Goal: Task Accomplishment & Management: Use online tool/utility

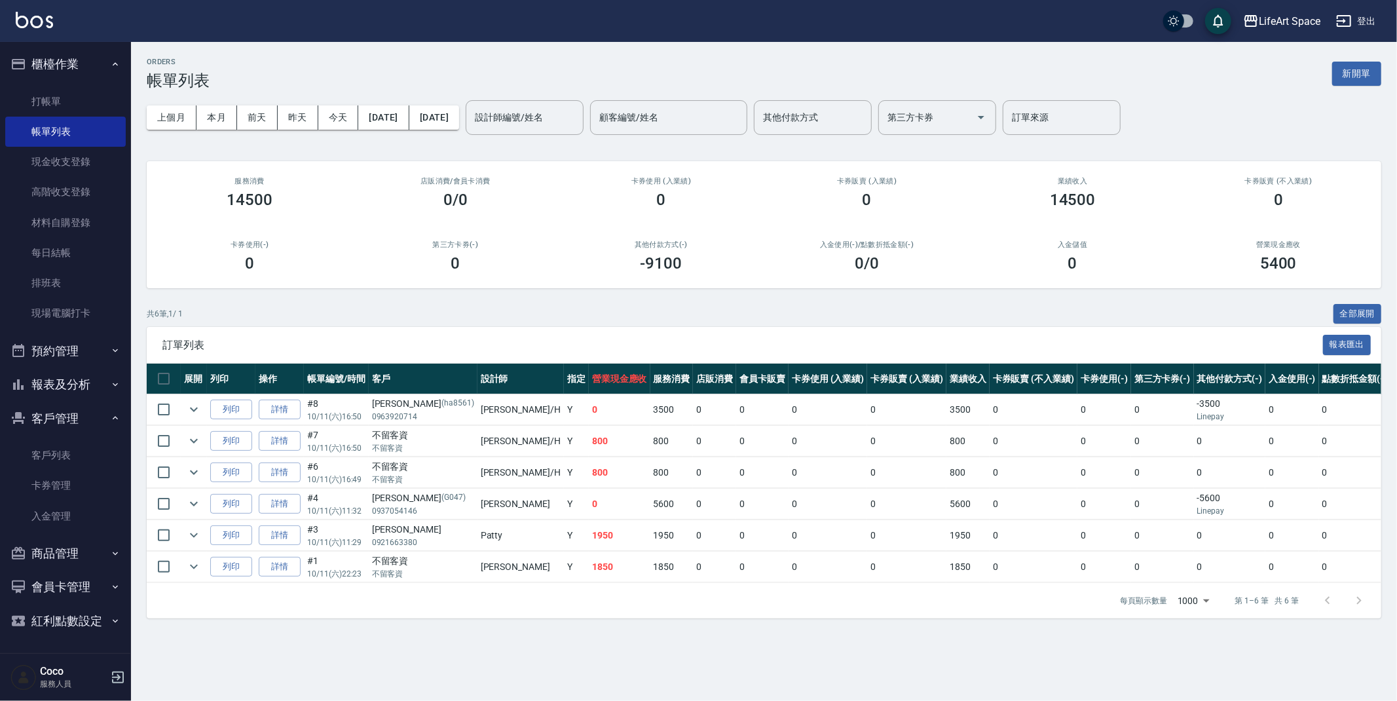
click at [1342, 75] on button "新開單" at bounding box center [1356, 74] width 49 height 24
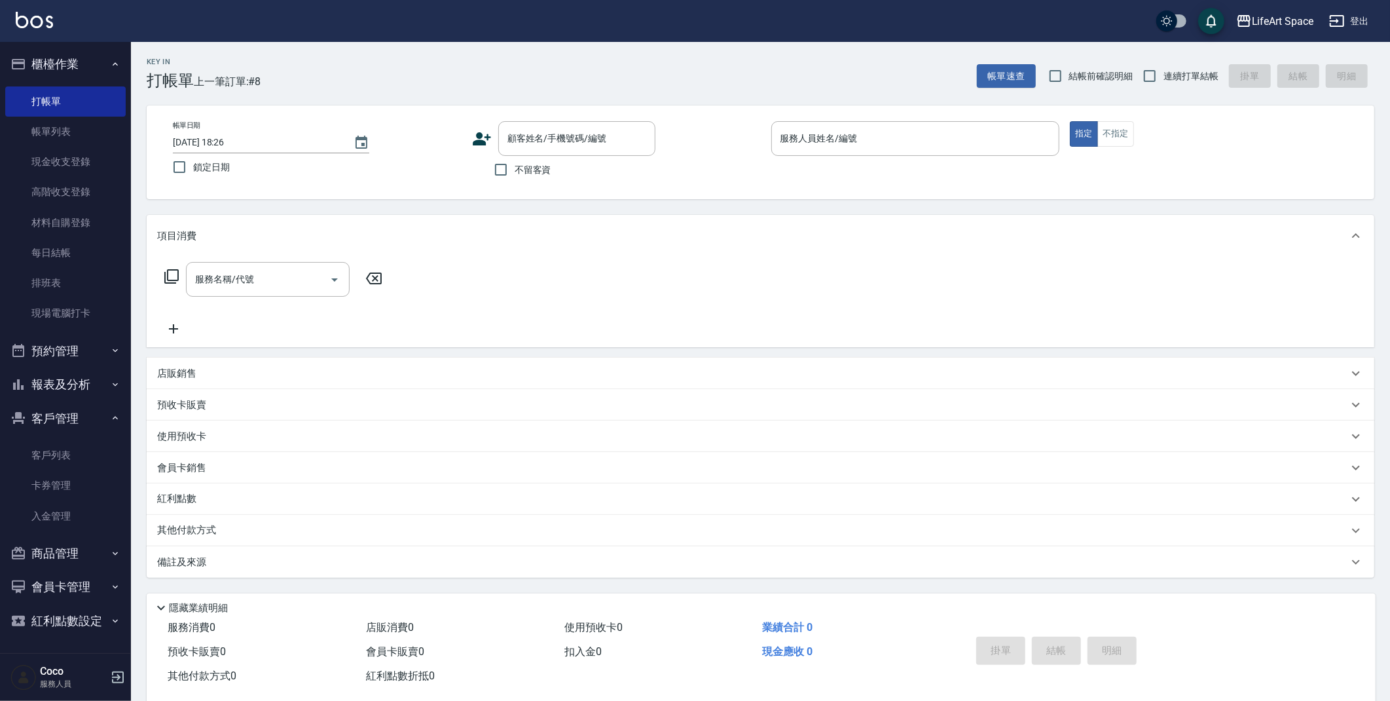
click at [528, 174] on span "不留客資" at bounding box center [533, 170] width 37 height 14
click at [515, 174] on input "不留客資" at bounding box center [500, 169] width 27 height 27
checkbox input "true"
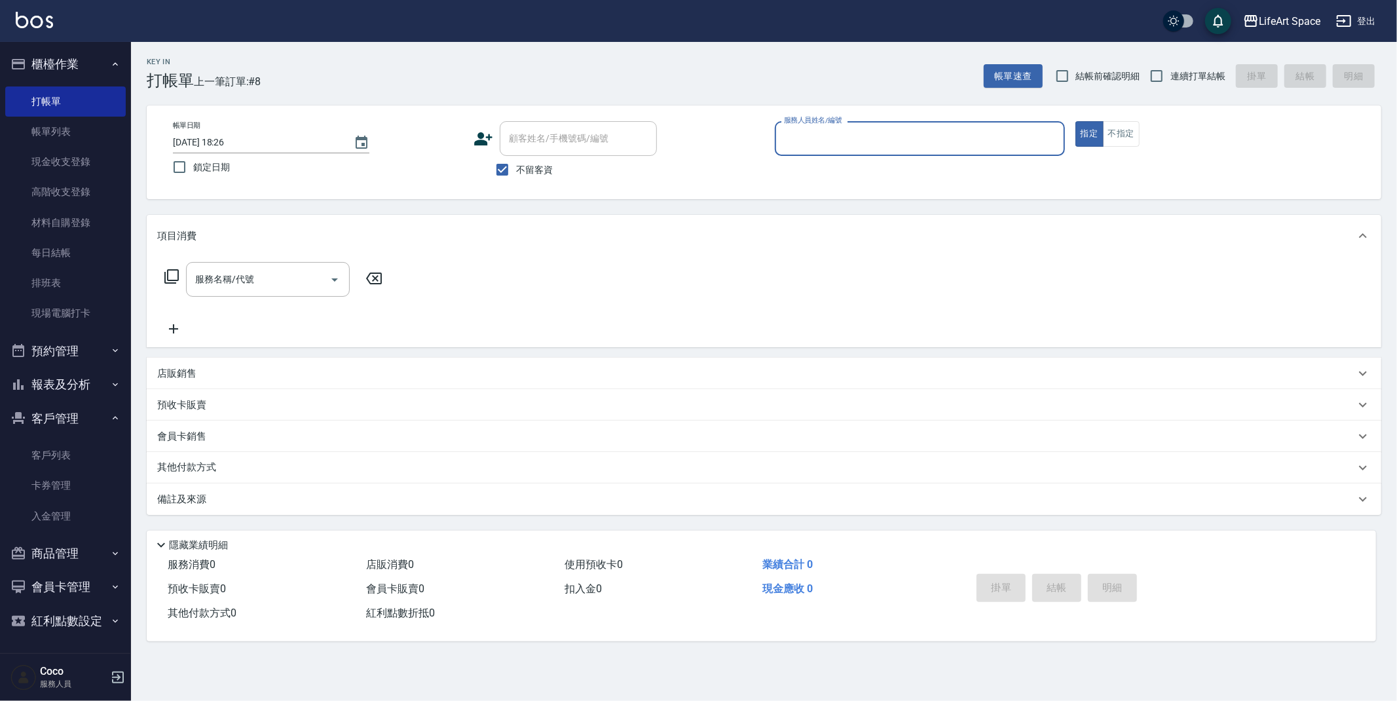
drag, startPoint x: 841, startPoint y: 130, endPoint x: 839, endPoint y: 137, distance: 8.1
click at [841, 131] on input "服務人員姓名/編號" at bounding box center [919, 138] width 278 height 23
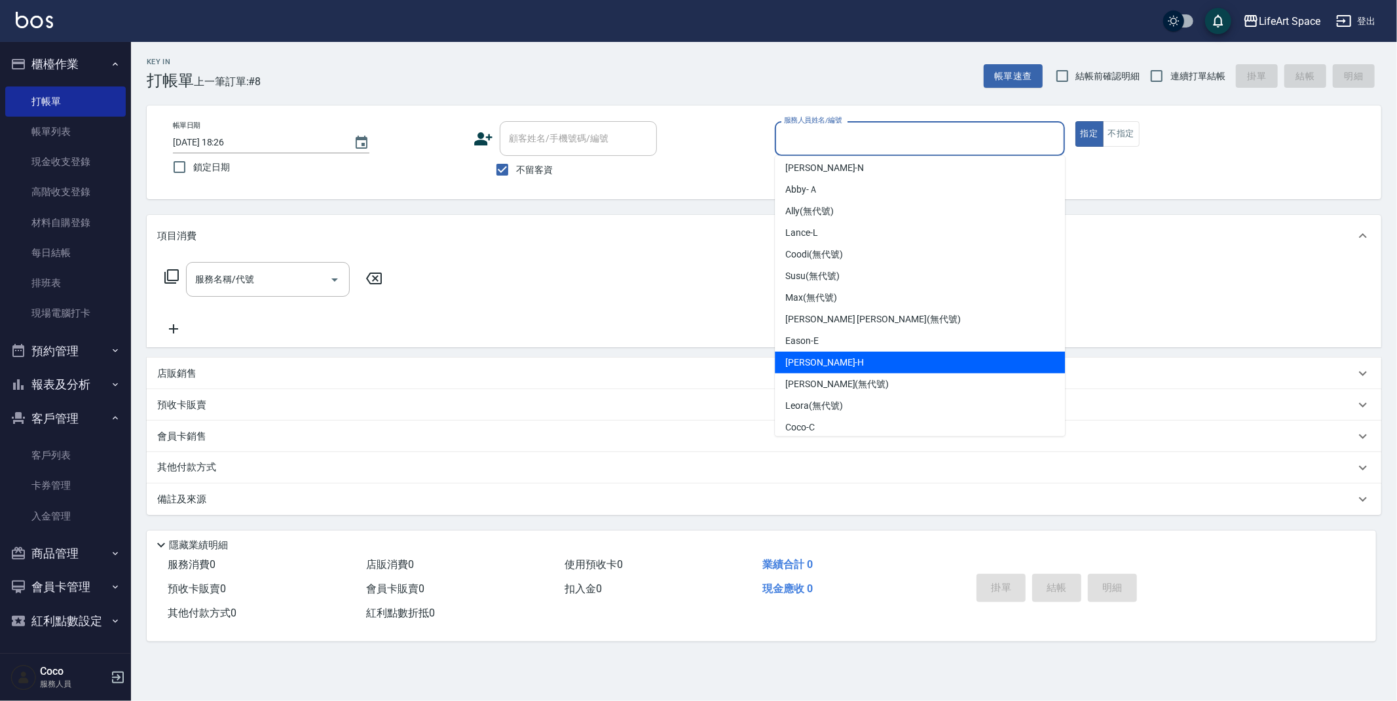
scroll to position [179, 0]
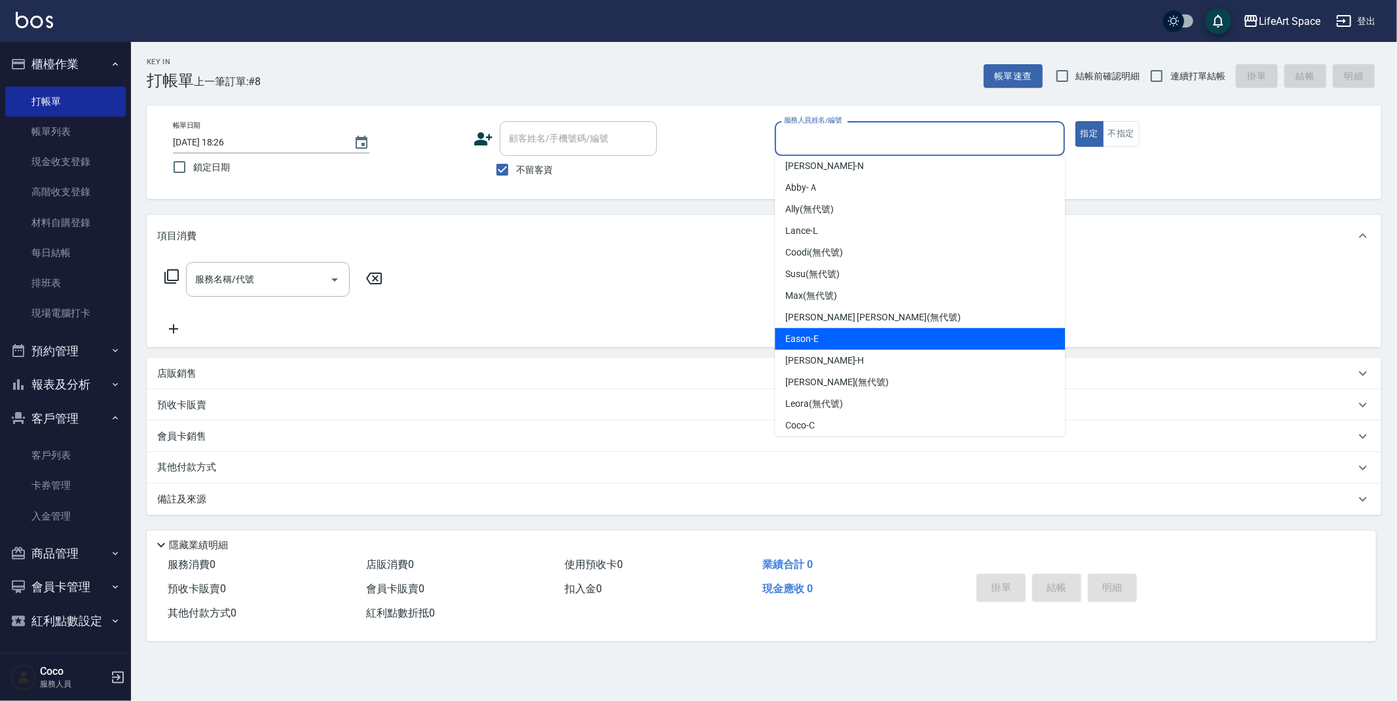
drag, startPoint x: 790, startPoint y: 341, endPoint x: 799, endPoint y: 339, distance: 9.5
click at [790, 341] on span "Eason -E" at bounding box center [801, 339] width 33 height 14
type input "Eason-E"
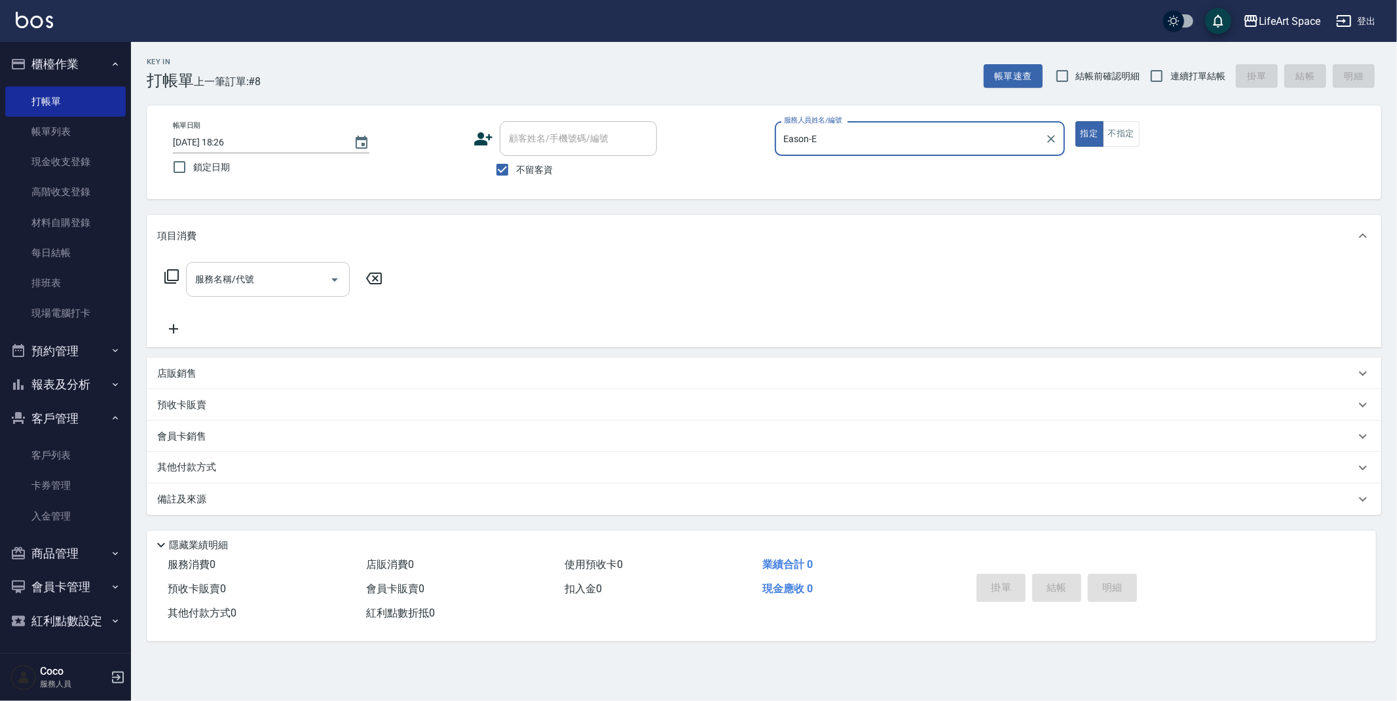
click at [289, 277] on input "服務名稱/代號" at bounding box center [258, 279] width 132 height 23
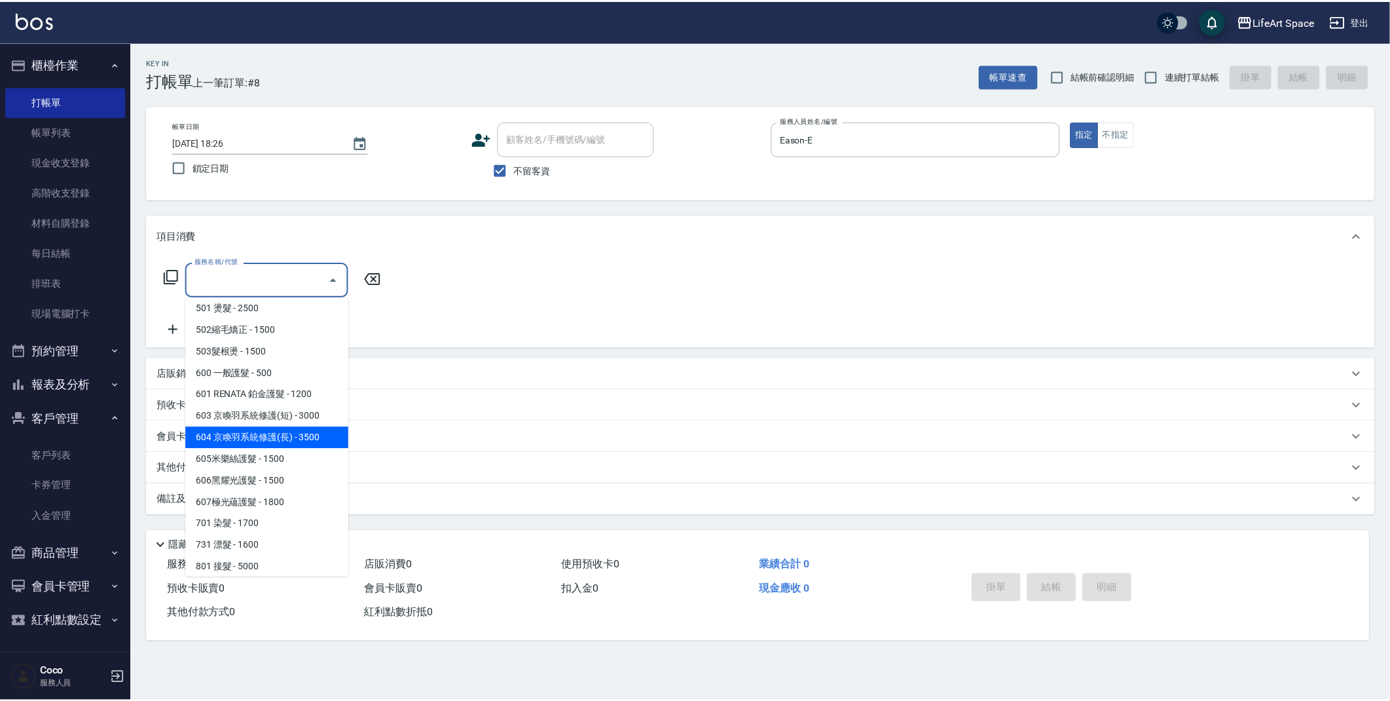
scroll to position [205, 0]
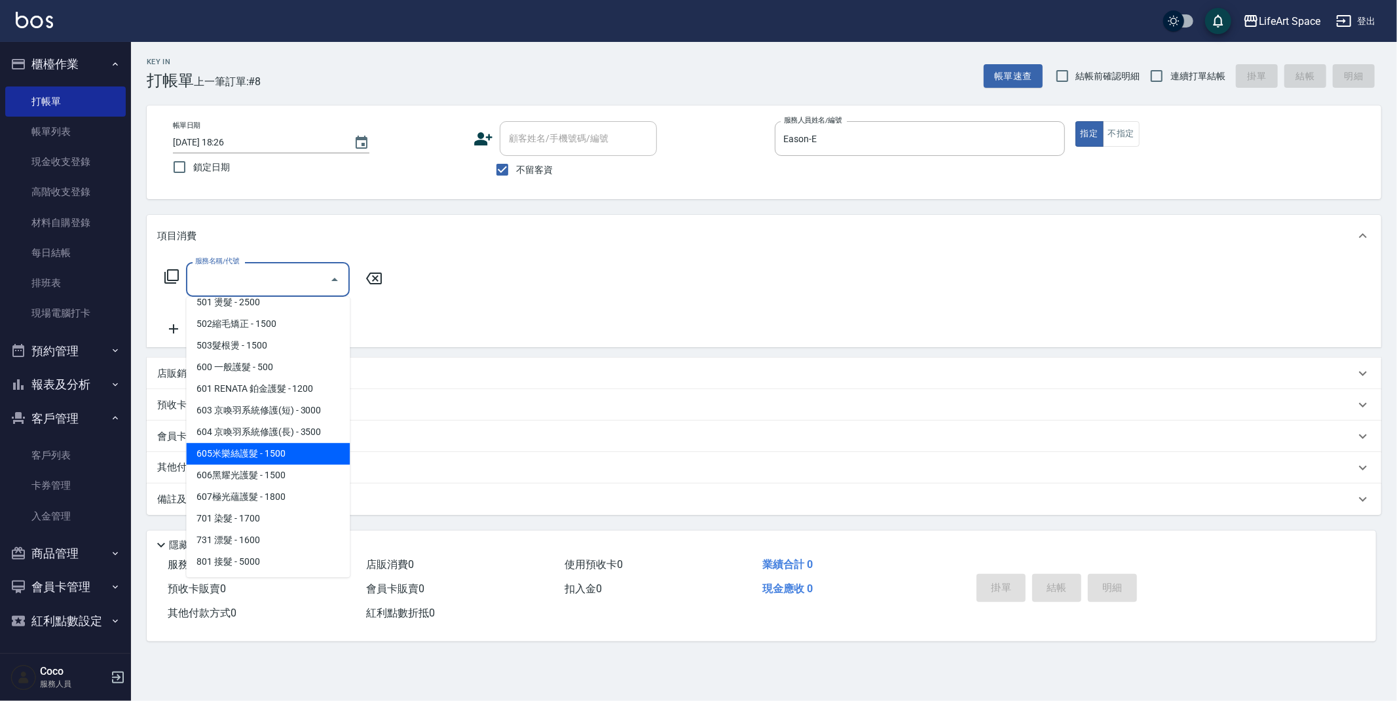
click at [280, 454] on span "605米樂絲護髮 - 1500" at bounding box center [268, 454] width 164 height 22
type input "605米樂絲護髮(605)"
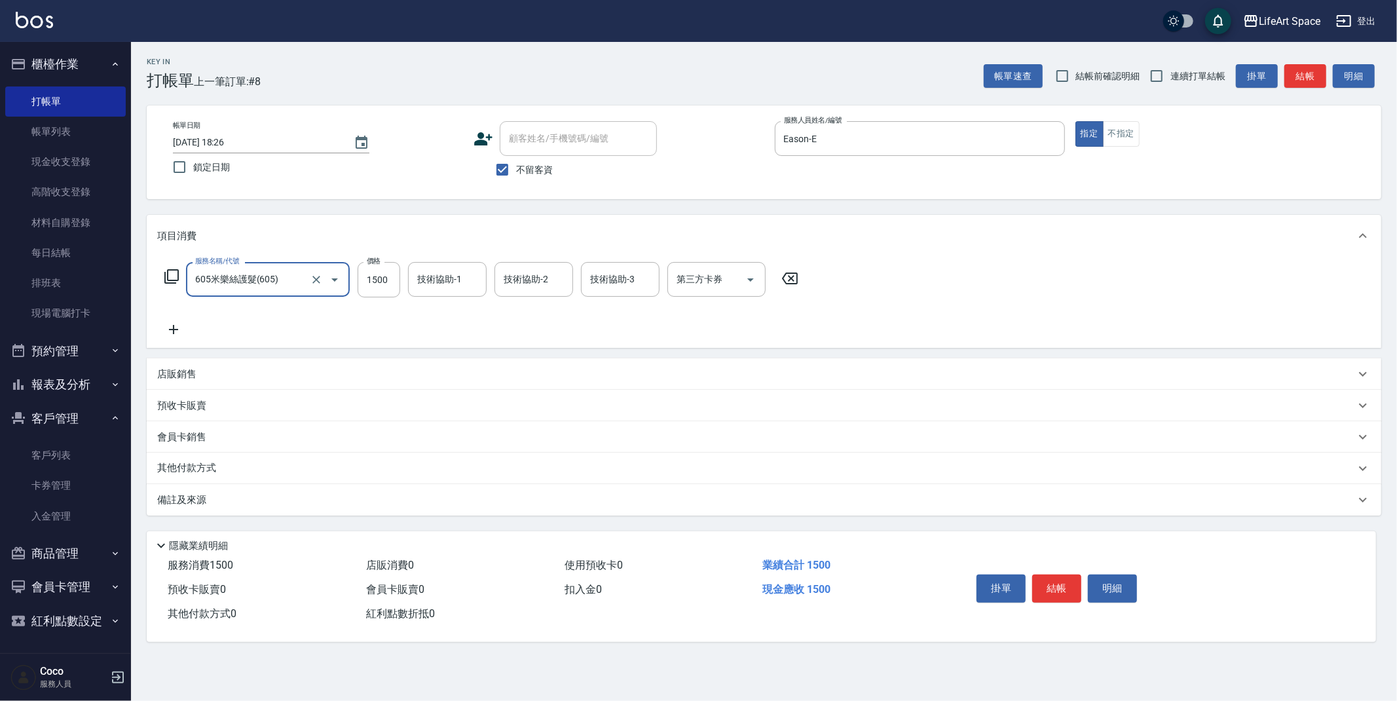
click at [187, 327] on icon at bounding box center [173, 329] width 33 height 16
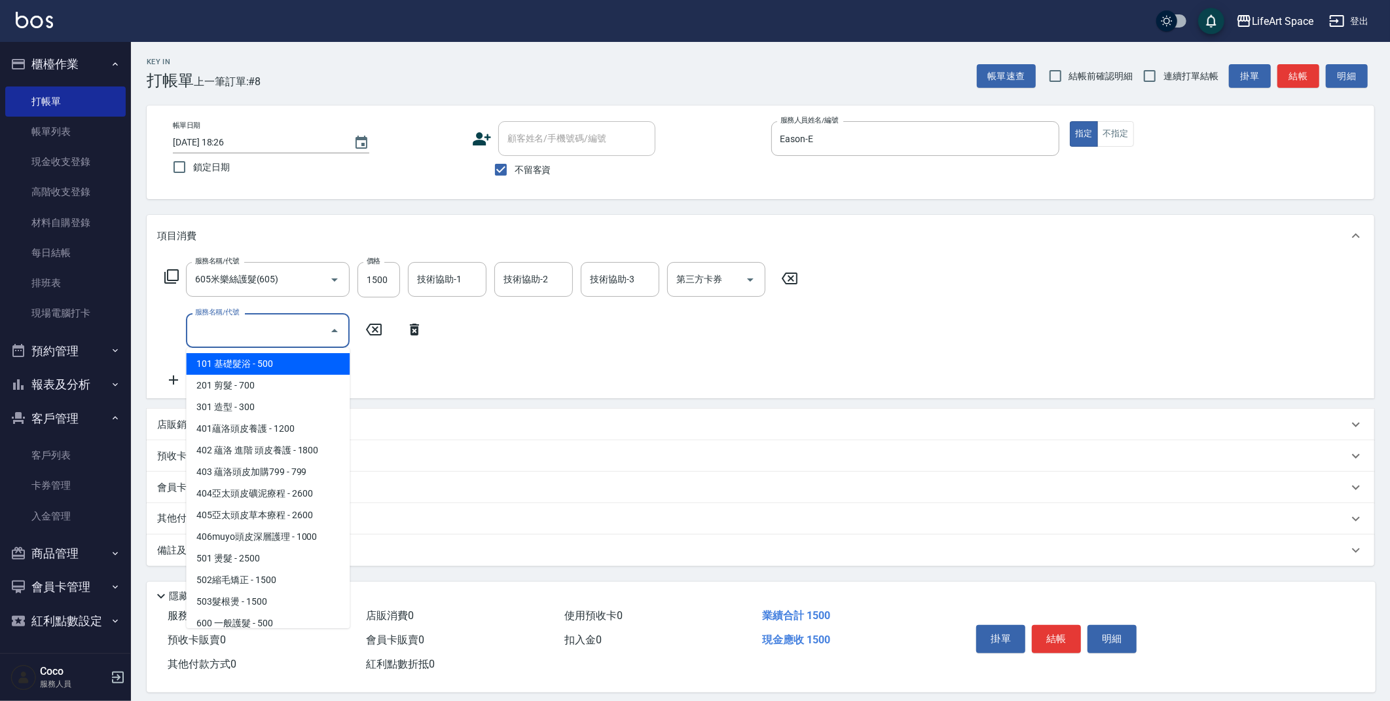
drag, startPoint x: 225, startPoint y: 331, endPoint x: 224, endPoint y: 339, distance: 7.2
click at [225, 331] on input "服務名稱/代號" at bounding box center [258, 330] width 132 height 23
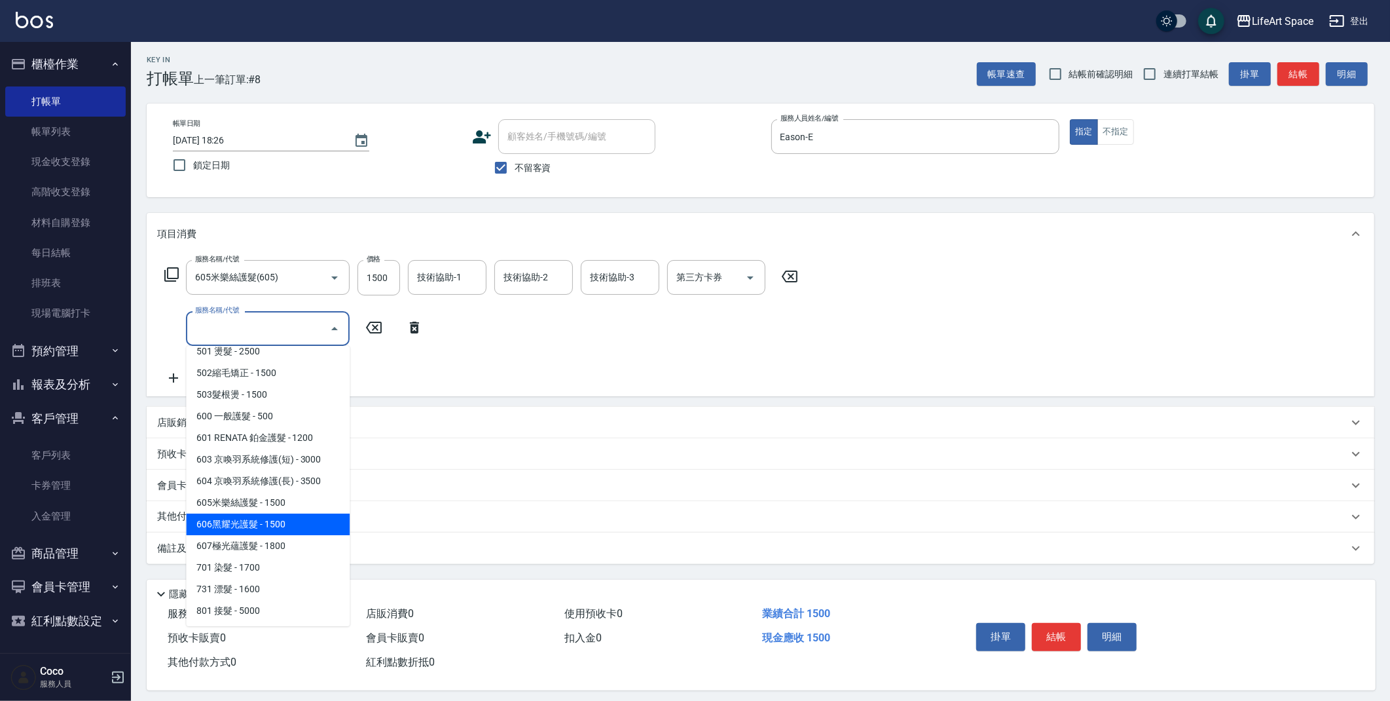
scroll to position [3, 0]
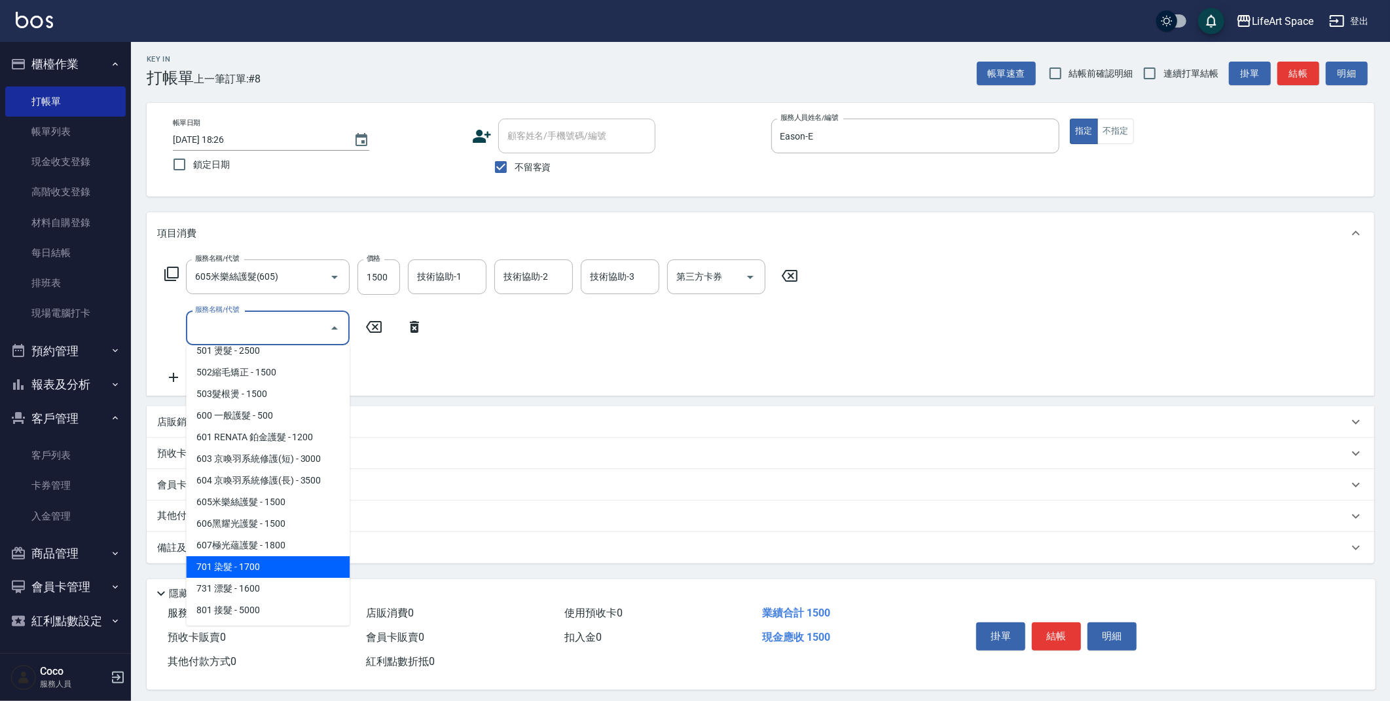
click at [276, 572] on span "701 染髮 - 1700" at bounding box center [268, 567] width 164 height 22
type input "701 染髮(701)"
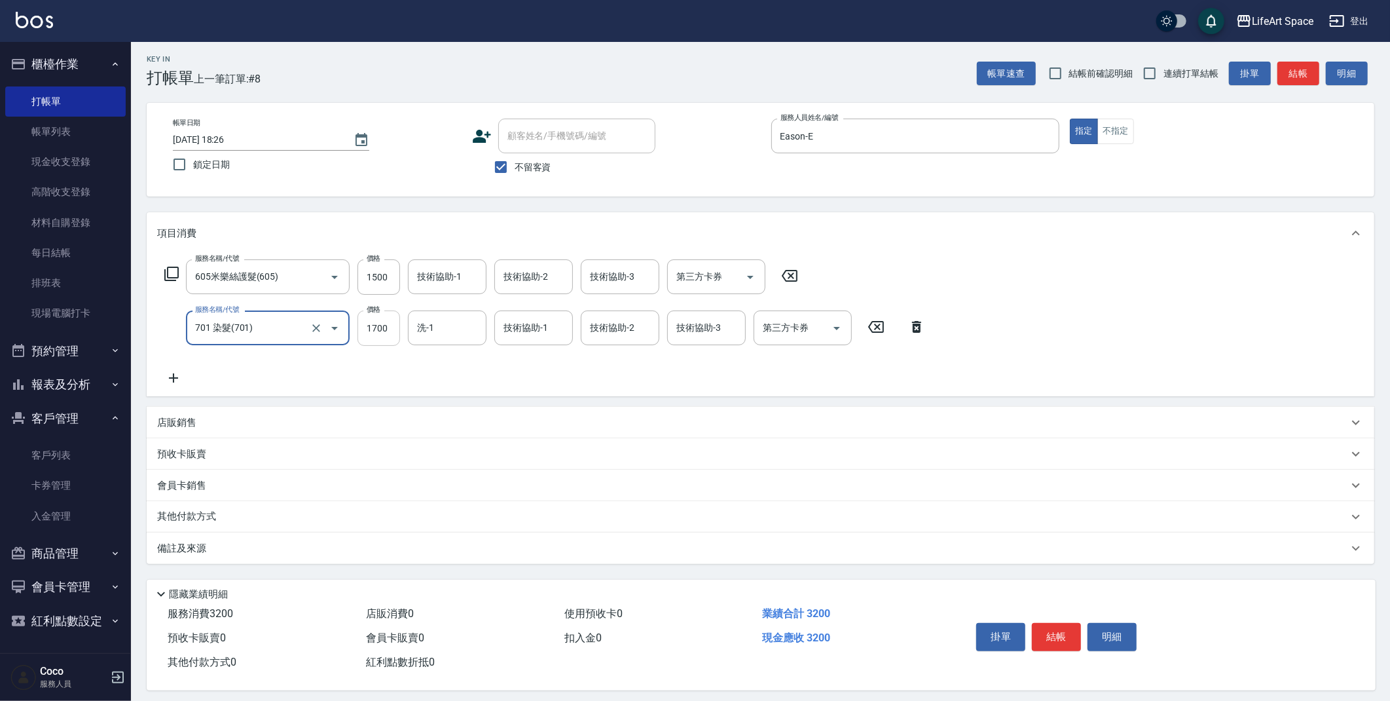
click at [395, 323] on input "1700" at bounding box center [378, 327] width 43 height 35
type input "3800"
click at [460, 278] on div "技術協助-1 技術協助-1" at bounding box center [447, 276] width 79 height 35
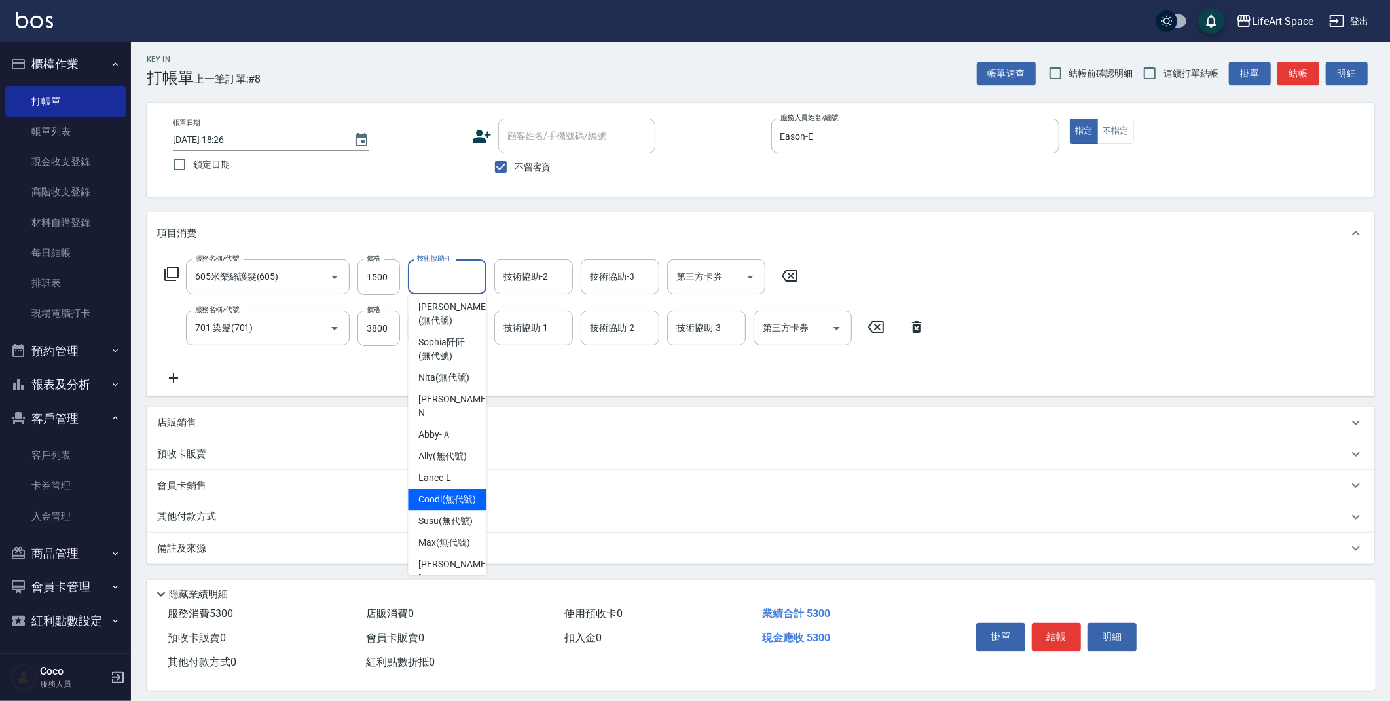
scroll to position [0, 0]
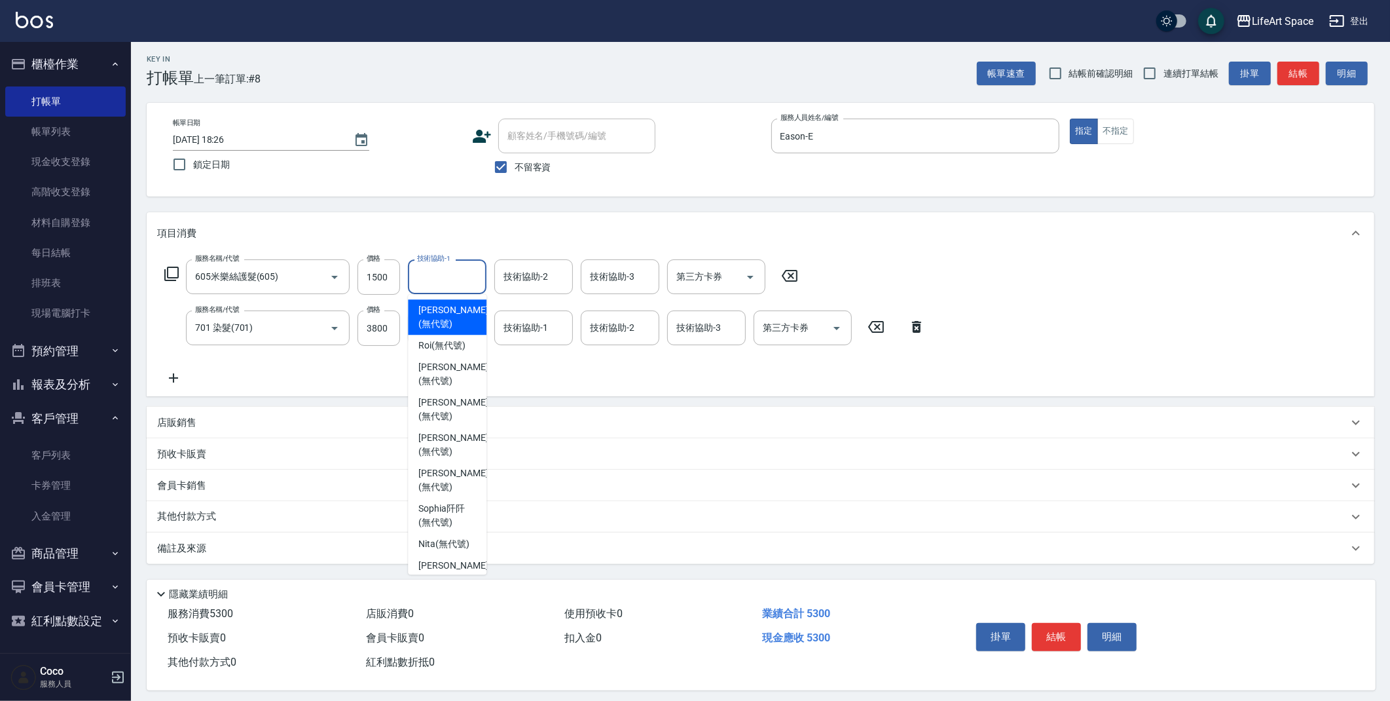
click at [453, 307] on span "[PERSON_NAME] (無代號)" at bounding box center [452, 316] width 69 height 27
type input "[PERSON_NAME](無代號)"
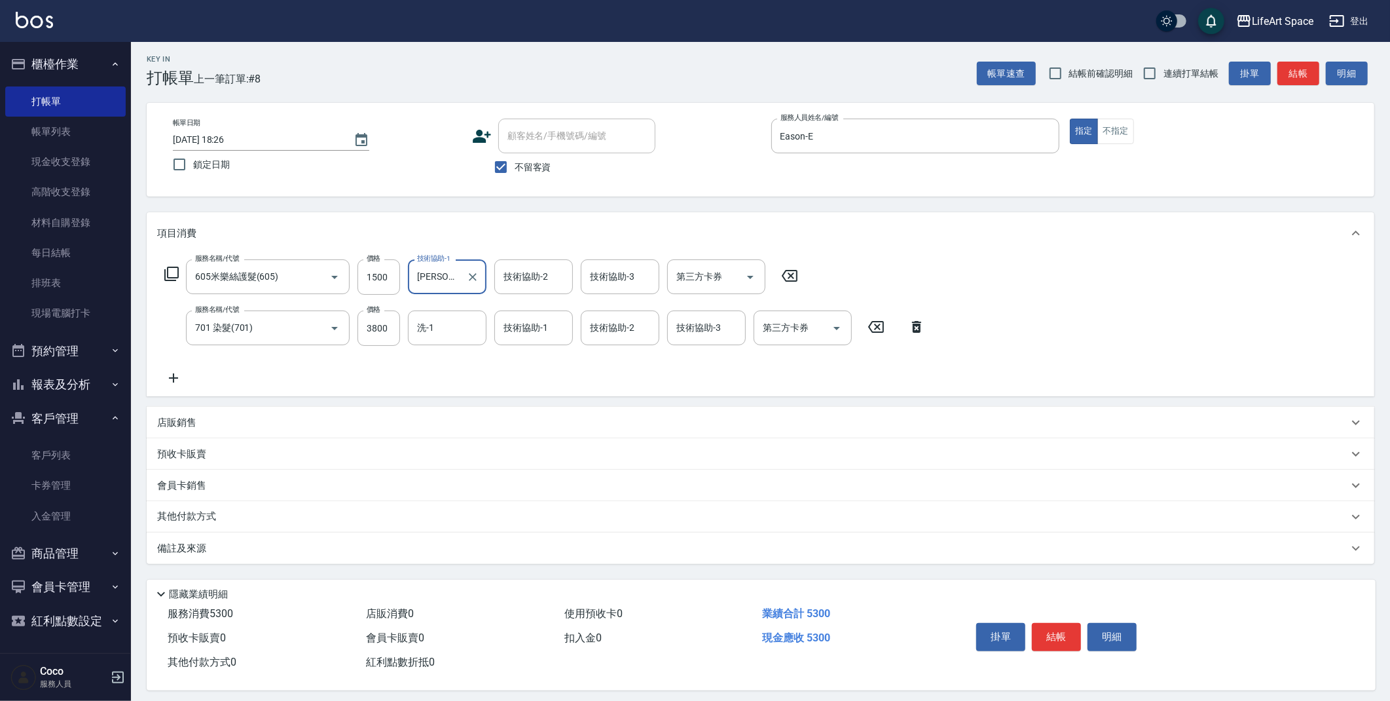
click at [521, 280] on div "技術協助-2 技術協助-2" at bounding box center [533, 276] width 79 height 35
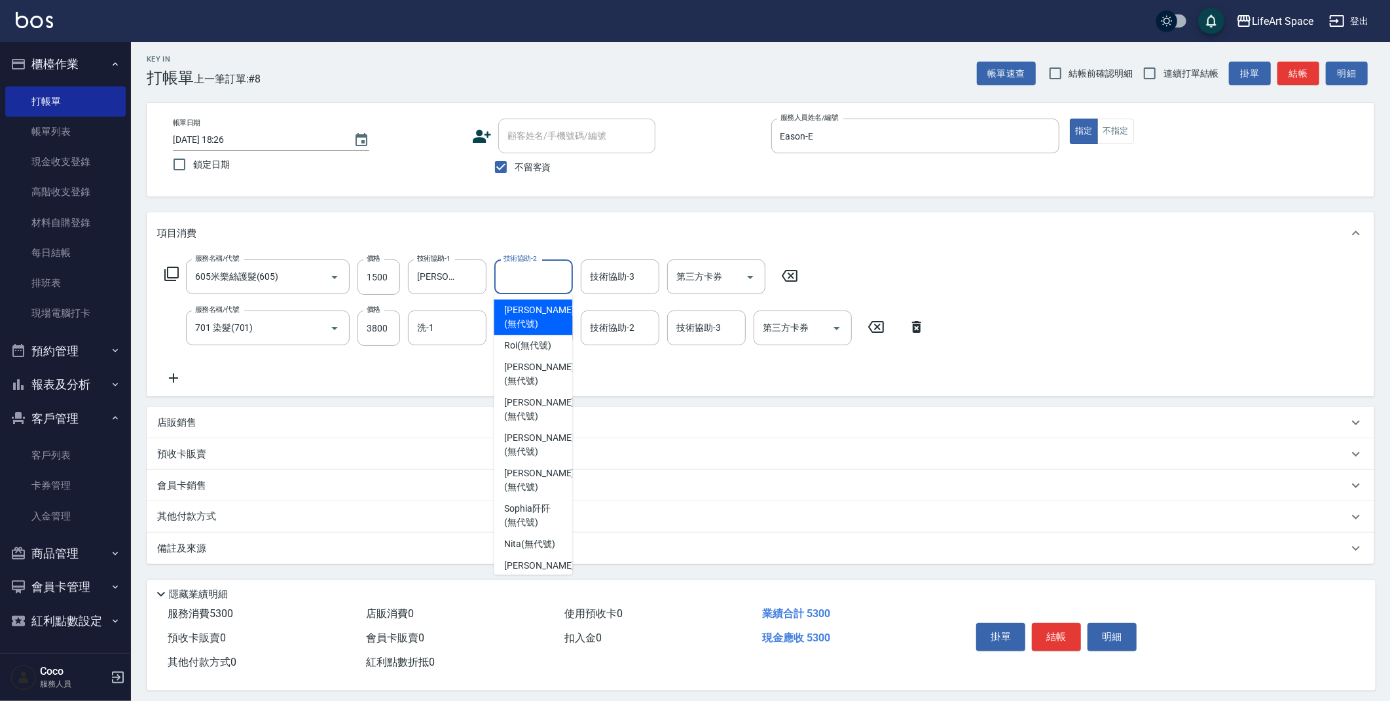
click at [526, 312] on span "[PERSON_NAME] (無代號)" at bounding box center [538, 316] width 69 height 27
type input "[PERSON_NAME](無代號)"
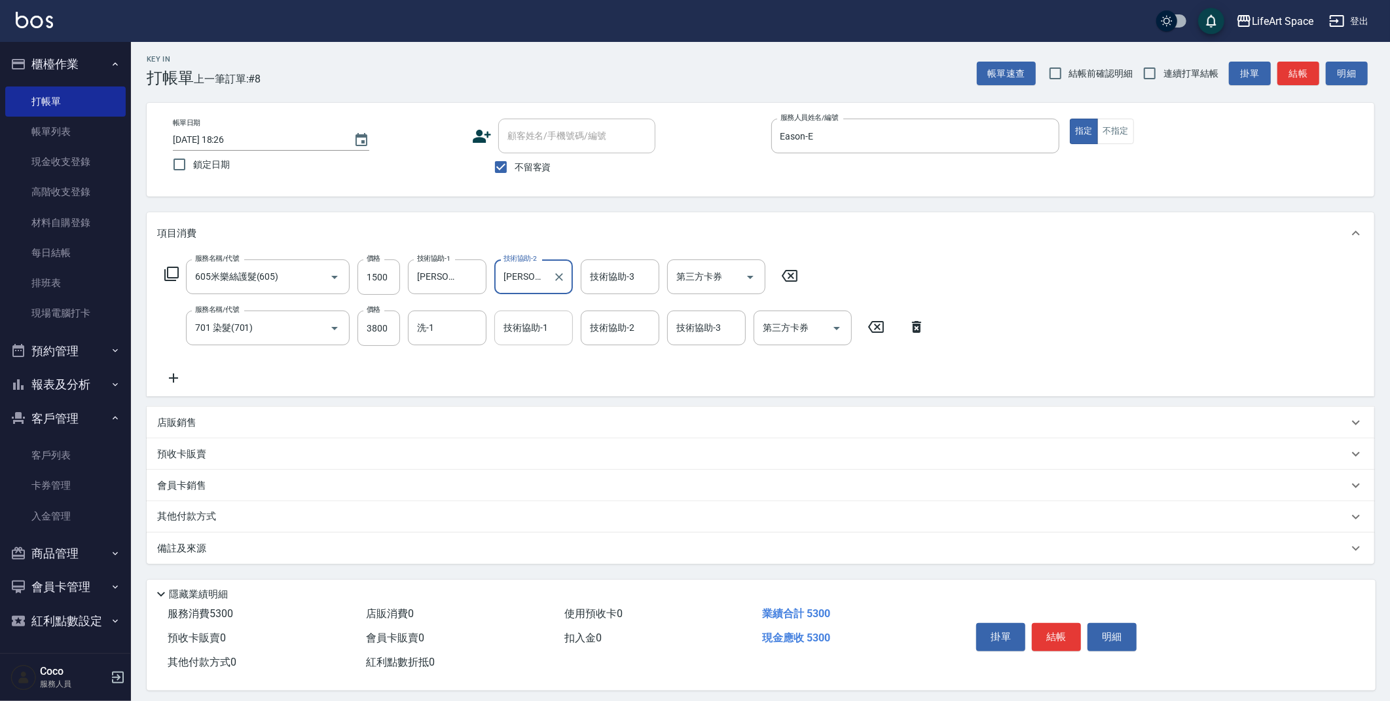
click at [525, 337] on input "技術協助-1" at bounding box center [533, 327] width 67 height 23
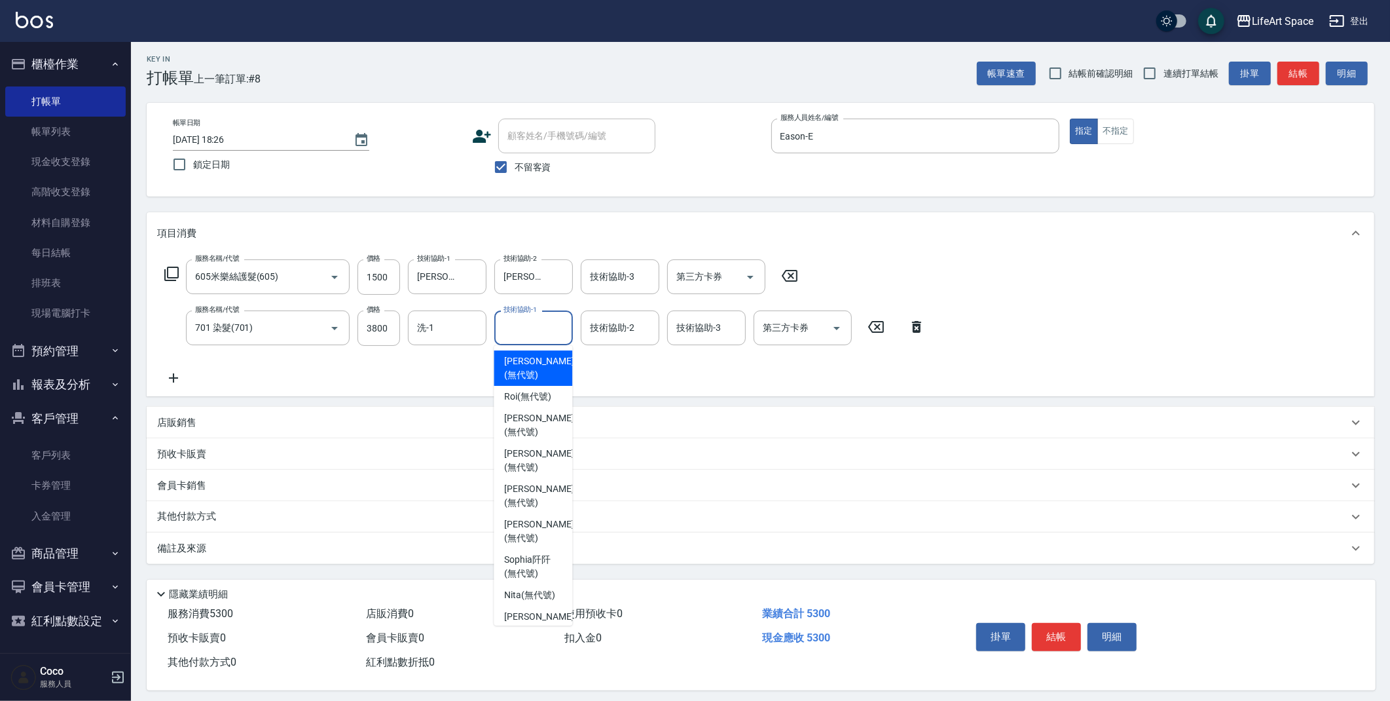
click at [527, 361] on span "[PERSON_NAME] (無代號)" at bounding box center [538, 367] width 69 height 27
type input "[PERSON_NAME](無代號)"
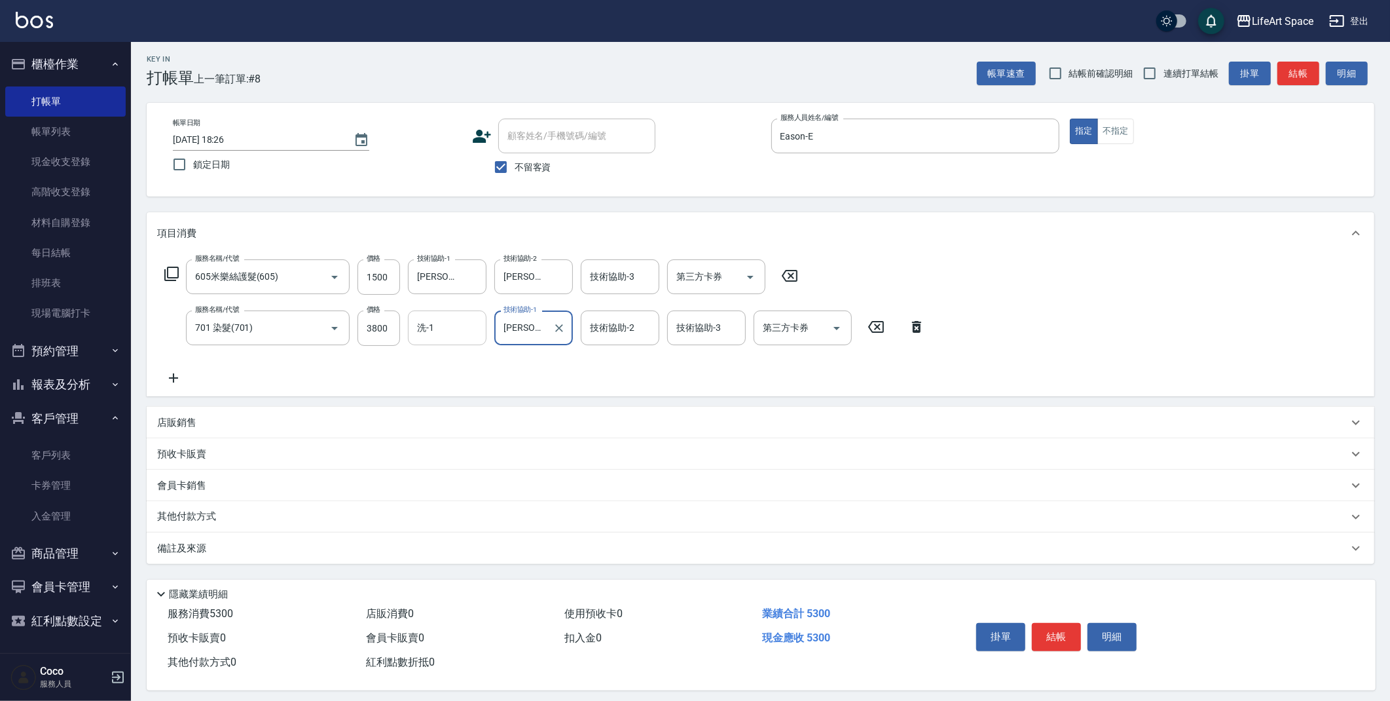
click at [454, 329] on input "洗-1" at bounding box center [447, 327] width 67 height 23
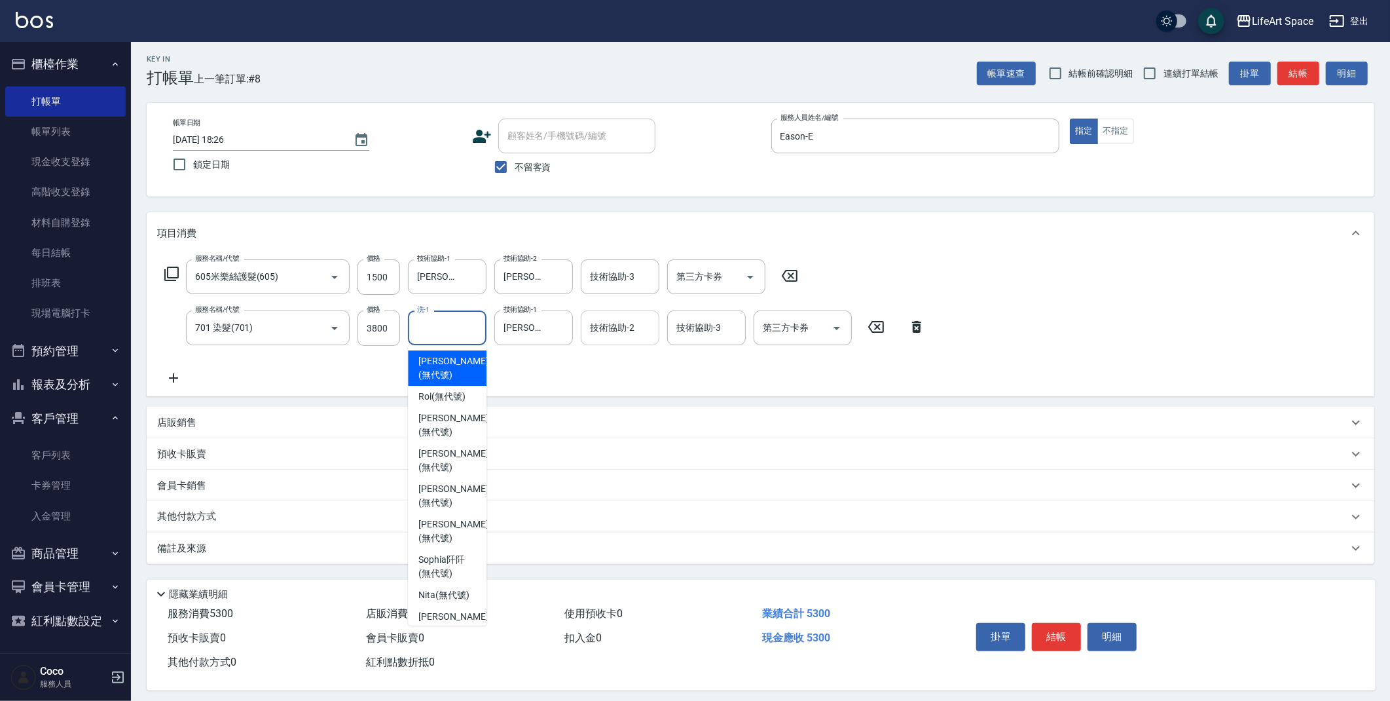
drag, startPoint x: 448, startPoint y: 362, endPoint x: 636, endPoint y: 342, distance: 189.6
click at [448, 361] on span "[PERSON_NAME] (無代號)" at bounding box center [452, 367] width 69 height 27
type input "[PERSON_NAME](無代號)"
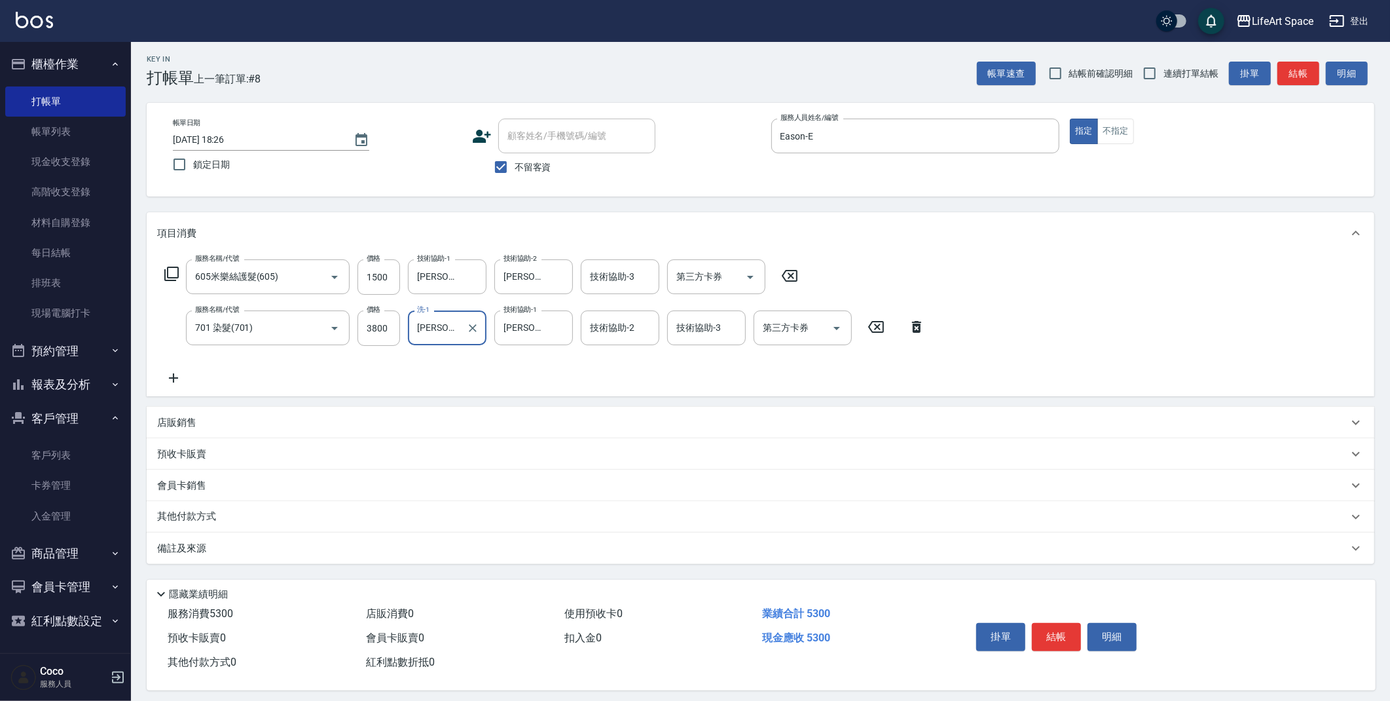
click at [628, 332] on div "技術協助-2 技術協助-2" at bounding box center [620, 327] width 79 height 35
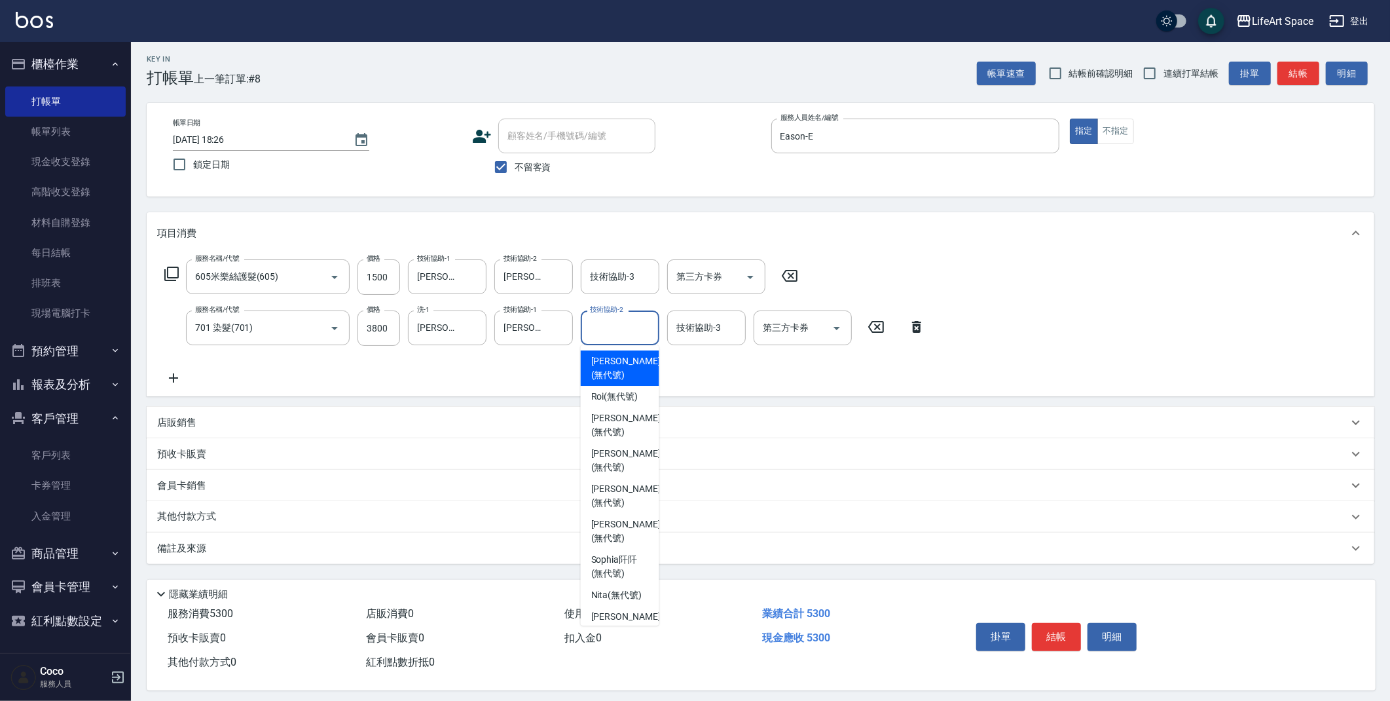
drag, startPoint x: 628, startPoint y: 359, endPoint x: 431, endPoint y: 498, distance: 240.5
click at [628, 359] on span "[PERSON_NAME] (無代號)" at bounding box center [625, 367] width 69 height 27
type input "[PERSON_NAME](無代號)"
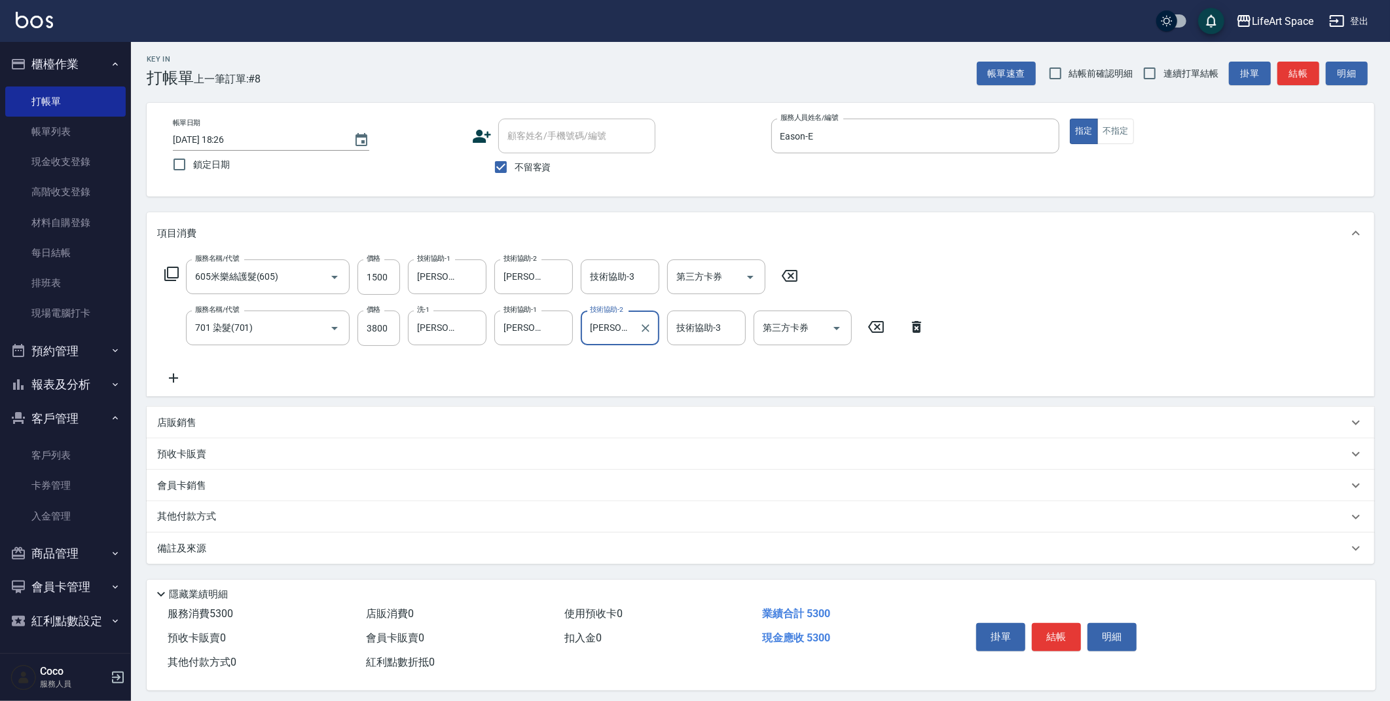
click at [365, 554] on div "備註及來源" at bounding box center [761, 547] width 1228 height 31
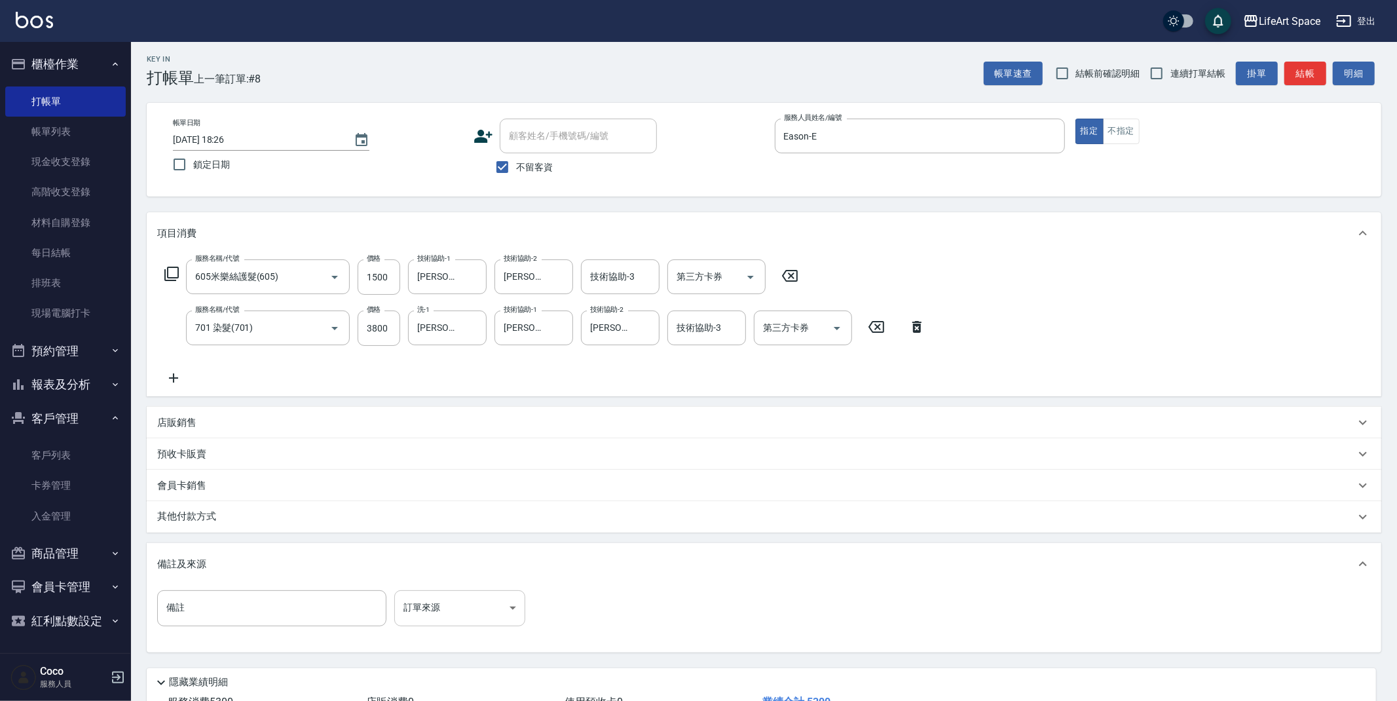
click at [431, 611] on body "LifeArt Space 登出 櫃檯作業 打帳單 帳單列表 現金收支登錄 高階收支登錄 材料自購登錄 每日結帳 排班表 現場電腦打卡 預約管理 預約管理 單…" at bounding box center [698, 395] width 1397 height 797
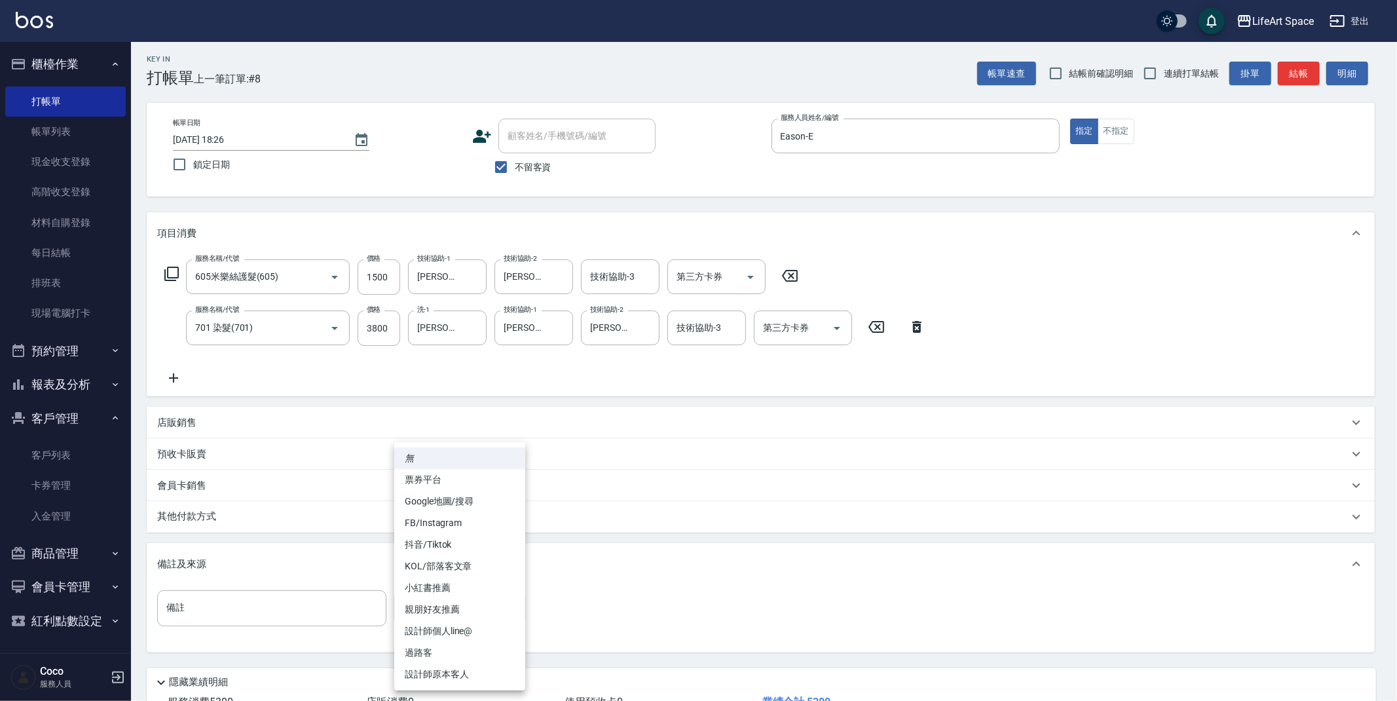
click at [450, 528] on li "FB/Instagram" at bounding box center [459, 523] width 131 height 22
type input "FB/Instagram"
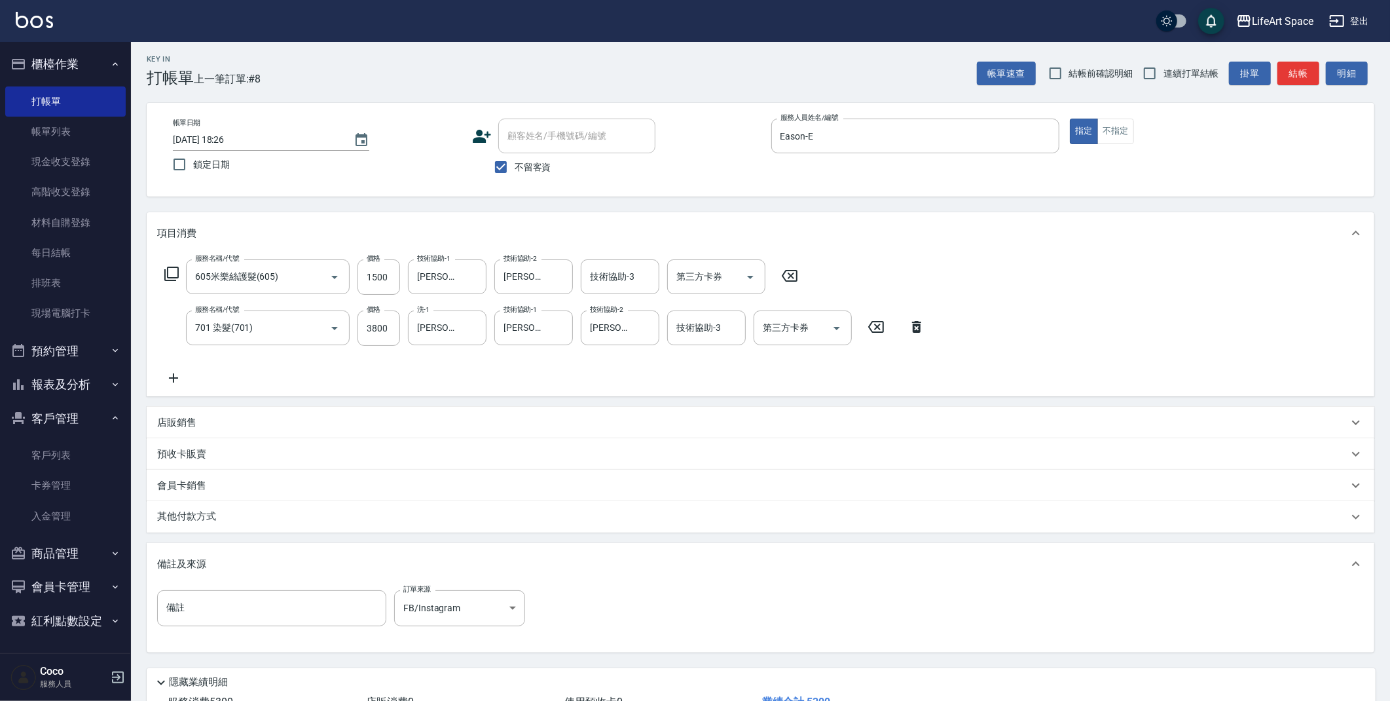
click at [253, 514] on div "其他付款方式" at bounding box center [752, 516] width 1191 height 14
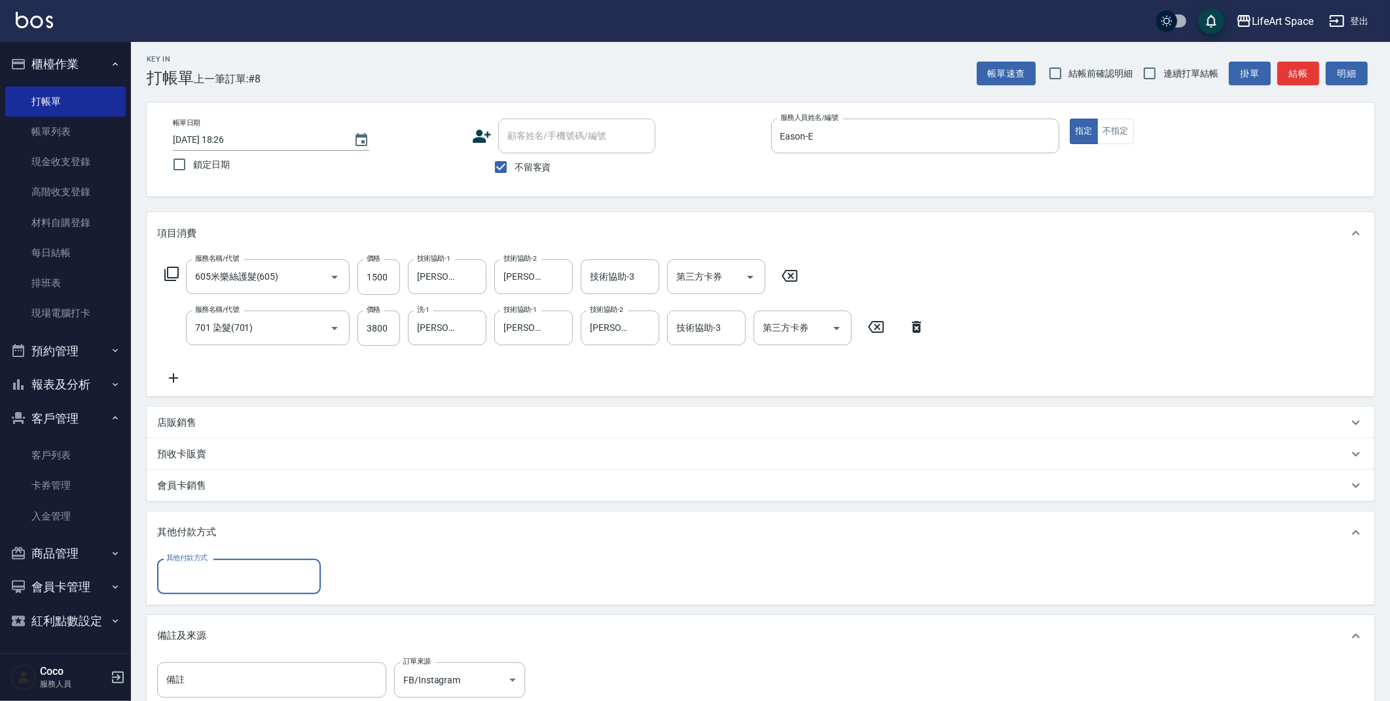
click at [242, 564] on input "其他付款方式" at bounding box center [239, 575] width 152 height 23
click at [212, 658] on span "信用卡" at bounding box center [239, 653] width 164 height 22
type input "信用卡"
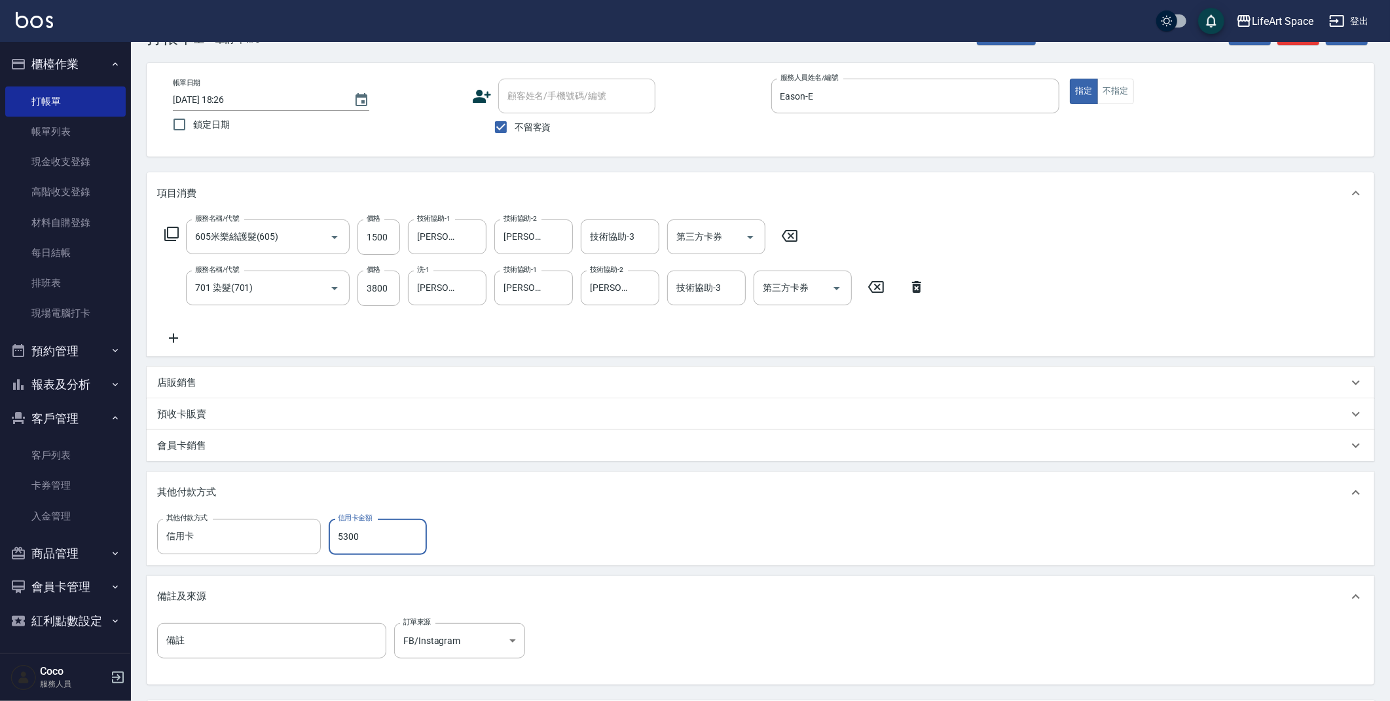
scroll to position [172, 0]
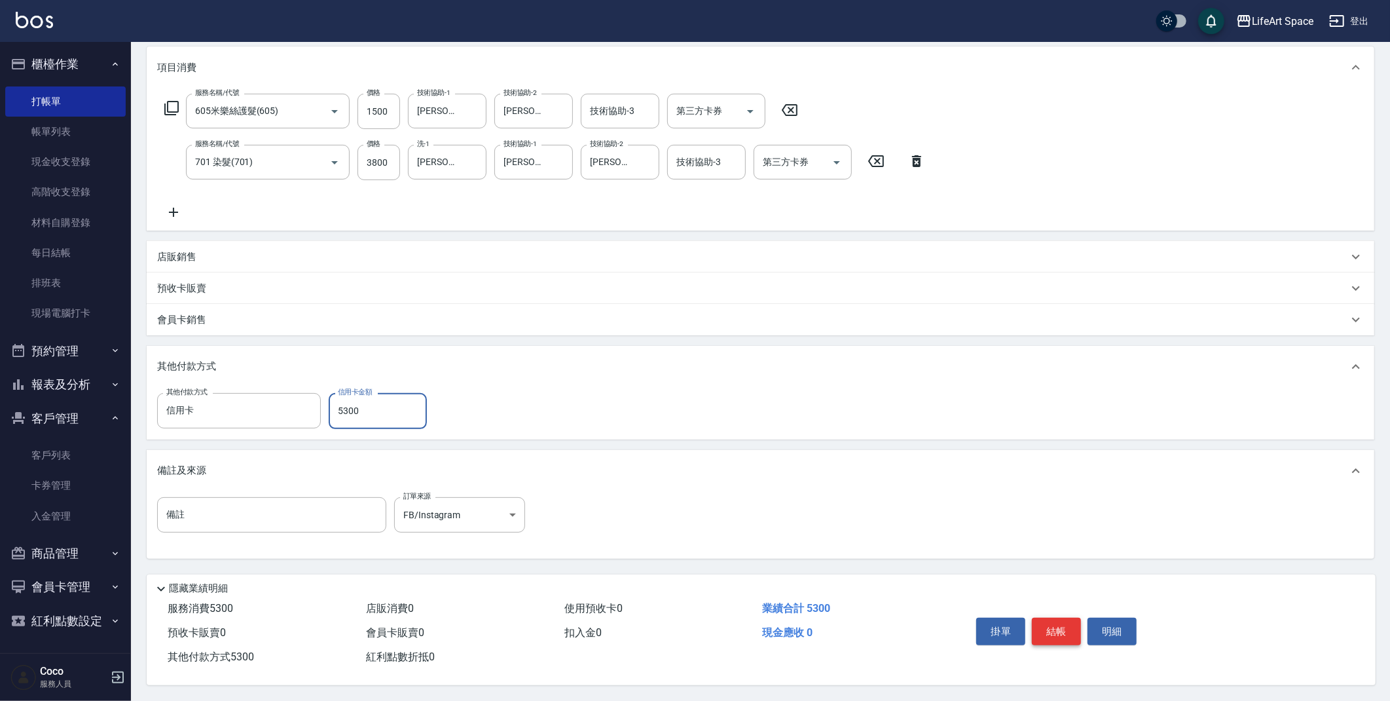
type input "5300"
click at [1061, 634] on button "結帳" at bounding box center [1056, 630] width 49 height 27
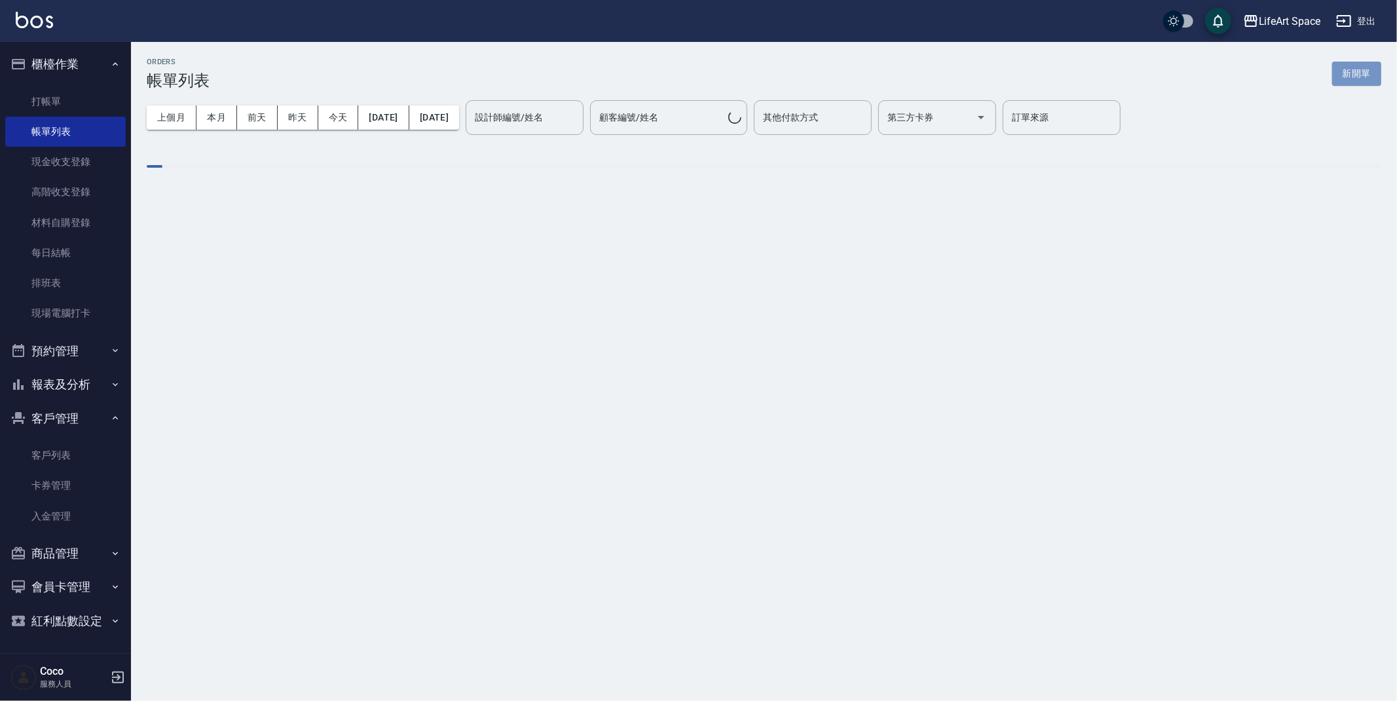
click at [1347, 77] on button "新開單" at bounding box center [1356, 74] width 49 height 24
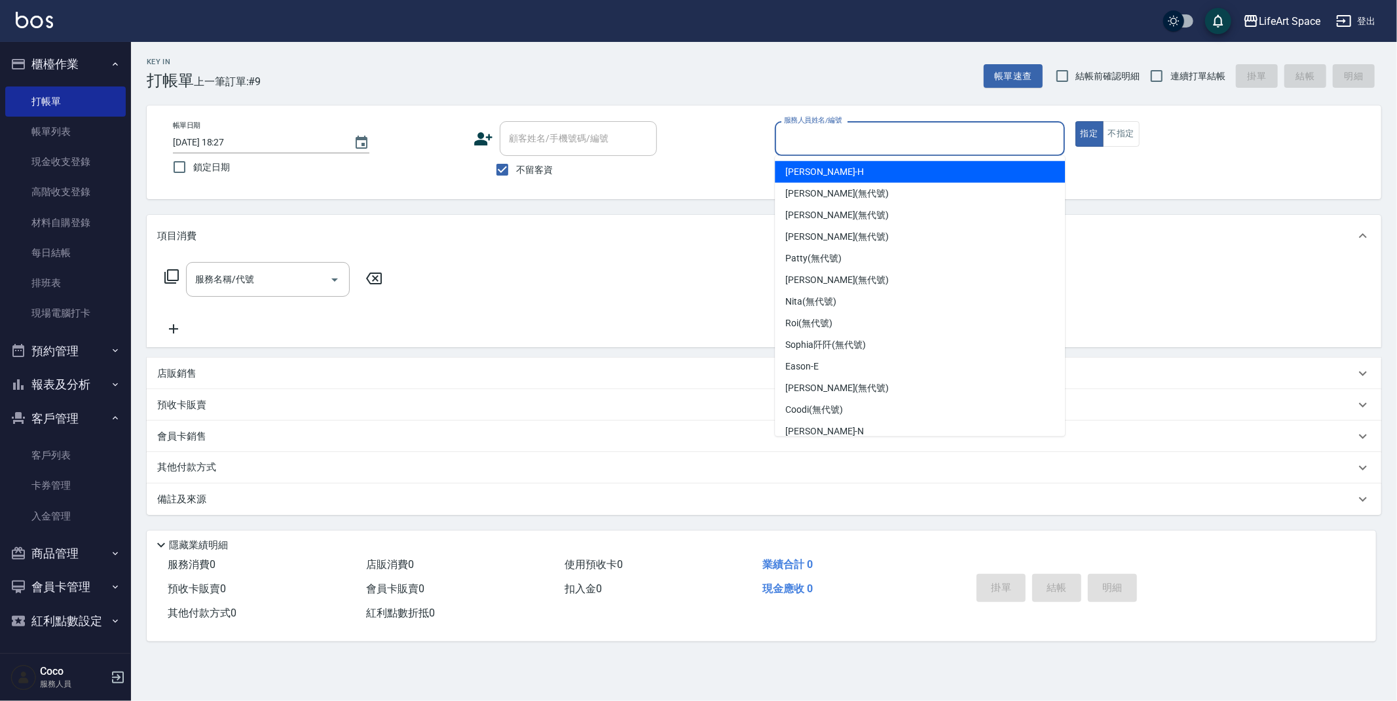
click at [873, 145] on input "服務人員姓名/編號" at bounding box center [919, 138] width 278 height 23
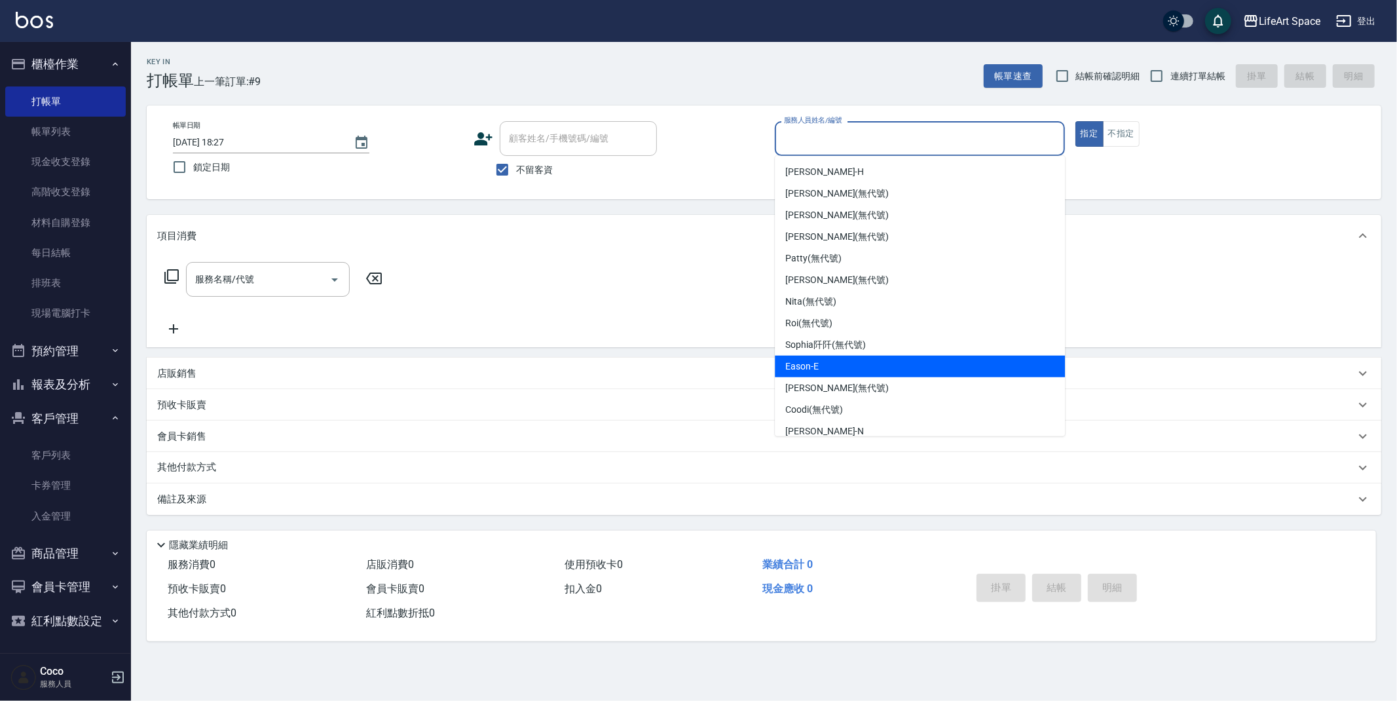
drag, startPoint x: 861, startPoint y: 361, endPoint x: 682, endPoint y: 369, distance: 178.9
click at [861, 361] on div "Eason -E" at bounding box center [920, 367] width 290 height 22
type input "Eason-E"
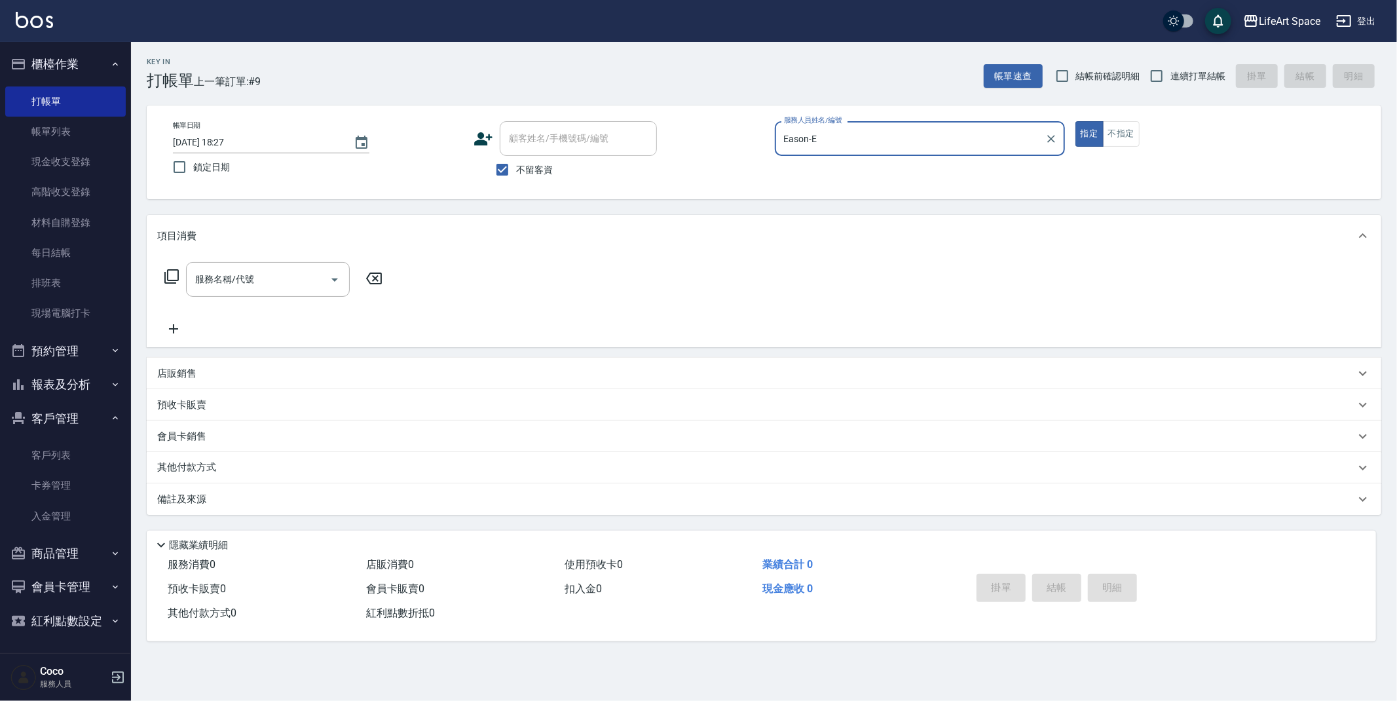
click at [230, 278] on div "服務名稱/代號 服務名稱/代號" at bounding box center [268, 279] width 164 height 35
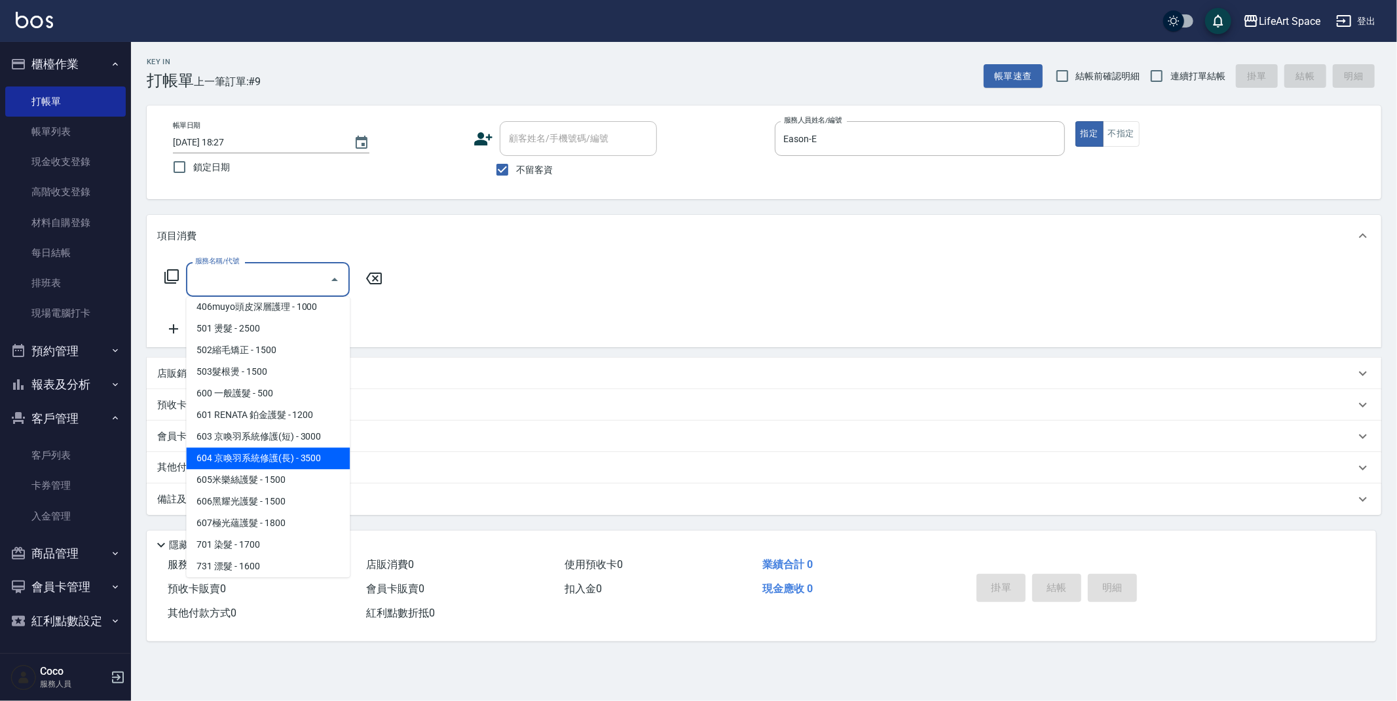
scroll to position [205, 0]
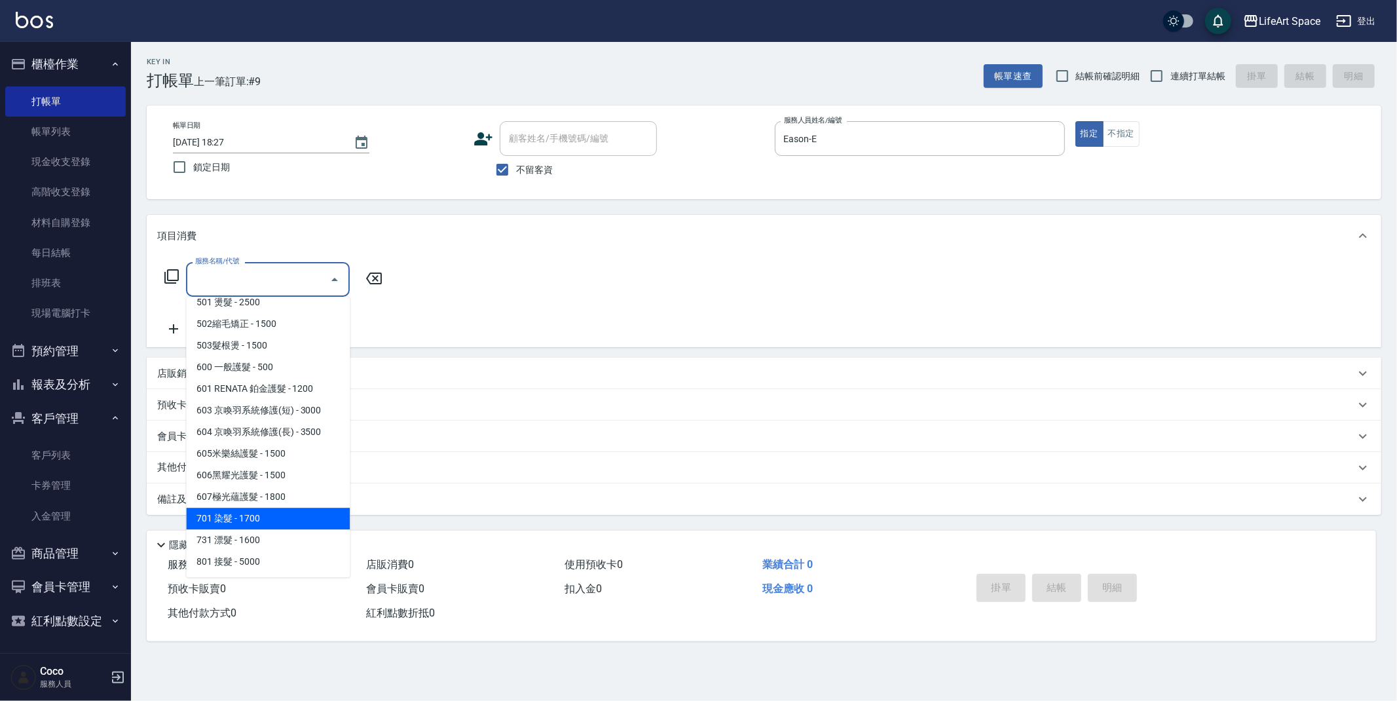
drag, startPoint x: 300, startPoint y: 507, endPoint x: 361, endPoint y: 415, distance: 110.6
click at [300, 507] on span "701 染髮 - 1700" at bounding box center [268, 518] width 164 height 22
type input "701 染髮(701)"
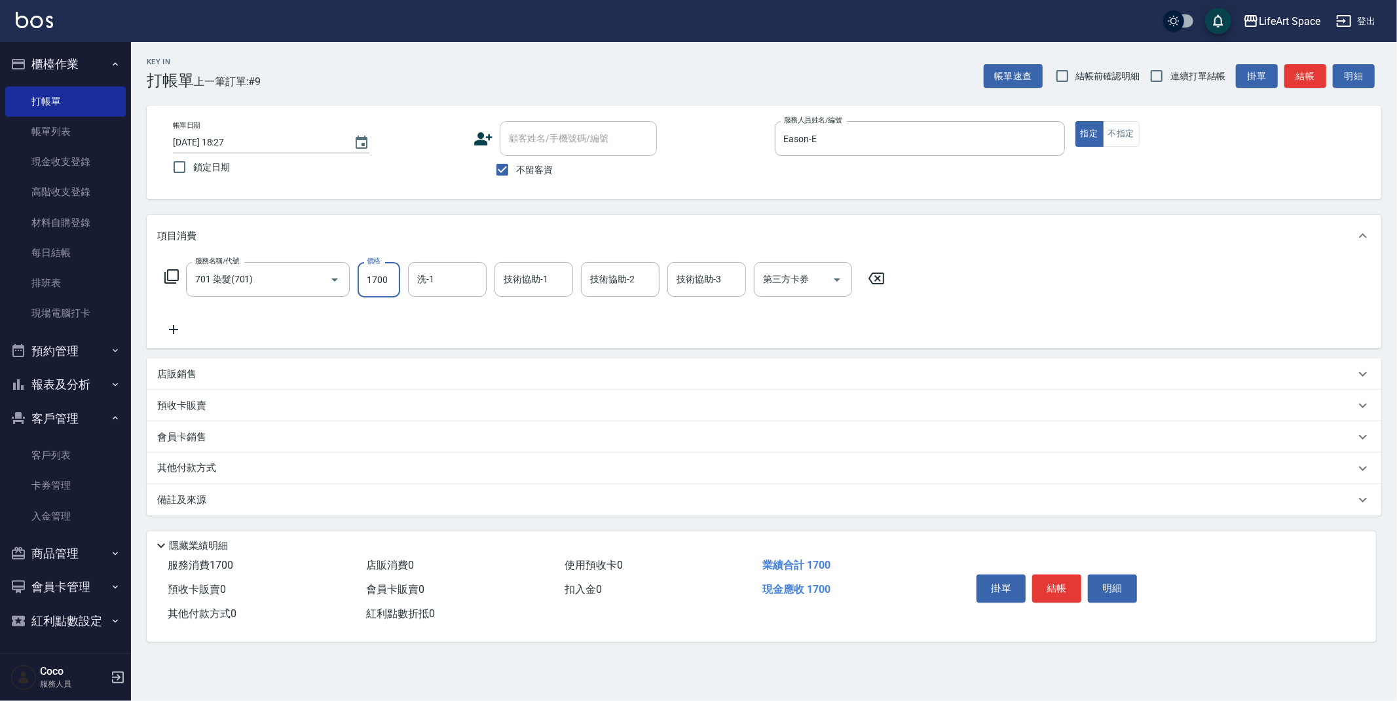
drag, startPoint x: 391, startPoint y: 276, endPoint x: 400, endPoint y: 272, distance: 10.0
click at [399, 273] on input "1700" at bounding box center [378, 279] width 43 height 35
type input "4500"
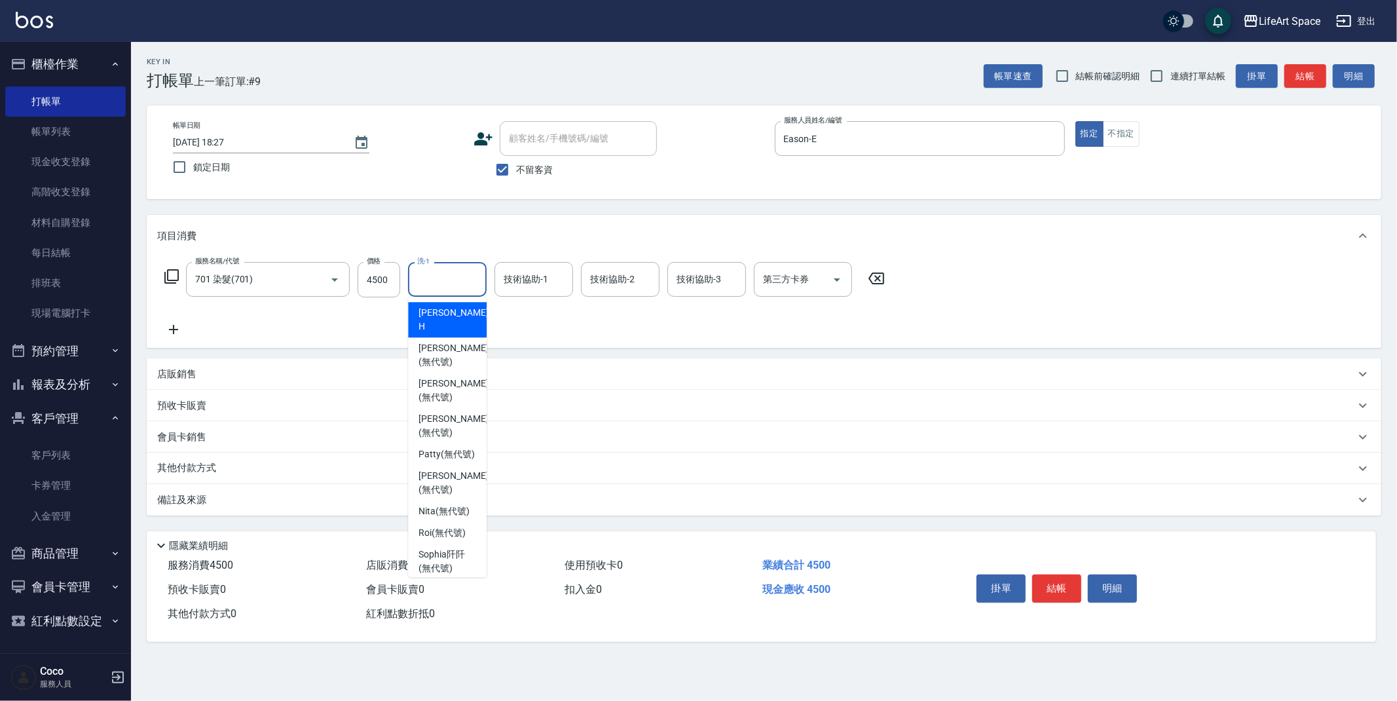
click at [452, 274] on input "洗-1" at bounding box center [447, 279] width 67 height 23
drag, startPoint x: 468, startPoint y: 410, endPoint x: 491, endPoint y: 361, distance: 54.2
click at [468, 412] on span "[PERSON_NAME] (無代號)" at bounding box center [452, 425] width 69 height 27
type input "[PERSON_NAME](無代號)"
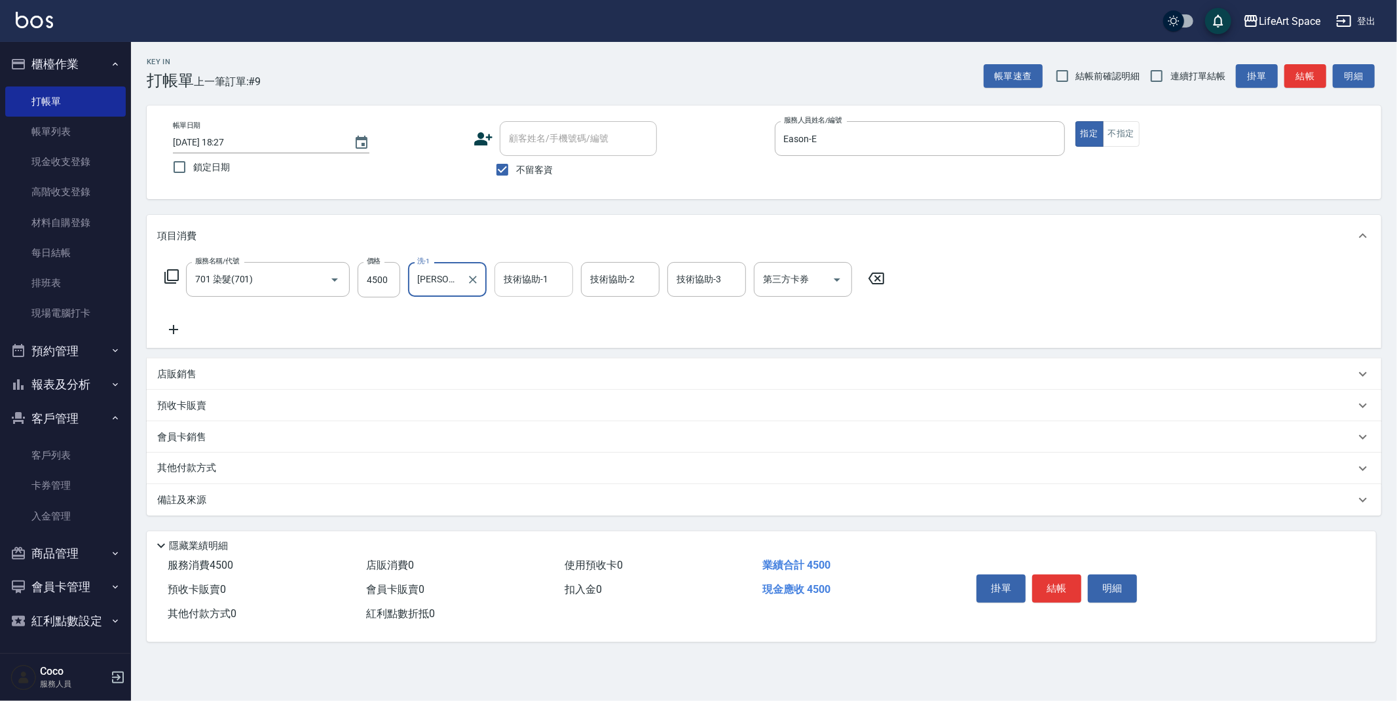
click at [529, 270] on input "技術協助-1" at bounding box center [533, 279] width 67 height 23
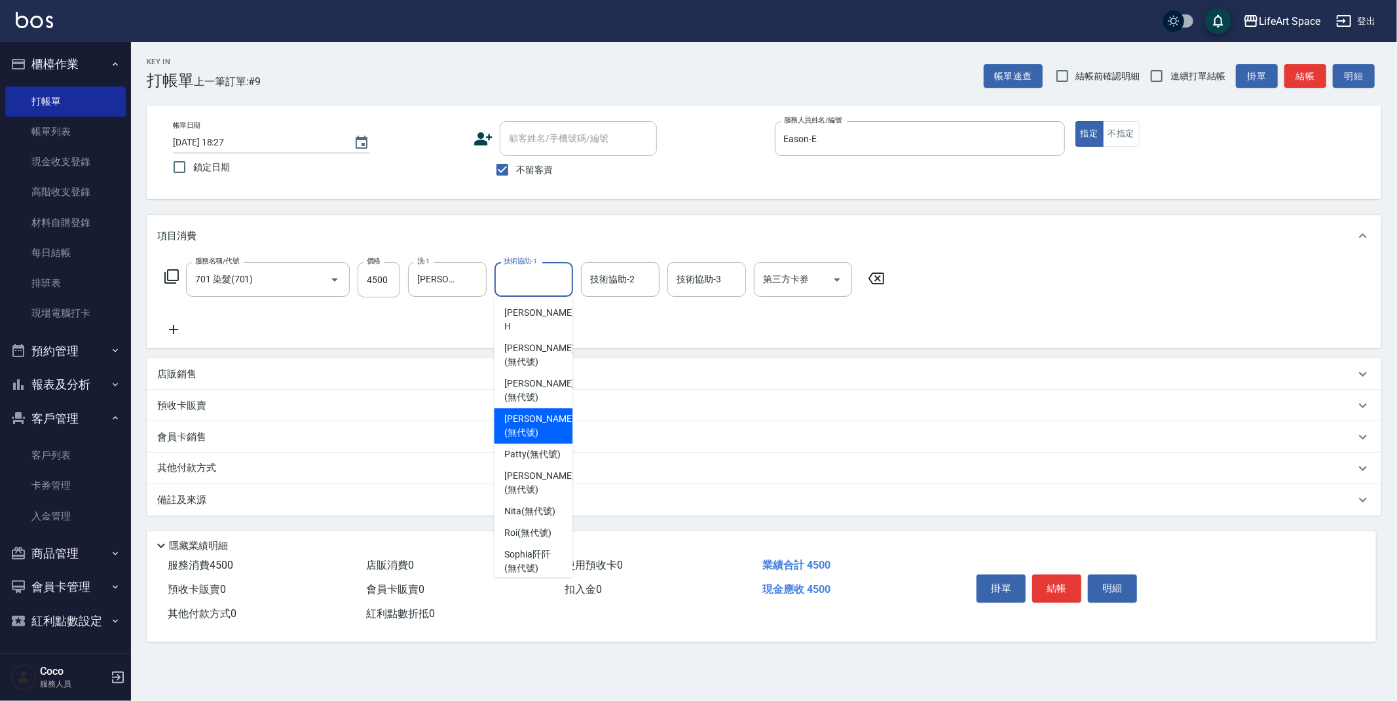
click at [542, 412] on span "[PERSON_NAME] (無代號)" at bounding box center [538, 425] width 69 height 27
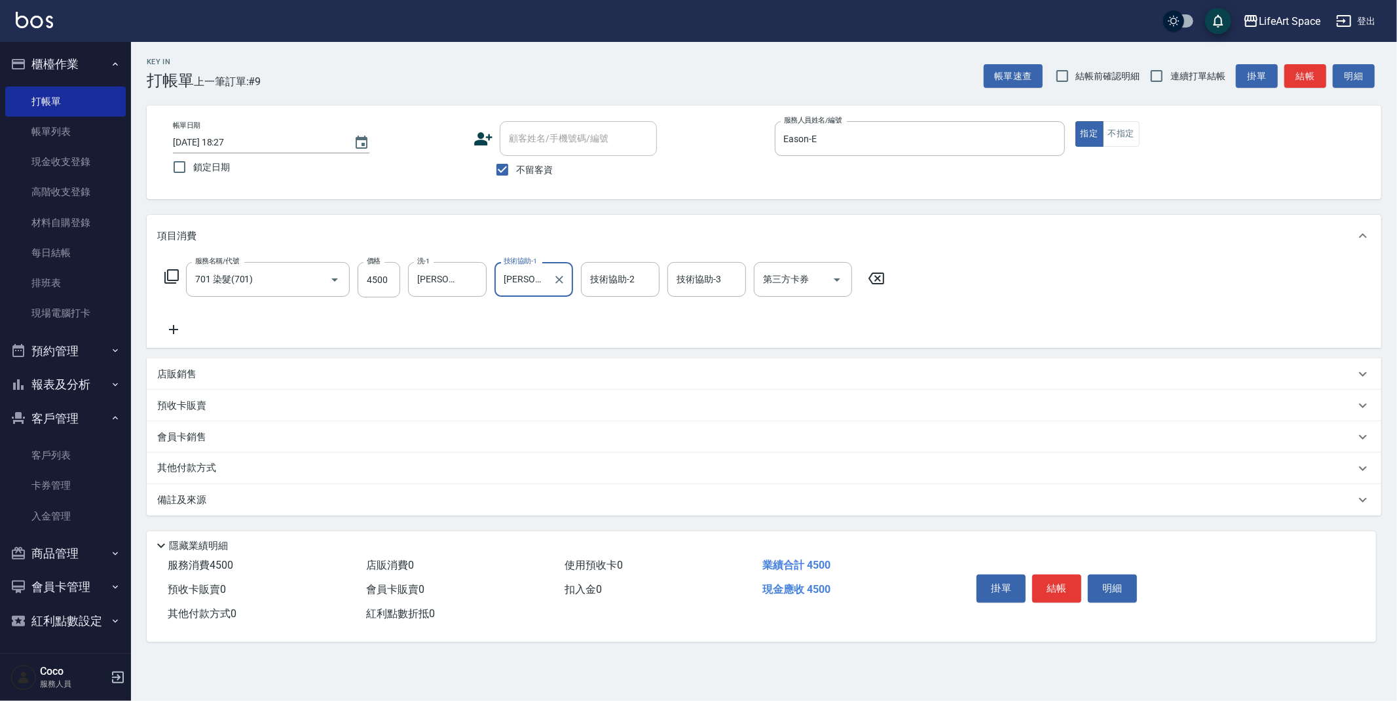
click at [545, 280] on input "[PERSON_NAME](無代號)" at bounding box center [523, 279] width 47 height 23
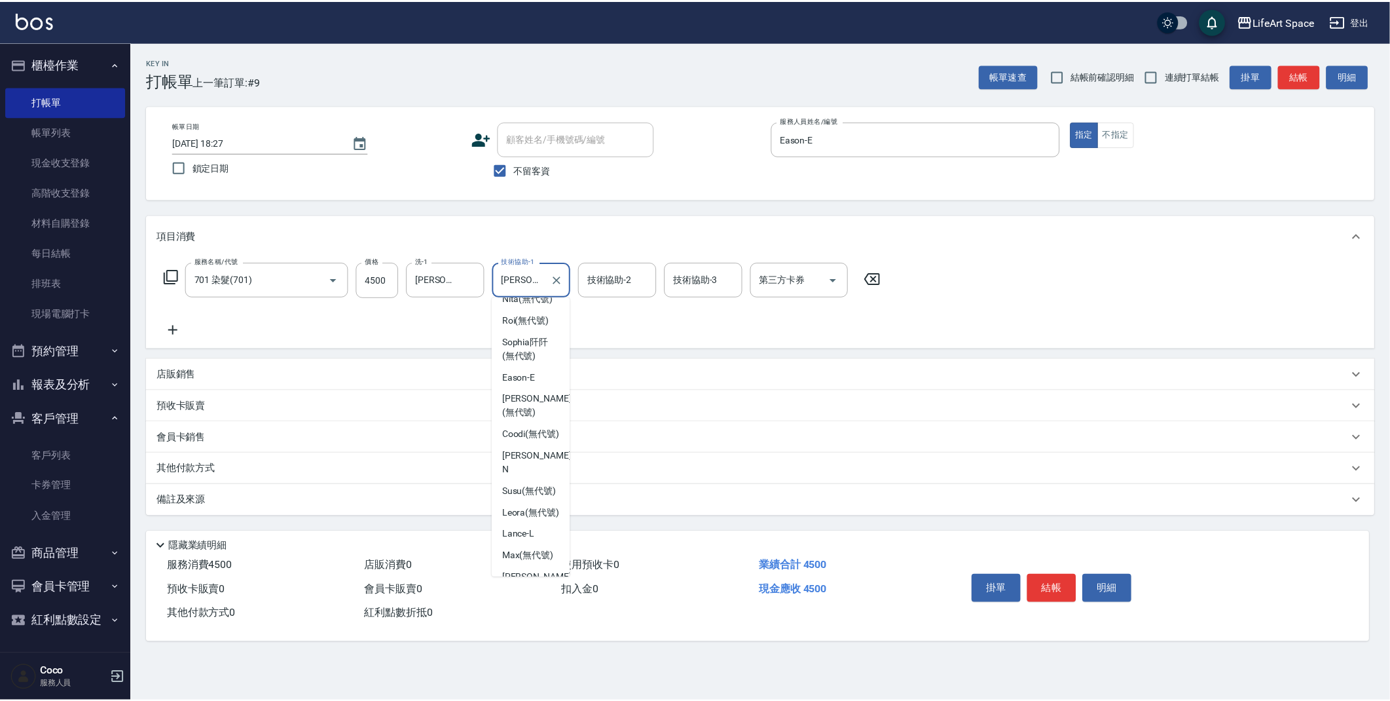
scroll to position [185, 0]
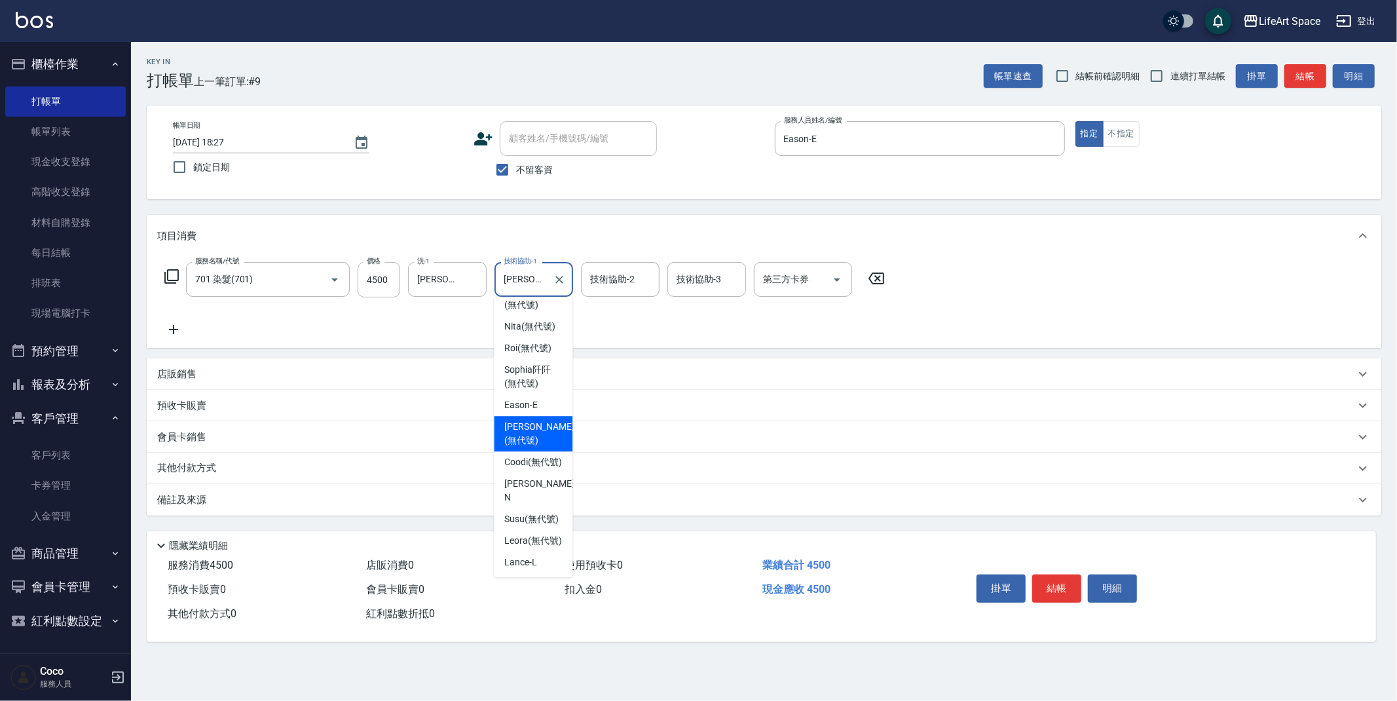
click at [545, 441] on span "[PERSON_NAME] (無代號)" at bounding box center [538, 433] width 69 height 27
type input "[PERSON_NAME](無代號)"
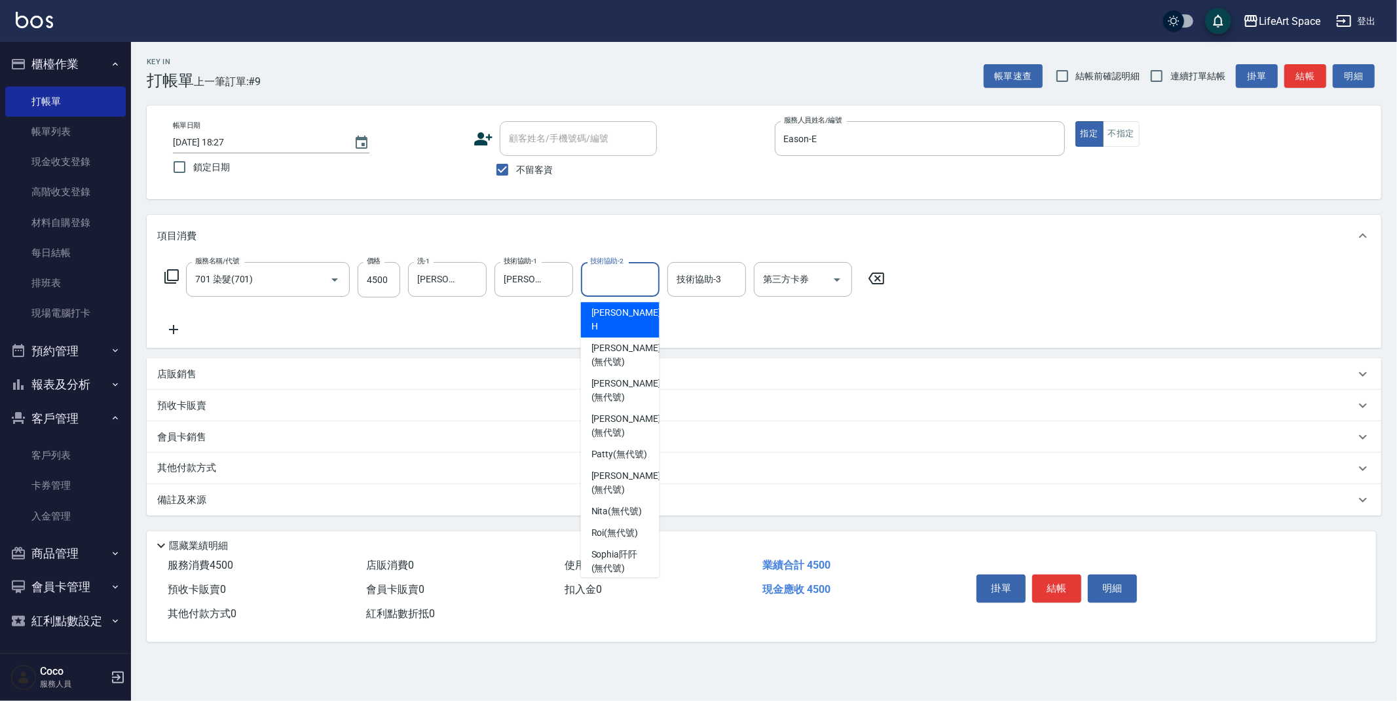
click at [623, 270] on div "技術協助-2 技術協助-2" at bounding box center [620, 279] width 79 height 35
click at [623, 507] on span "Nita (無代號)" at bounding box center [616, 511] width 51 height 14
type input "Nita (無代號)"
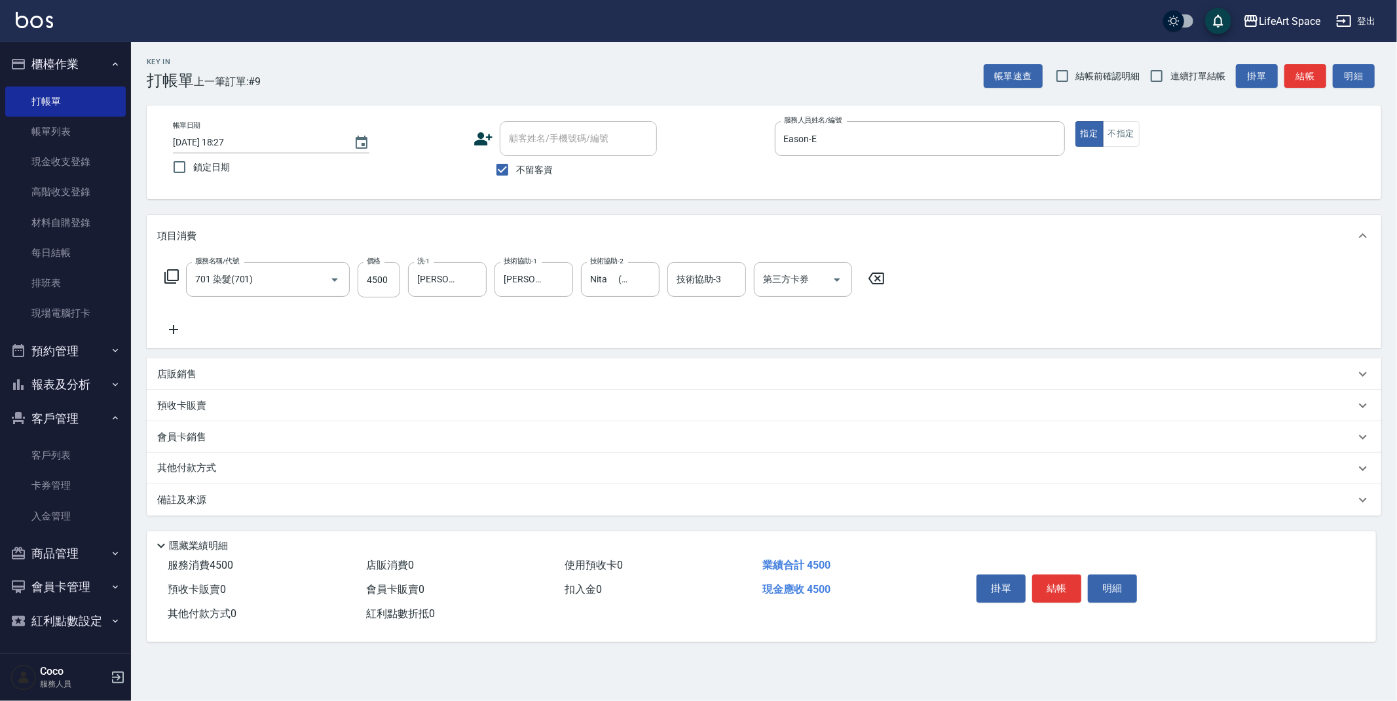
click at [390, 513] on div "備註及來源" at bounding box center [764, 499] width 1234 height 31
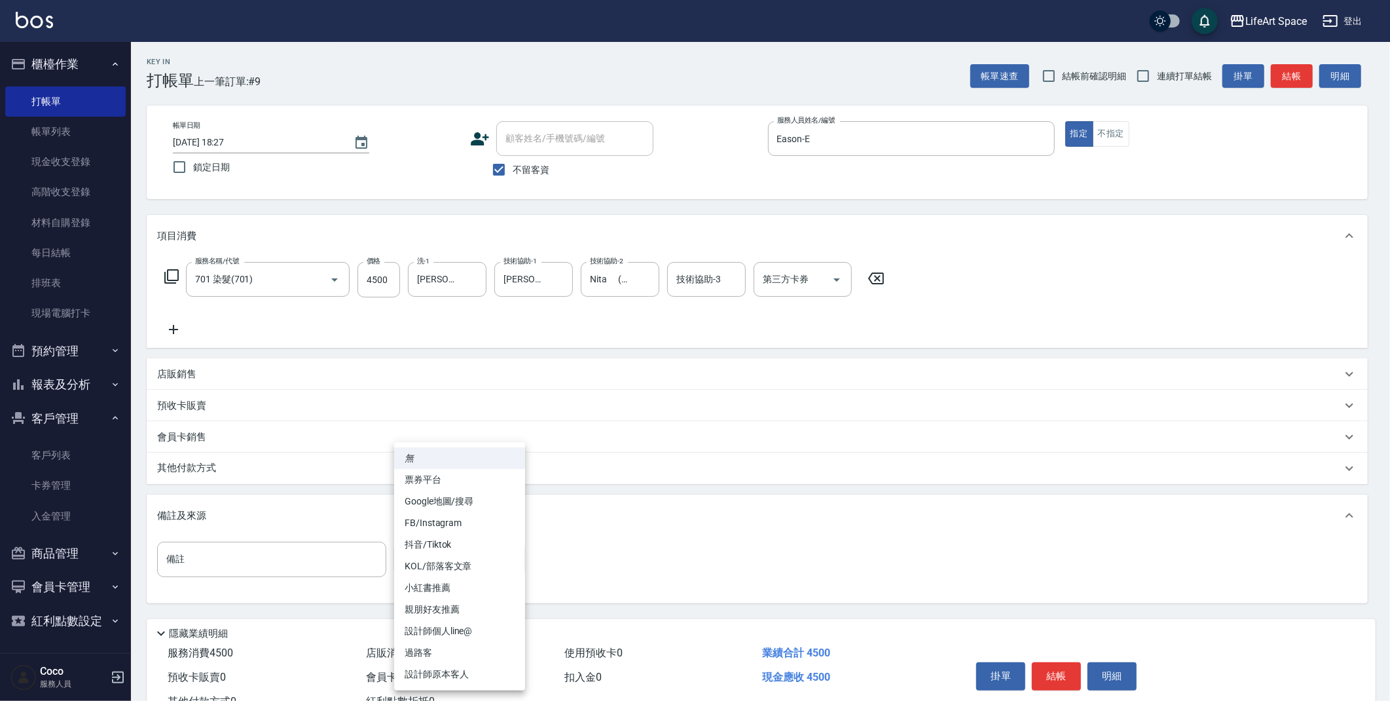
click at [441, 551] on body "LifeArt Space 登出 櫃檯作業 打帳單 帳單列表 現金收支登錄 高階收支登錄 材料自購登錄 每日結帳 排班表 現場電腦打卡 預約管理 預約管理 單…" at bounding box center [695, 372] width 1390 height 745
click at [479, 668] on li "設計師原本客人" at bounding box center [459, 674] width 131 height 22
type input "設計師原本客人"
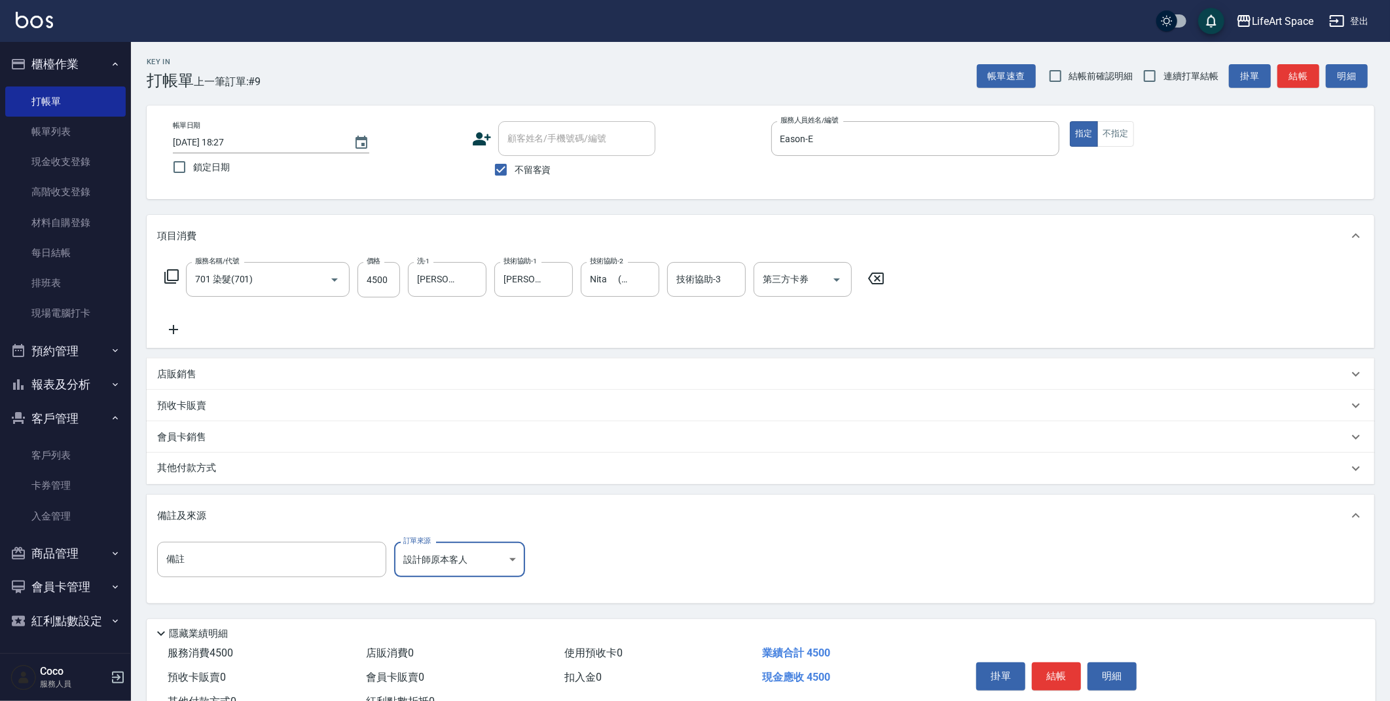
click at [229, 469] on div "其他付款方式" at bounding box center [752, 468] width 1191 height 14
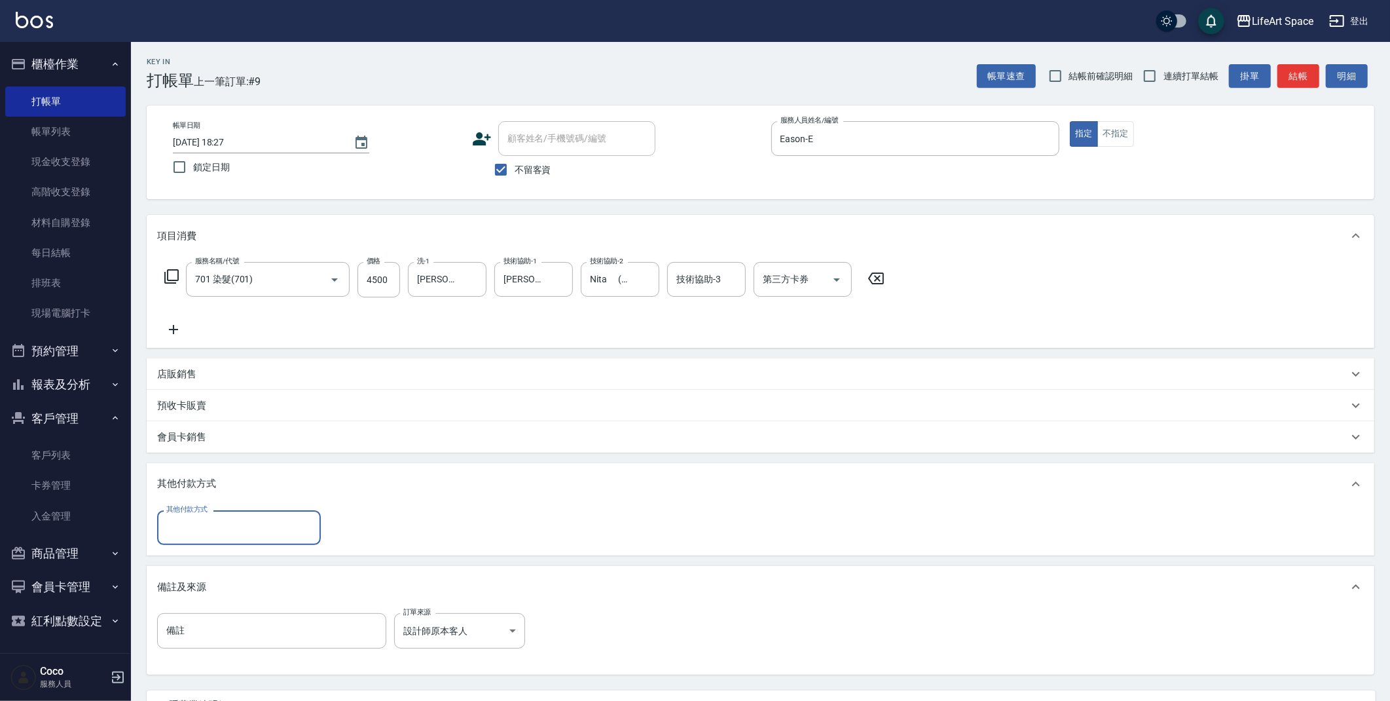
scroll to position [0, 0]
drag, startPoint x: 217, startPoint y: 524, endPoint x: 218, endPoint y: 534, distance: 9.8
click at [217, 524] on input "其他付款方式" at bounding box center [239, 527] width 152 height 23
click at [215, 583] on span "Linepay" at bounding box center [239, 583] width 164 height 22
type input "Linepay"
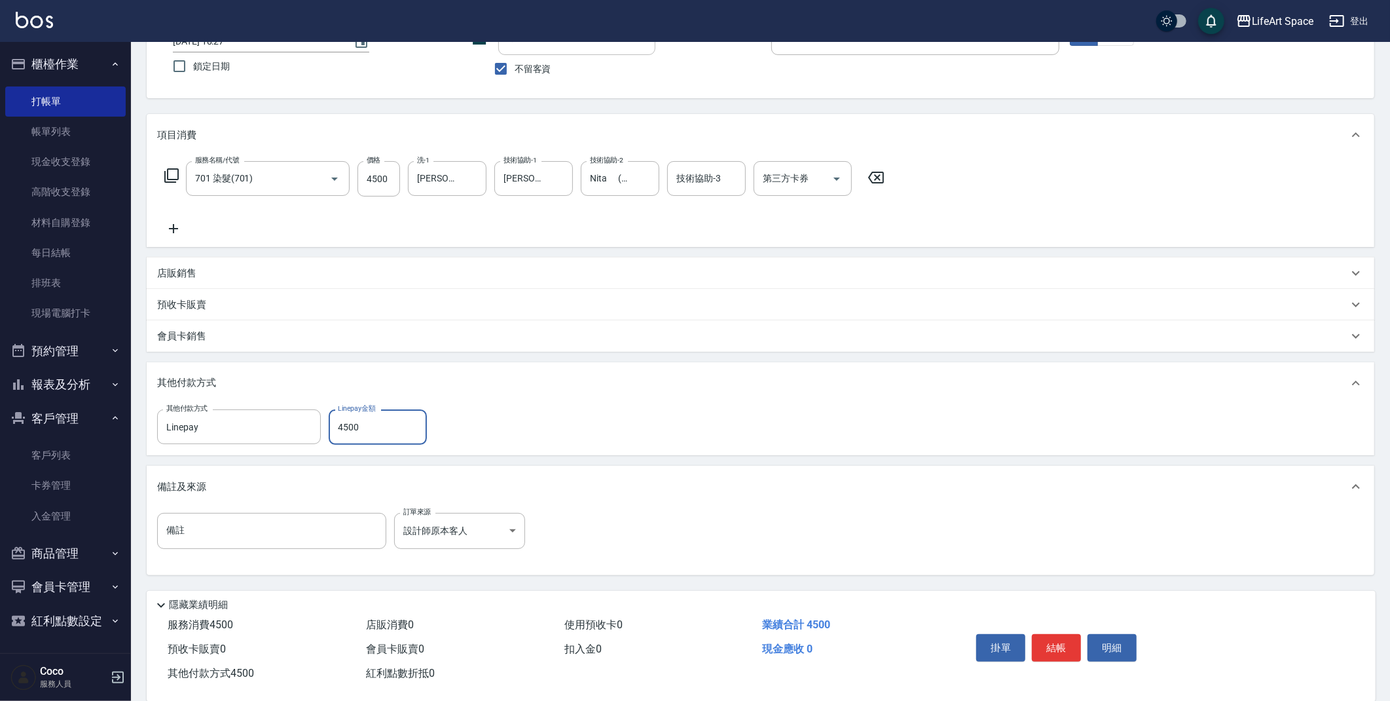
scroll to position [121, 0]
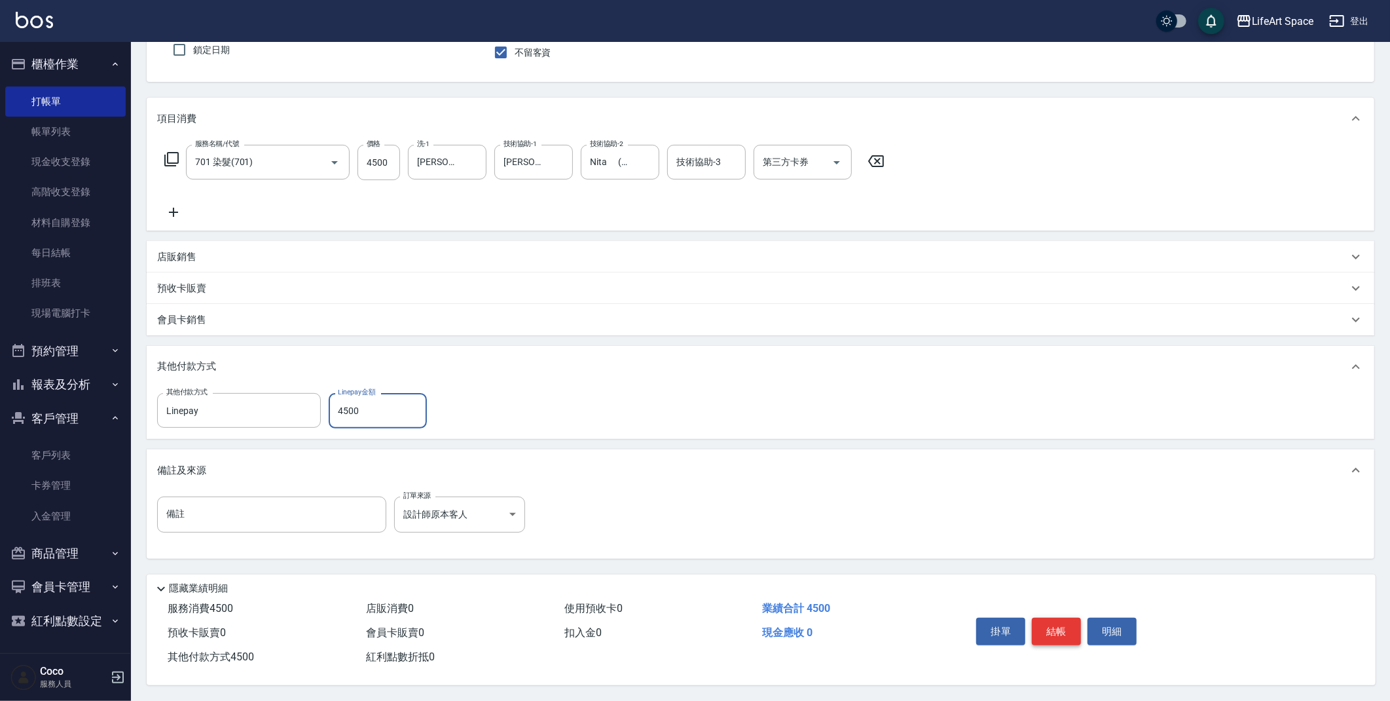
type input "4500"
click at [1059, 627] on button "結帳" at bounding box center [1056, 630] width 49 height 27
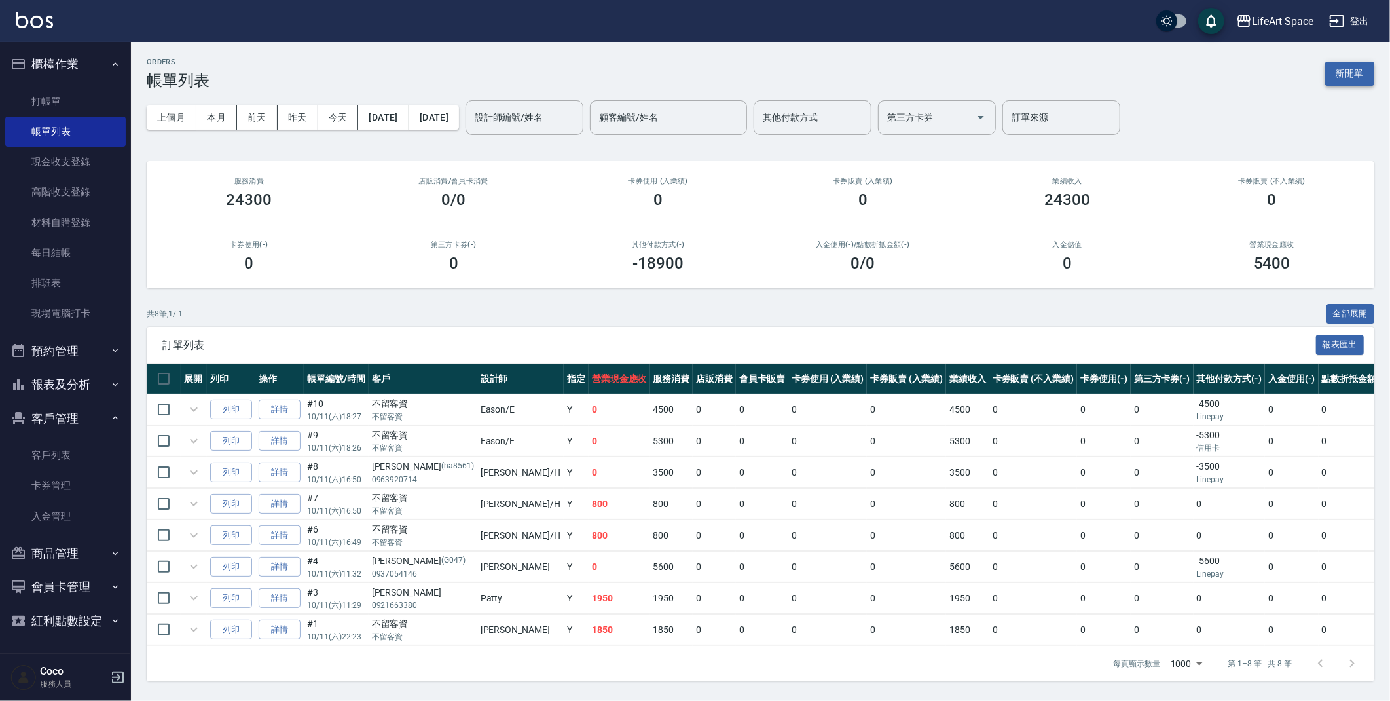
click at [1351, 72] on button "新開單" at bounding box center [1349, 74] width 49 height 24
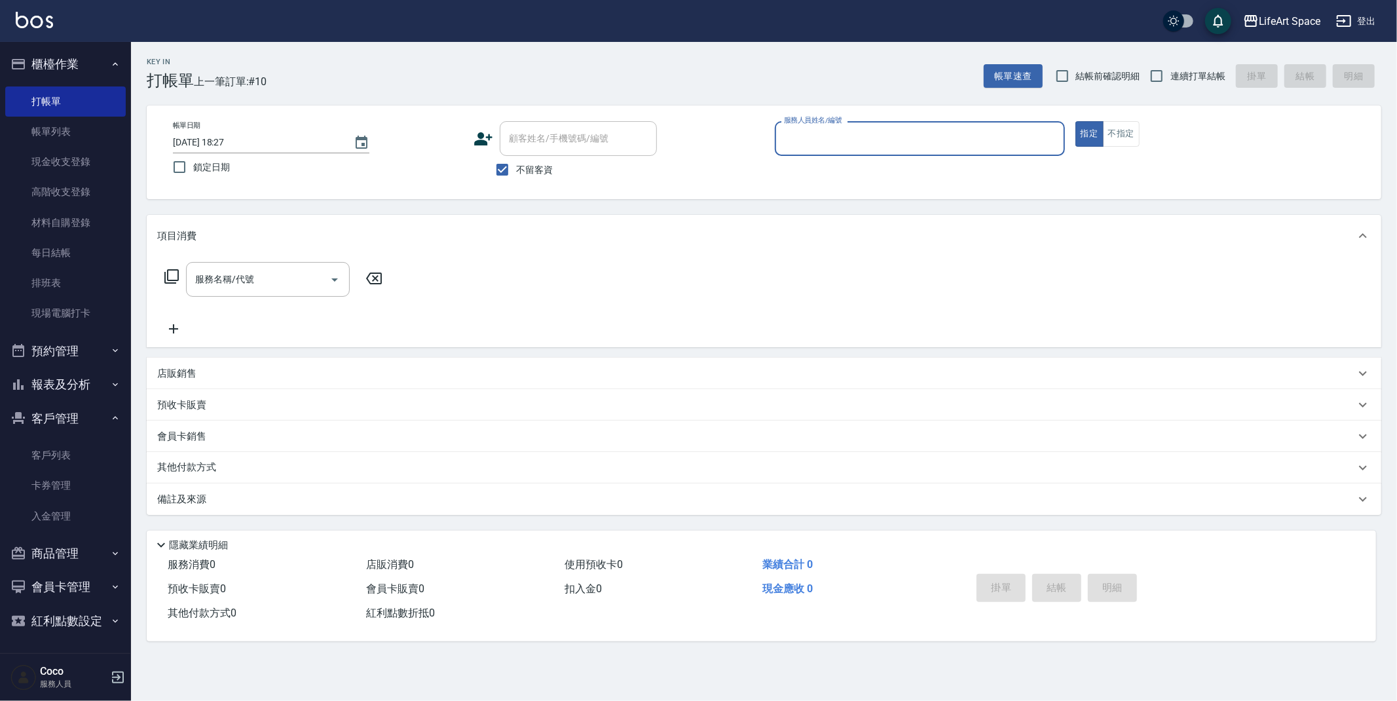
click at [965, 134] on input "服務人員姓名/編號" at bounding box center [919, 138] width 278 height 23
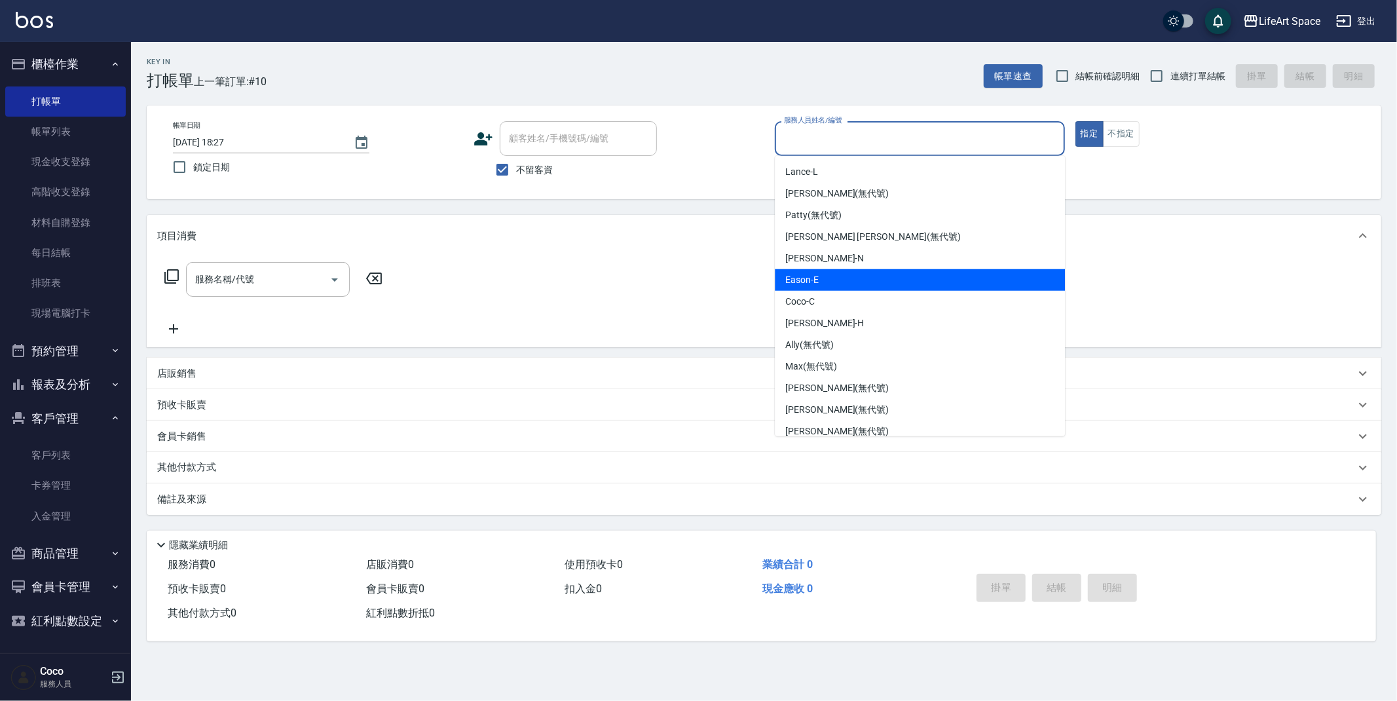
drag, startPoint x: 824, startPoint y: 272, endPoint x: 498, endPoint y: 299, distance: 327.2
click at [825, 272] on div "Eason -E" at bounding box center [920, 280] width 290 height 22
type input "Eason-E"
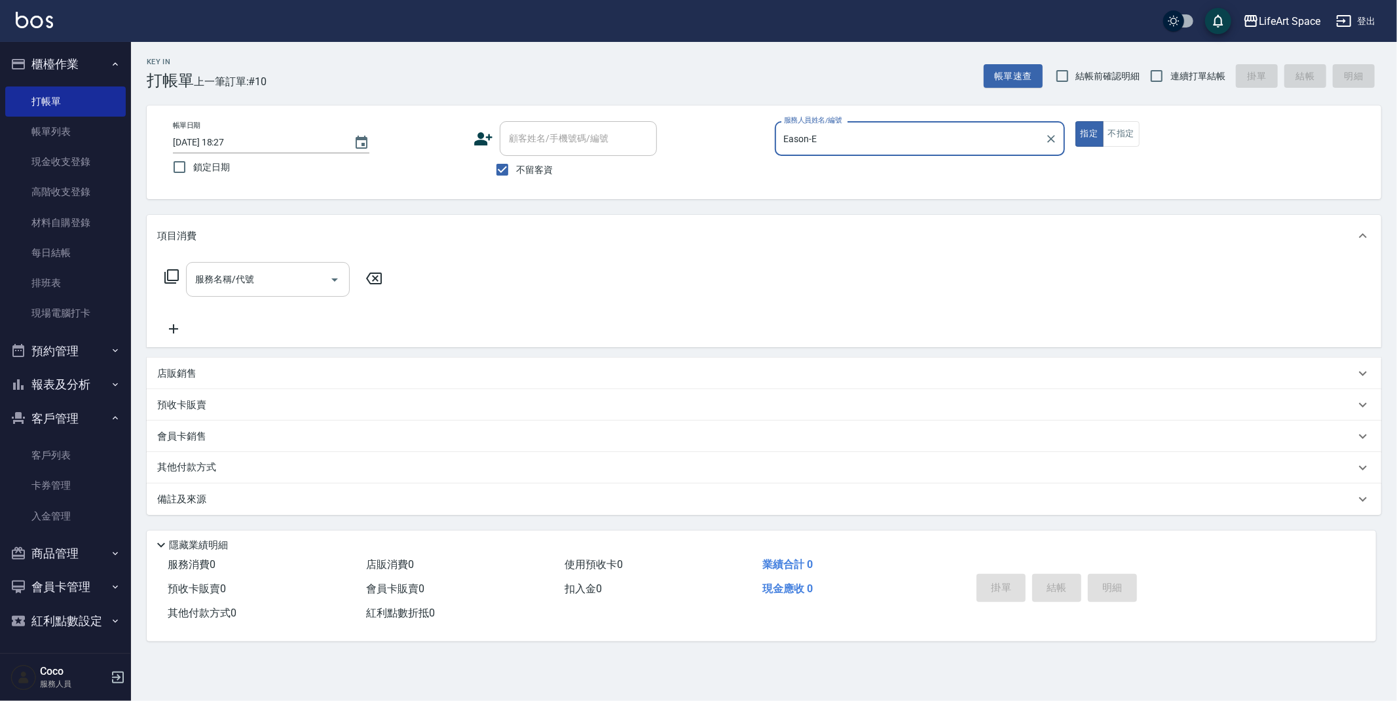
click at [257, 286] on input "服務名稱/代號" at bounding box center [258, 279] width 132 height 23
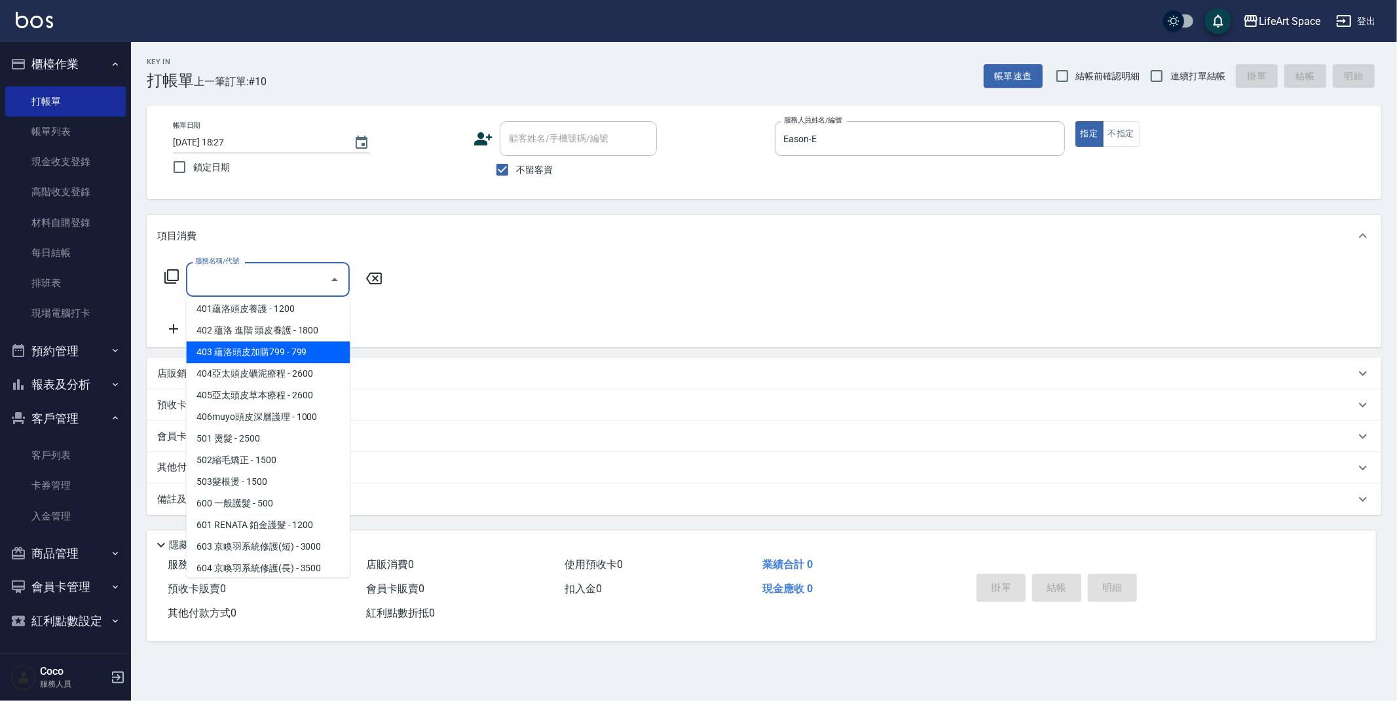
scroll to position [205, 0]
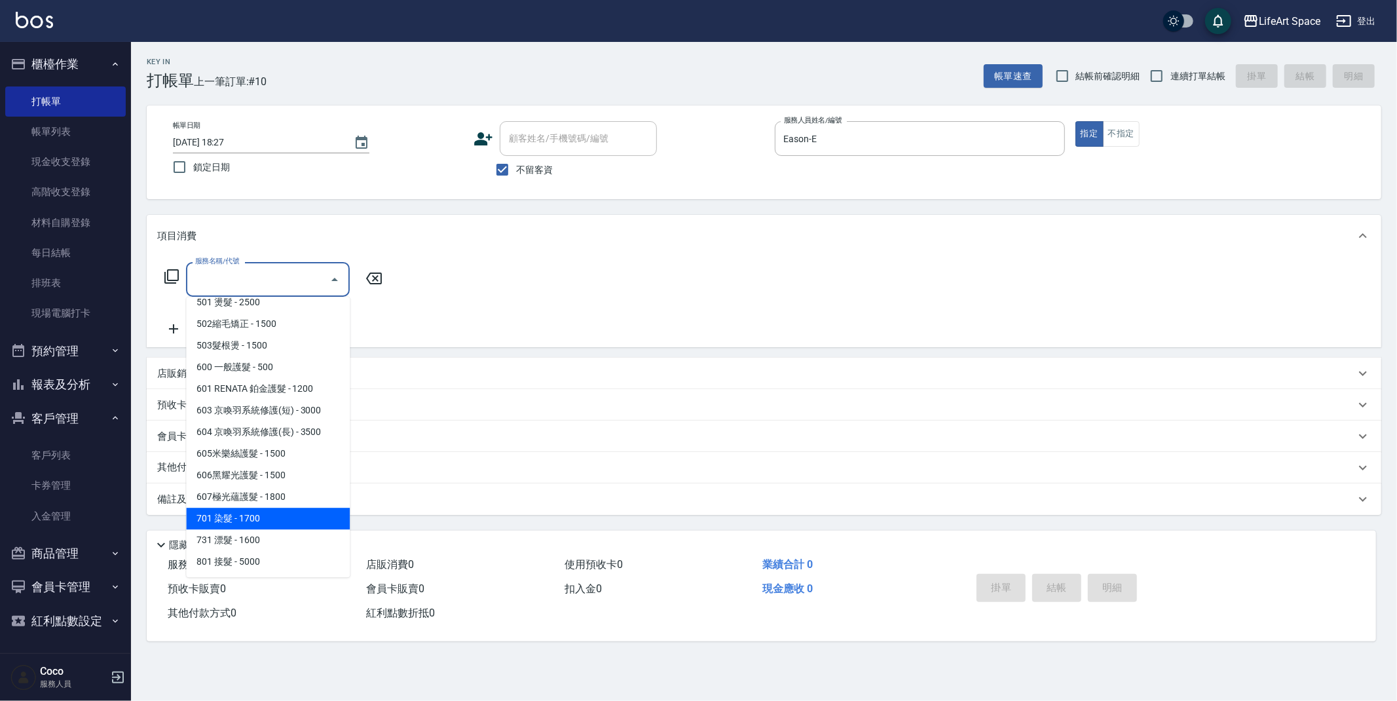
click at [277, 513] on span "701 染髮 - 1700" at bounding box center [268, 518] width 164 height 22
type input "701 染髮(701)"
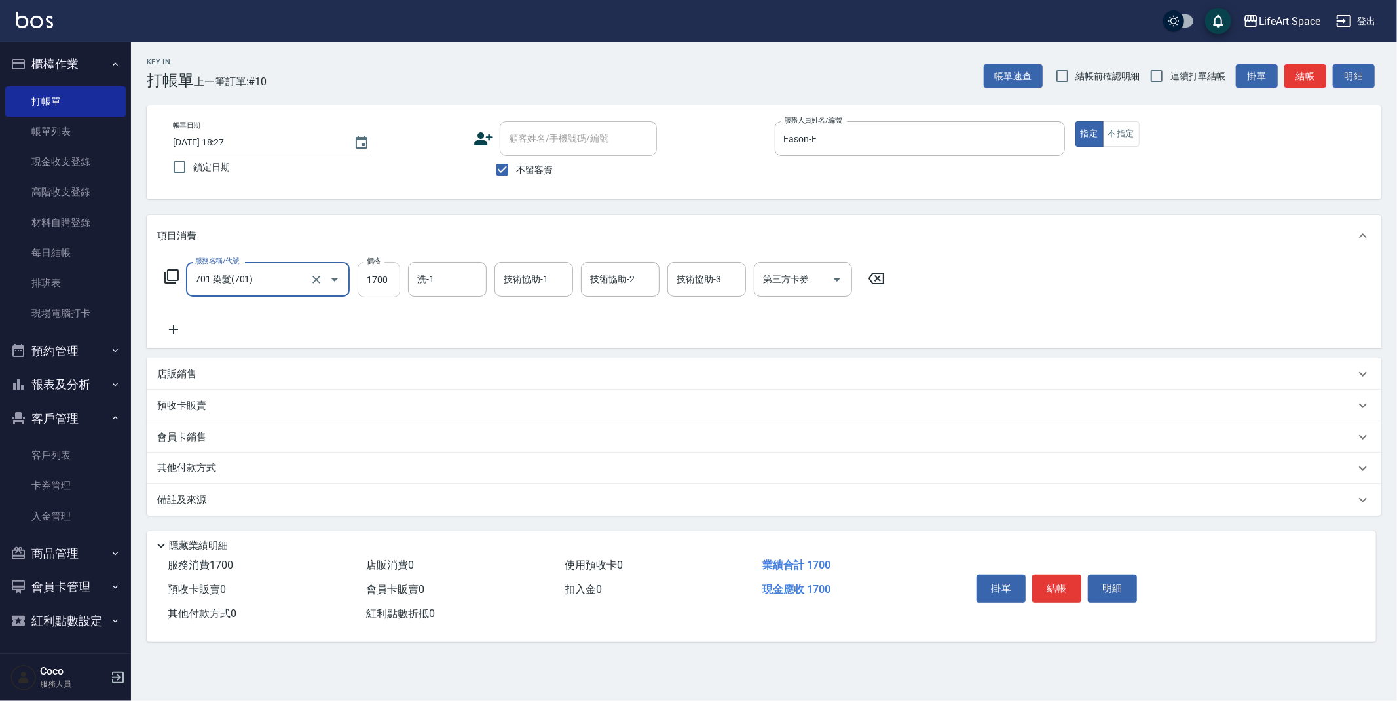
click at [398, 284] on input "1700" at bounding box center [378, 279] width 43 height 35
type input "7300"
click at [437, 281] on input "洗-1" at bounding box center [447, 279] width 67 height 23
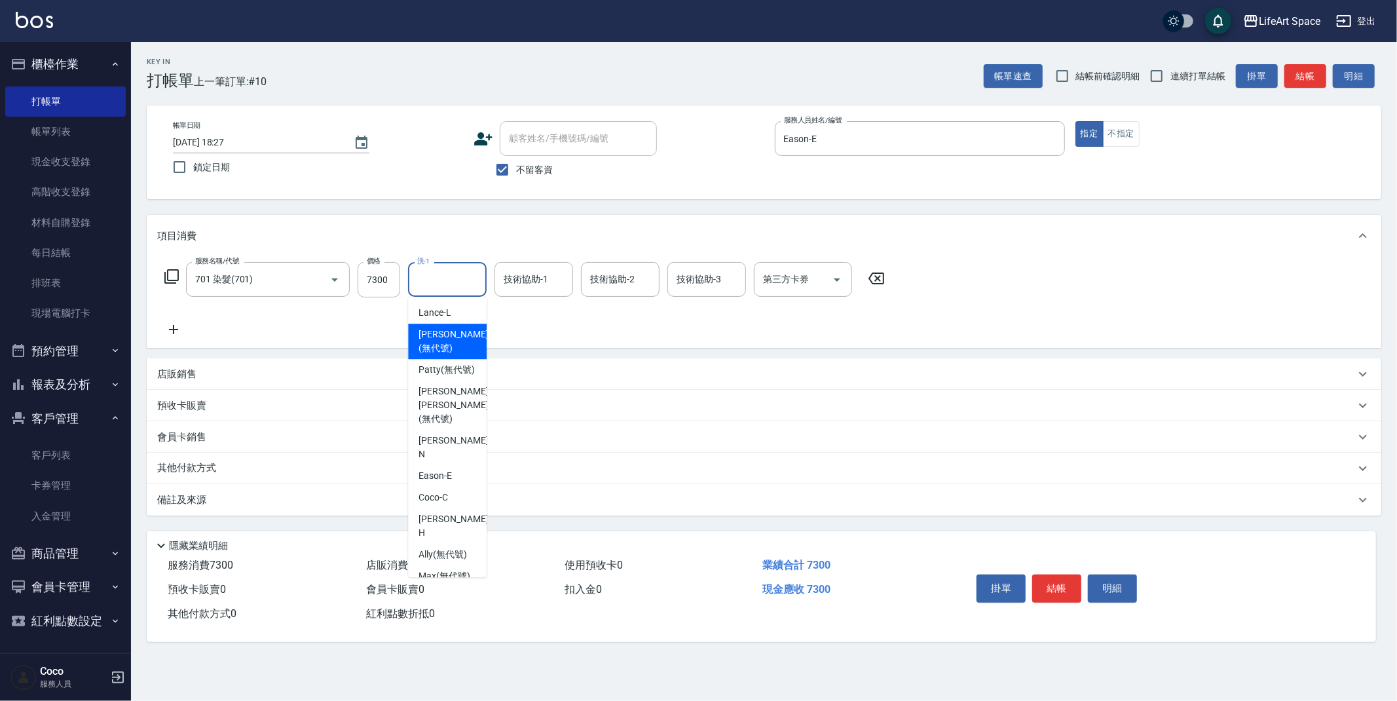
click at [448, 342] on span "[PERSON_NAME] (無代號)" at bounding box center [452, 340] width 69 height 27
type input "[PERSON_NAME](無代號)"
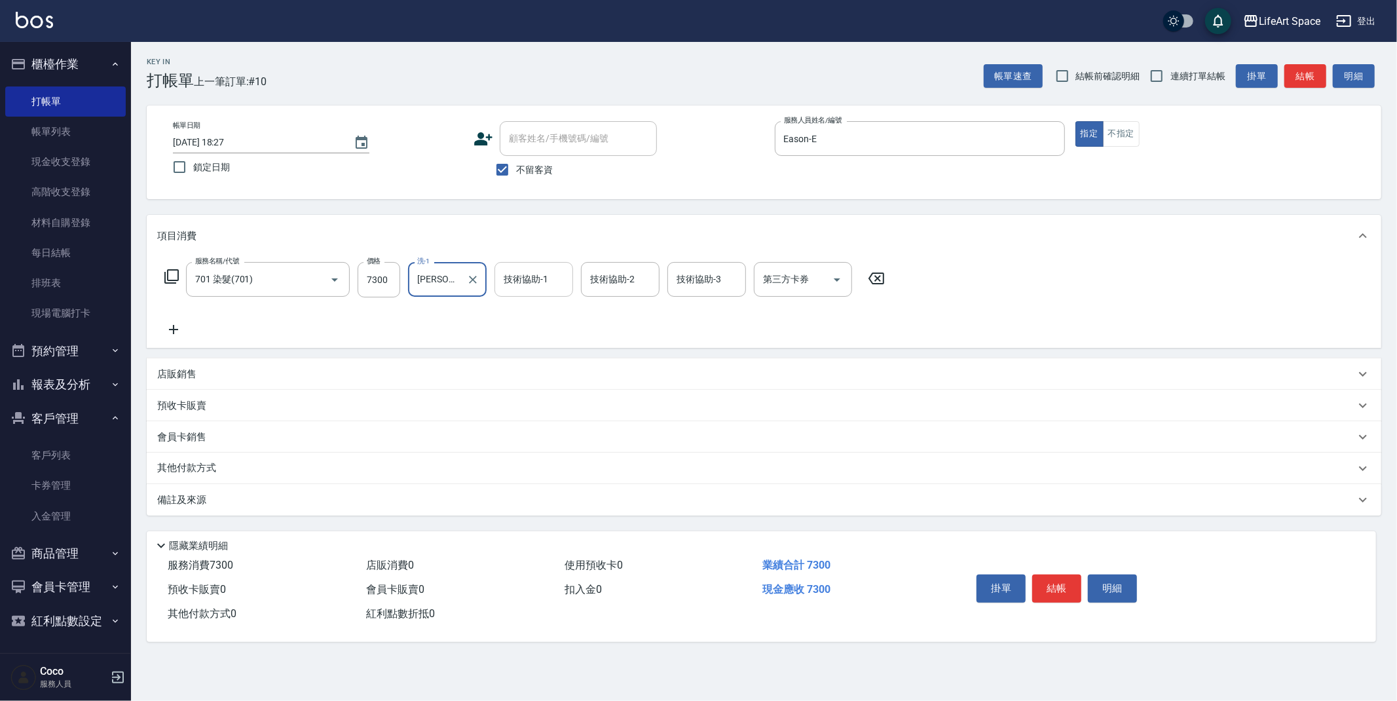
click at [542, 287] on input "技術協助-1" at bounding box center [533, 279] width 67 height 23
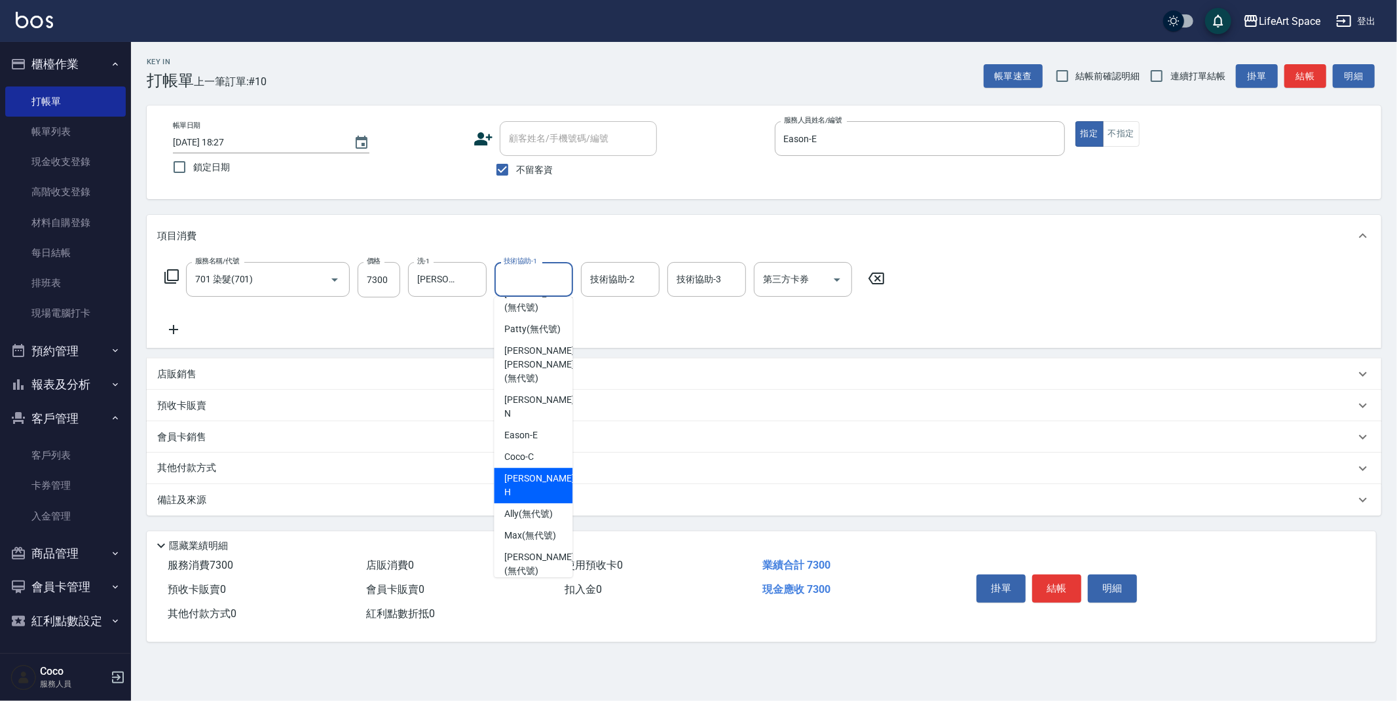
scroll to position [405, 0]
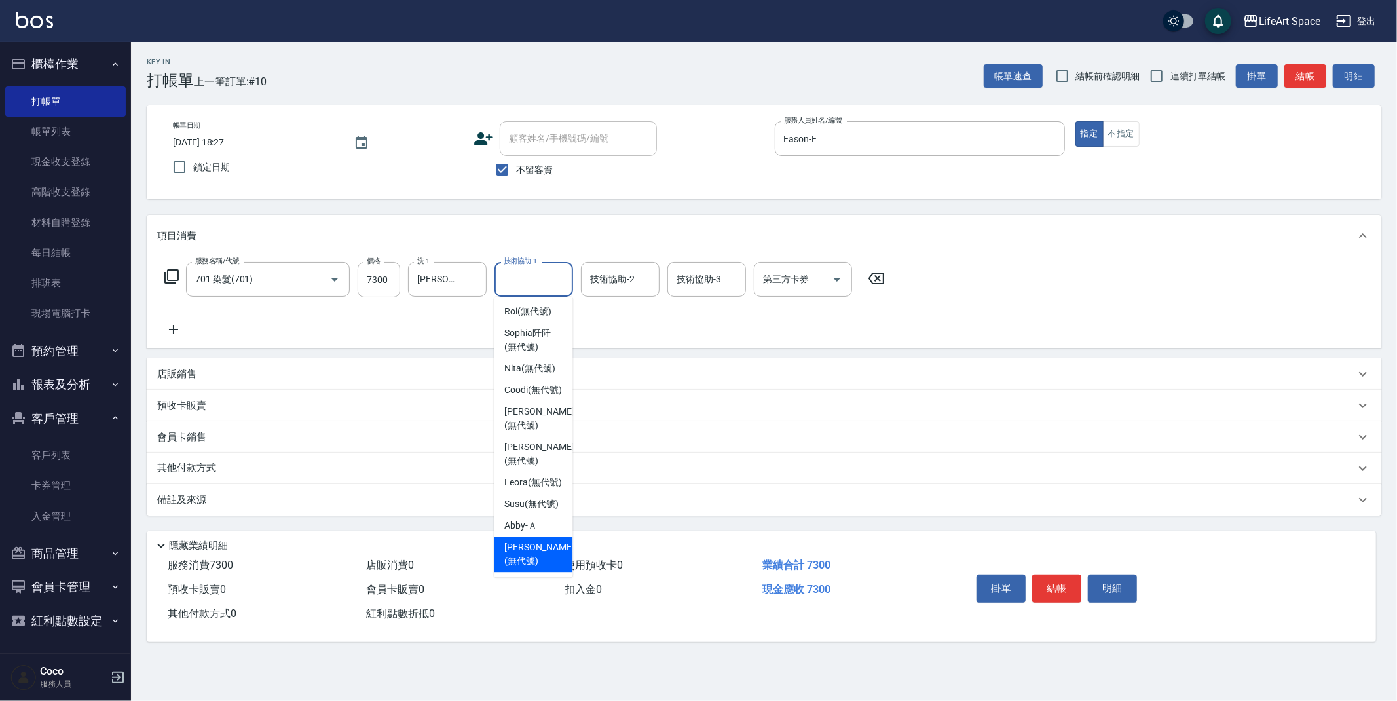
click at [537, 555] on span "[PERSON_NAME] (無代號)" at bounding box center [538, 553] width 69 height 27
type input "[PERSON_NAME](無代號)"
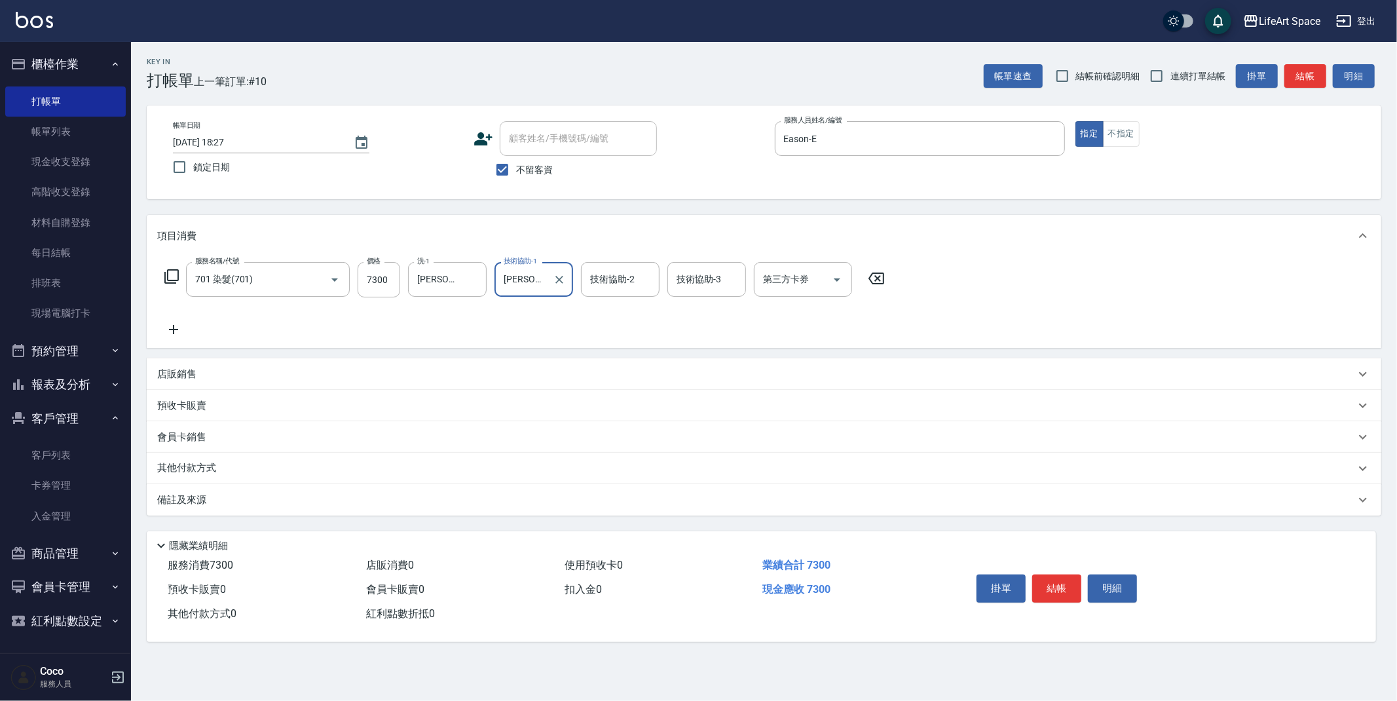
click at [623, 274] on div "技術協助-2 技術協助-2" at bounding box center [620, 279] width 79 height 35
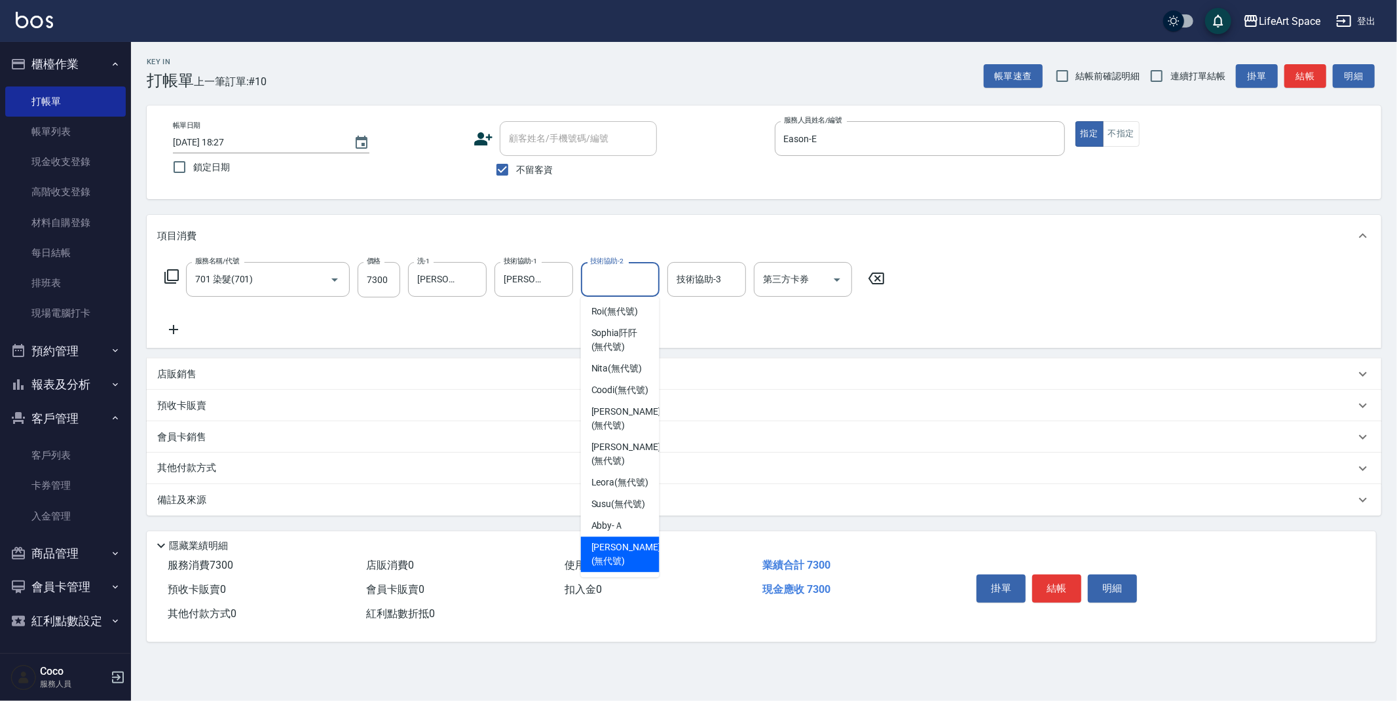
click at [614, 553] on span "[PERSON_NAME] (無代號)" at bounding box center [625, 553] width 69 height 27
type input "[PERSON_NAME](無代號)"
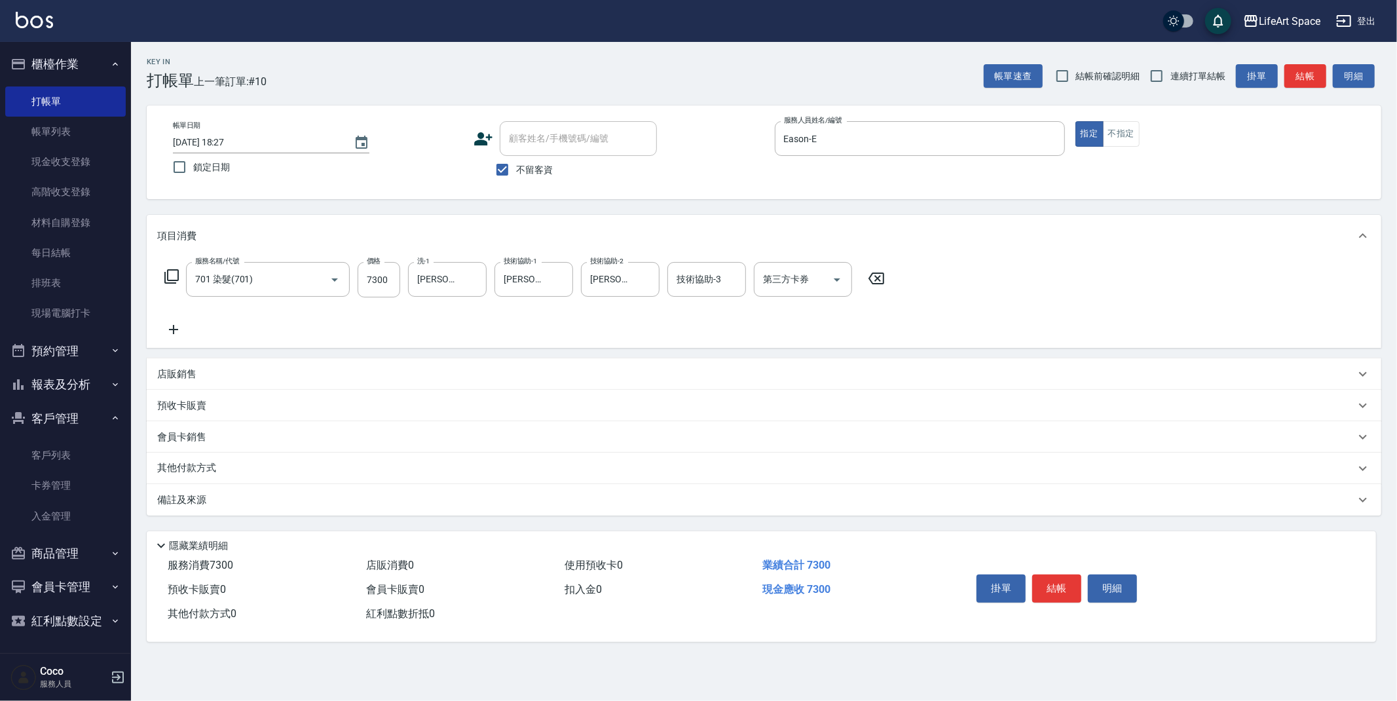
click at [371, 502] on div "備註及來源" at bounding box center [756, 500] width 1198 height 14
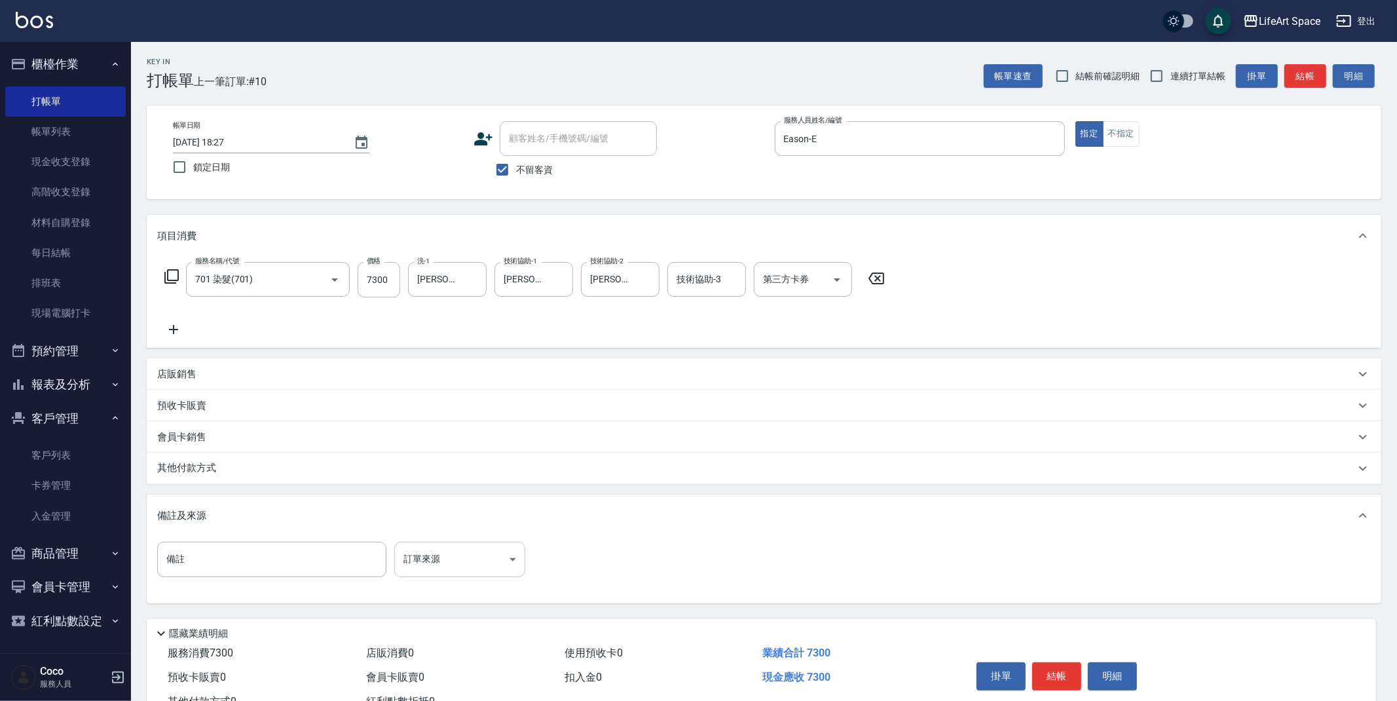
click at [469, 568] on body "LifeArt Space 登出 櫃檯作業 打帳單 帳單列表 現金收支登錄 高階收支登錄 材料自購登錄 每日結帳 排班表 現場電腦打卡 預約管理 預約管理 單…" at bounding box center [698, 372] width 1397 height 745
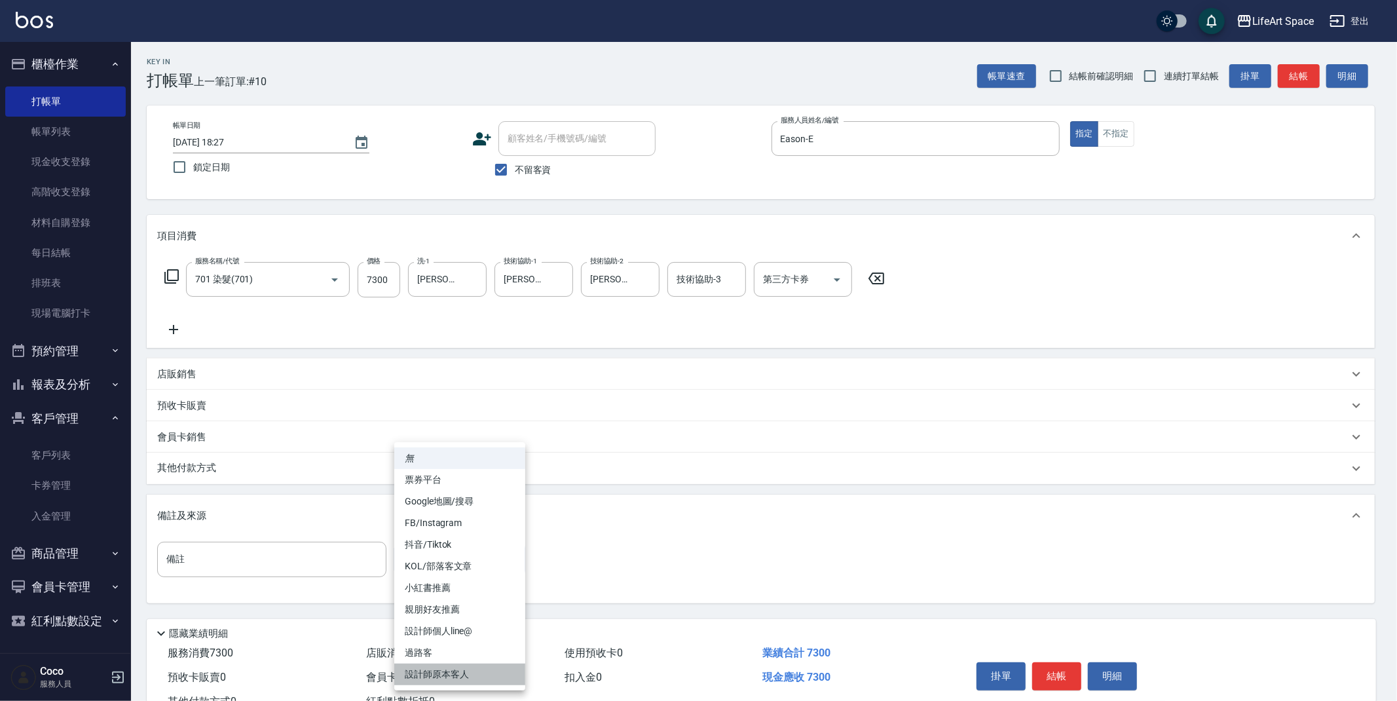
drag, startPoint x: 462, startPoint y: 673, endPoint x: 447, endPoint y: 663, distance: 18.9
click at [462, 672] on li "設計師原本客人" at bounding box center [459, 674] width 131 height 22
type input "設計師原本客人"
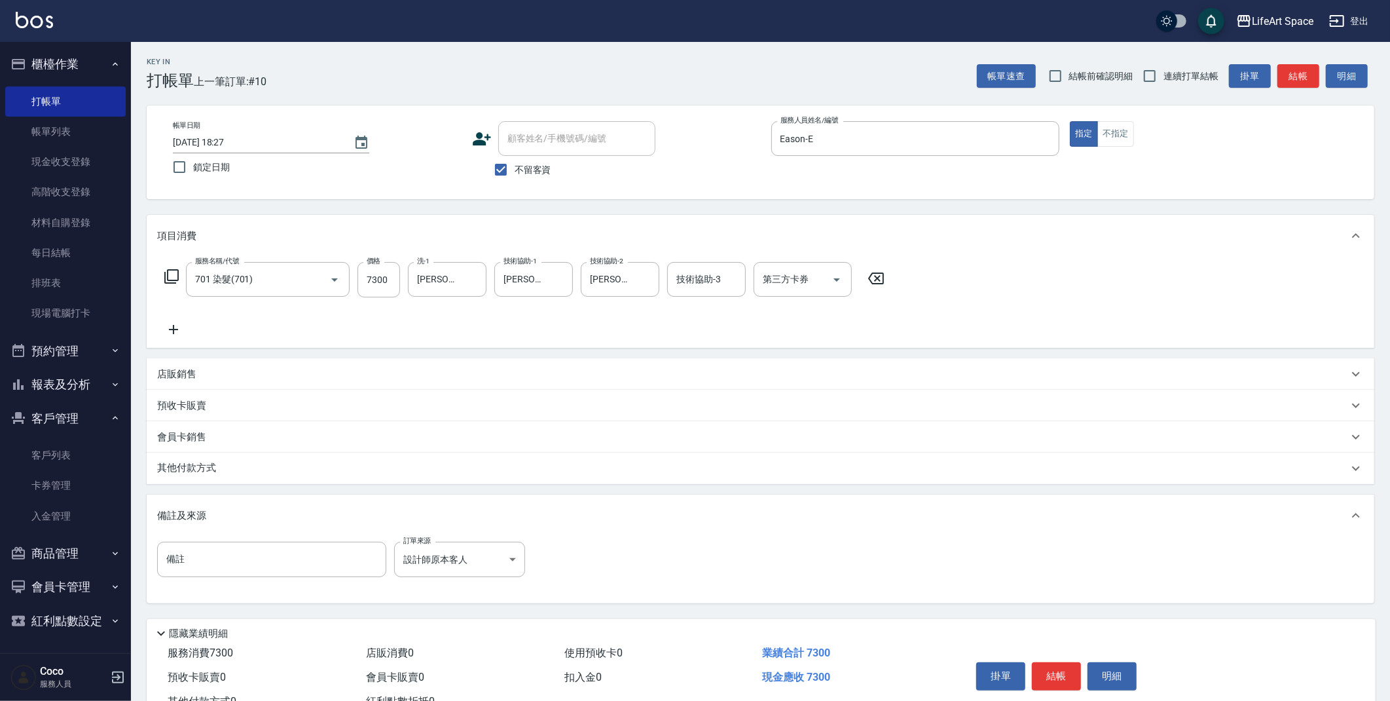
click at [204, 471] on p "其他付款方式" at bounding box center [189, 468] width 65 height 14
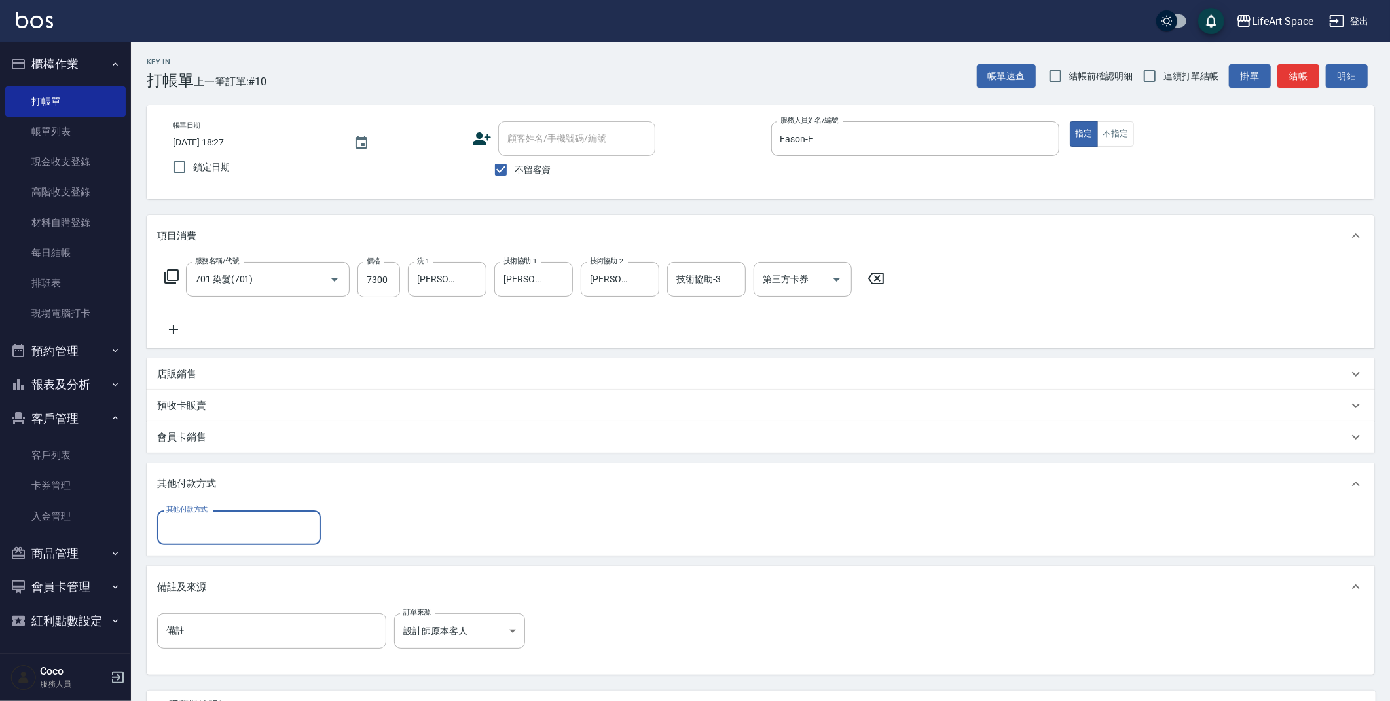
scroll to position [0, 0]
click at [206, 519] on input "其他付款方式" at bounding box center [239, 527] width 152 height 23
drag, startPoint x: 200, startPoint y: 578, endPoint x: 221, endPoint y: 578, distance: 21.6
click at [200, 577] on span "Linepay" at bounding box center [239, 583] width 164 height 22
type input "Linepay"
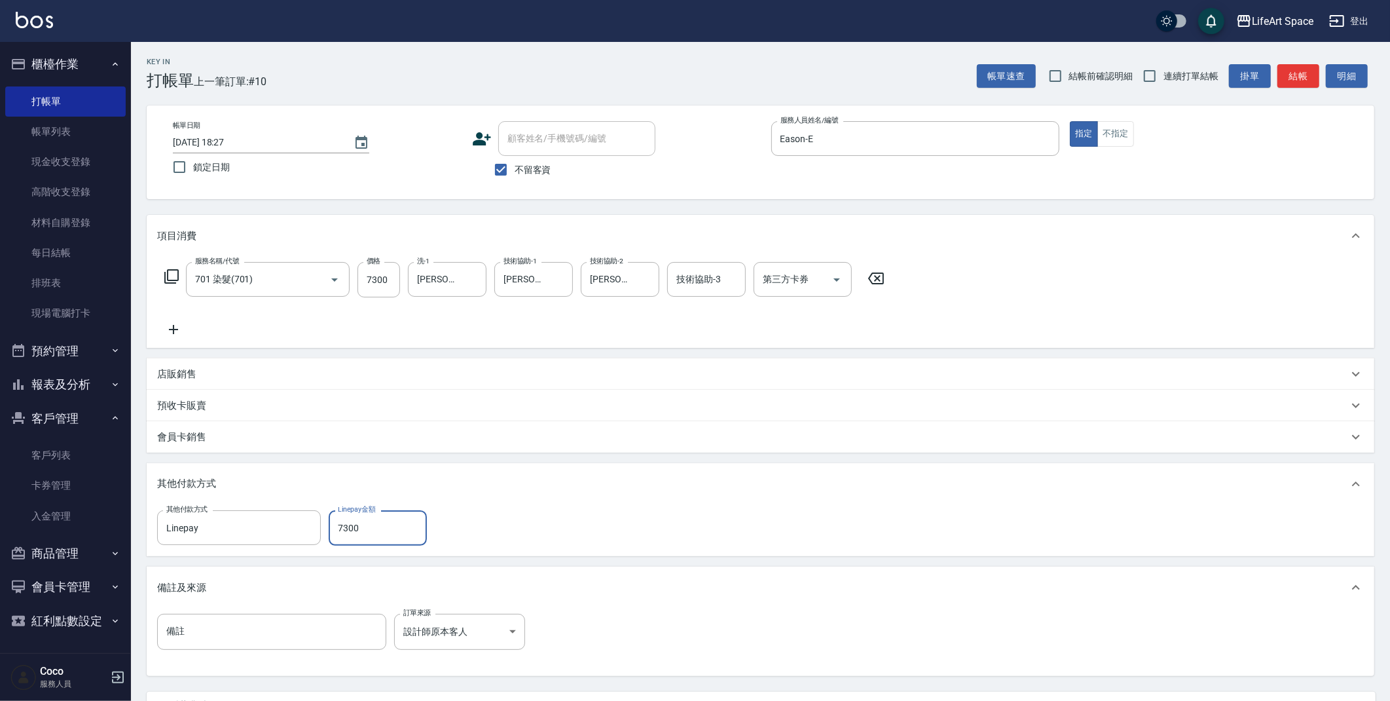
scroll to position [121, 0]
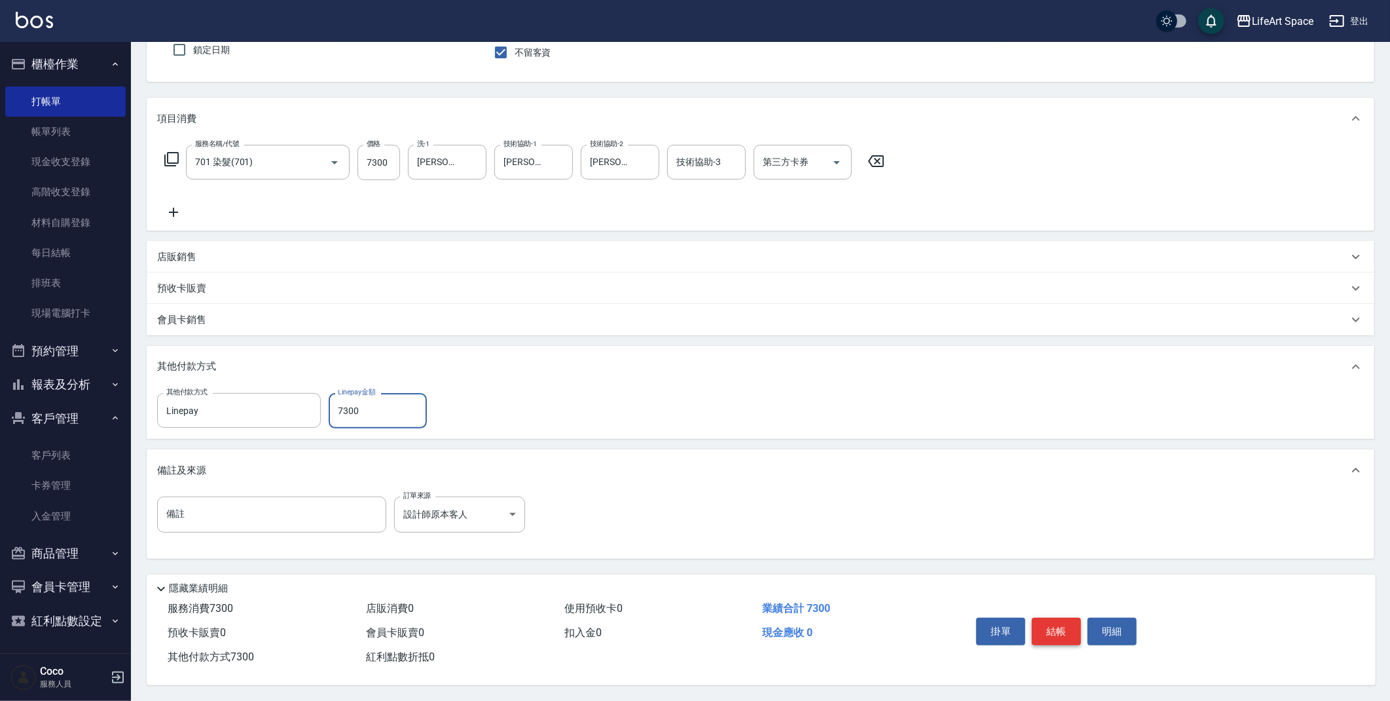
type input "7300"
click at [1048, 624] on button "結帳" at bounding box center [1056, 630] width 49 height 27
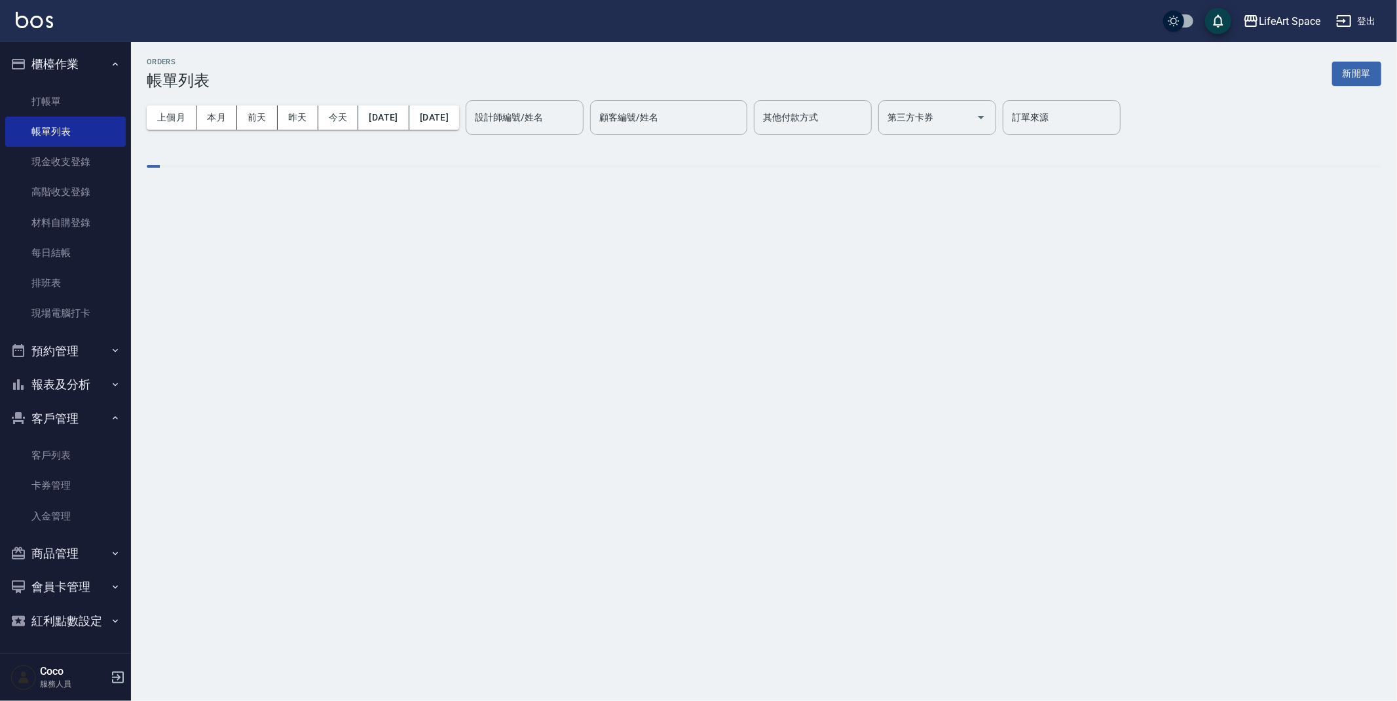
click at [1349, 75] on button "新開單" at bounding box center [1356, 74] width 49 height 24
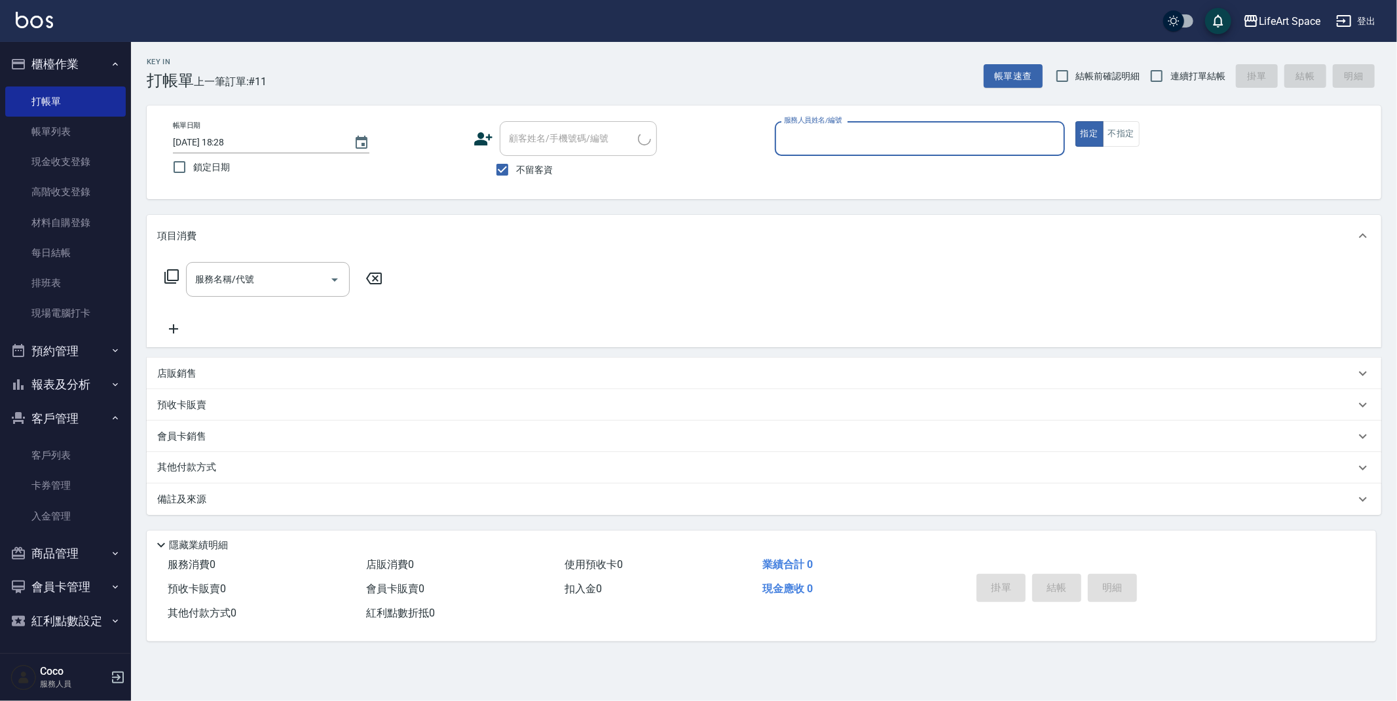
click at [870, 135] on input "服務人員姓名/編號" at bounding box center [919, 138] width 278 height 23
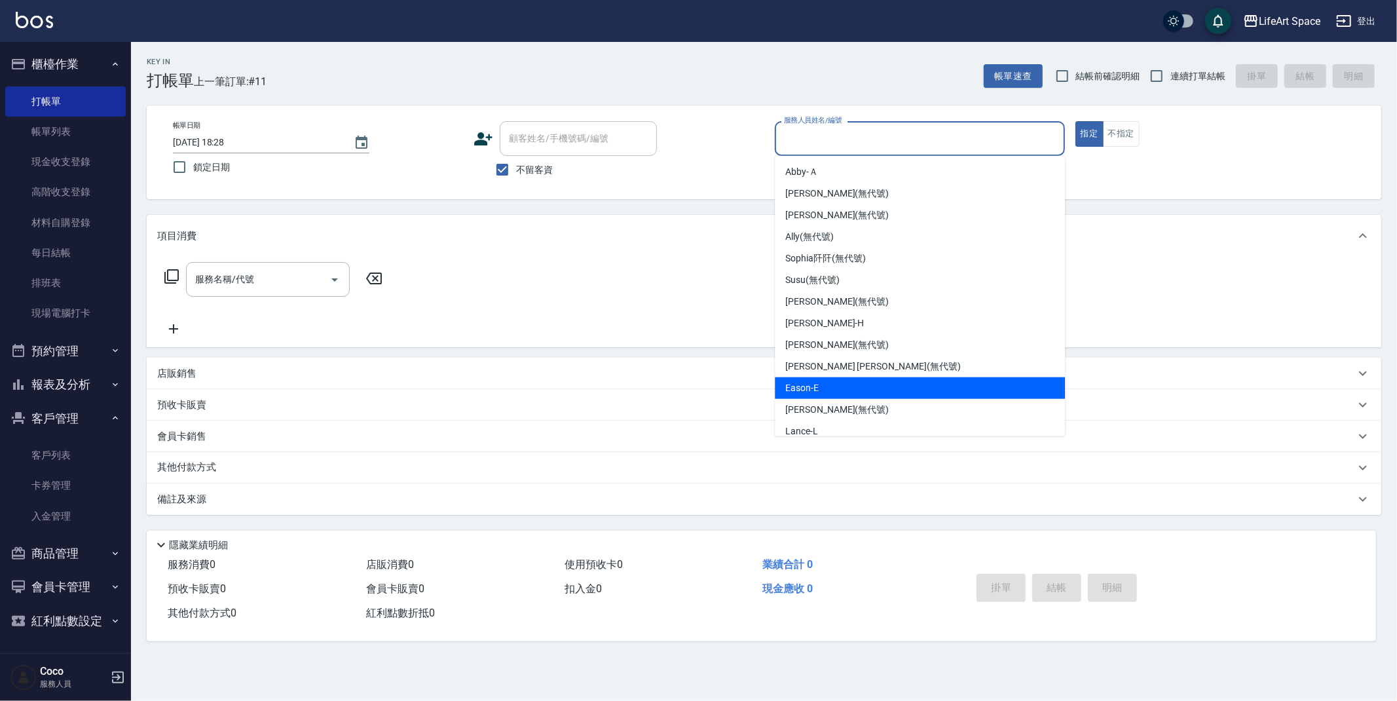
drag, startPoint x: 838, startPoint y: 376, endPoint x: 754, endPoint y: 397, distance: 87.2
click at [838, 377] on div "Eason -E" at bounding box center [920, 388] width 290 height 22
type input "Eason-E"
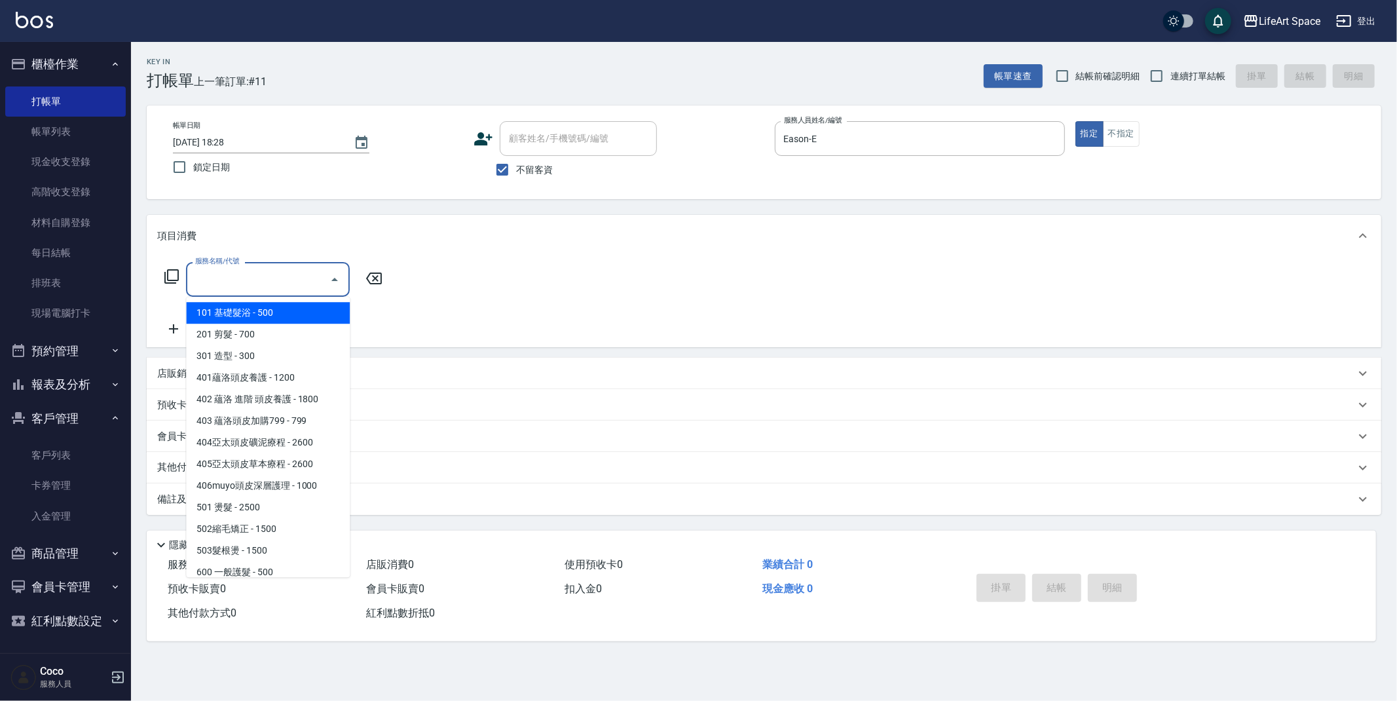
click at [266, 280] on input "服務名稱/代號" at bounding box center [258, 279] width 132 height 23
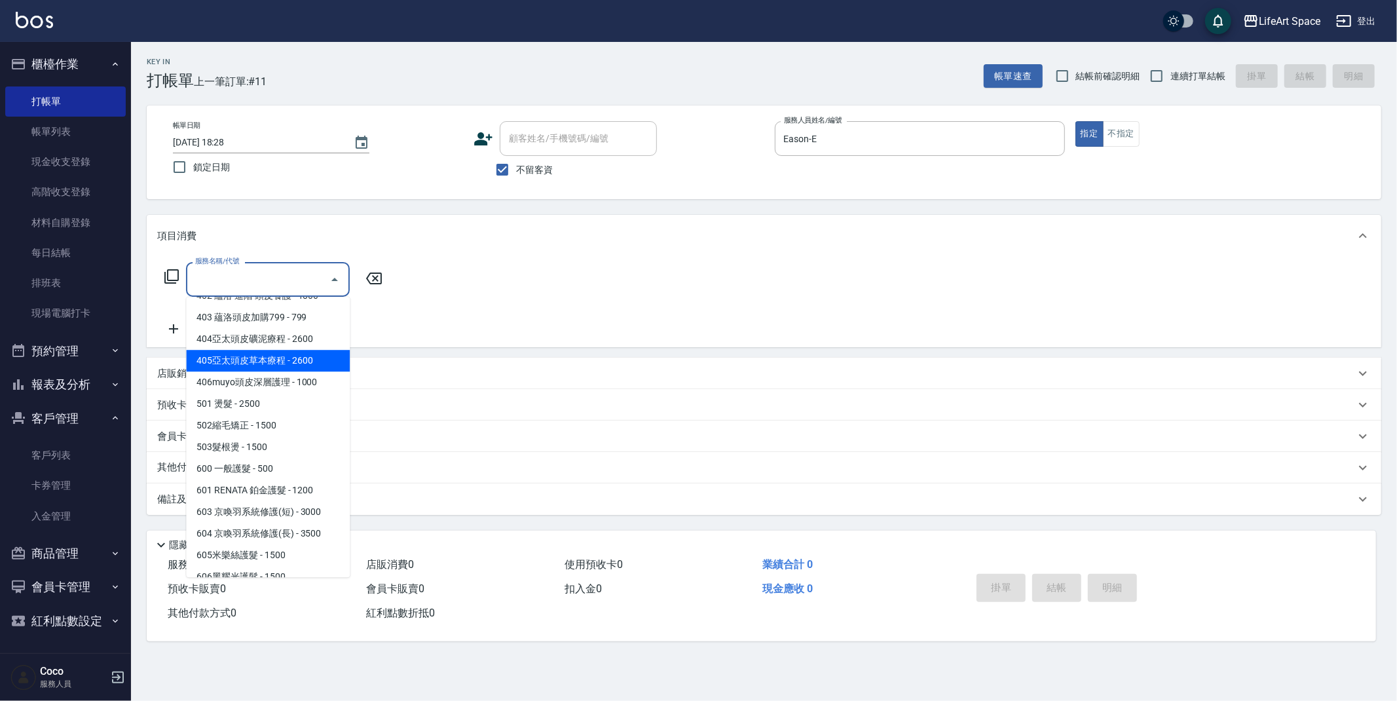
scroll to position [205, 0]
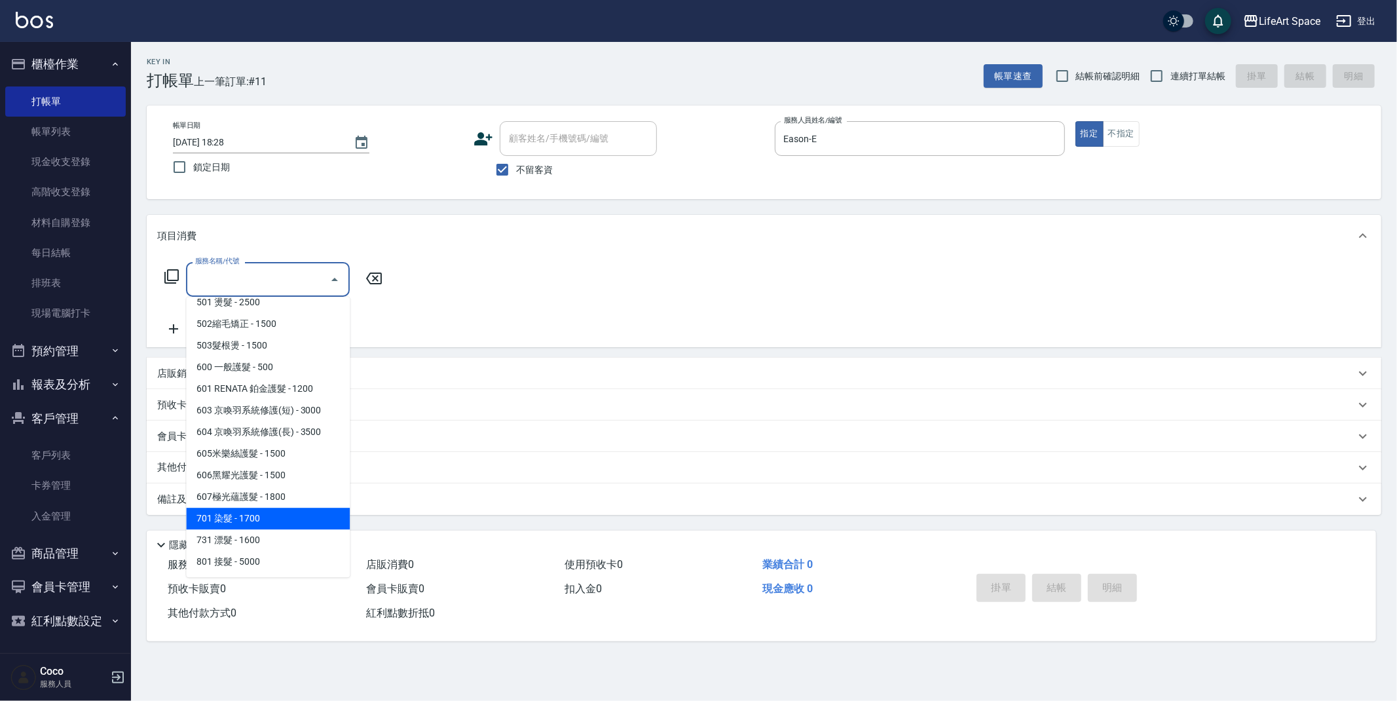
click at [254, 512] on span "701 染髮 - 1700" at bounding box center [268, 518] width 164 height 22
type input "701 染髮(701)"
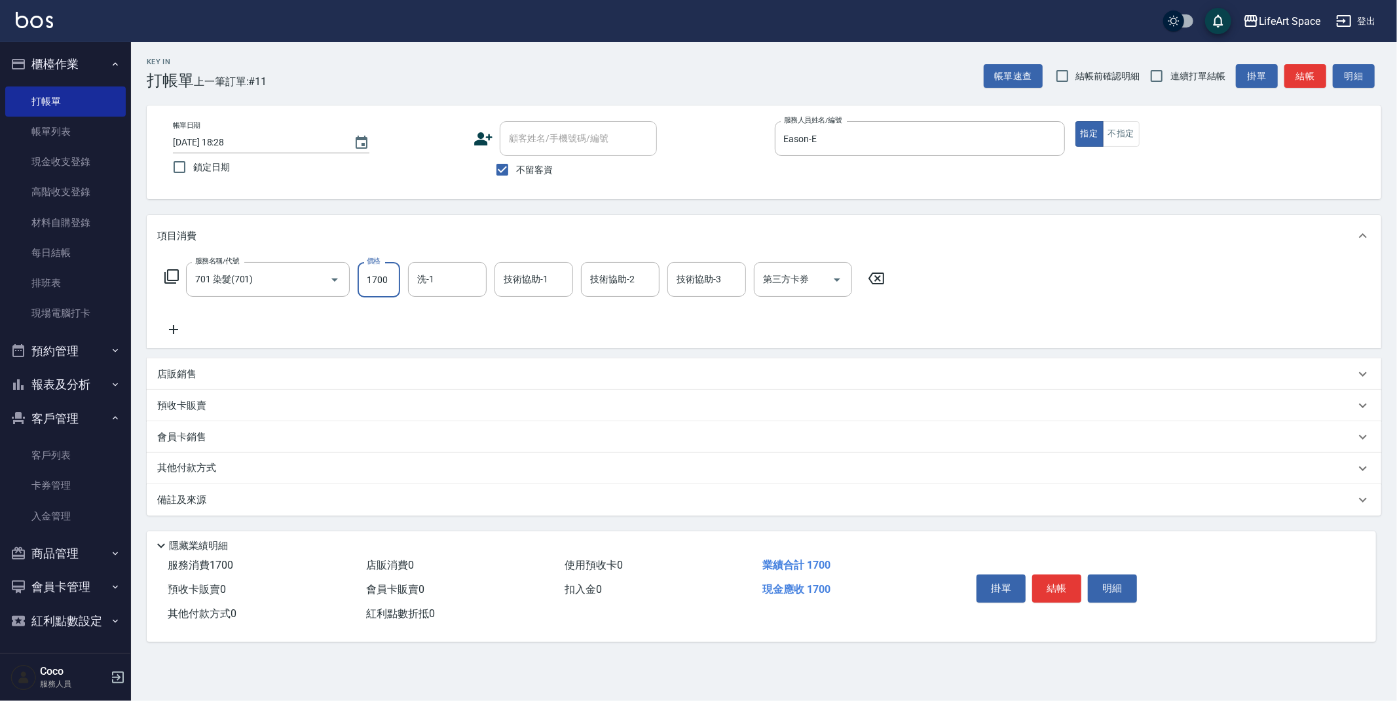
click at [392, 285] on input "1700" at bounding box center [378, 279] width 43 height 35
type input "2680"
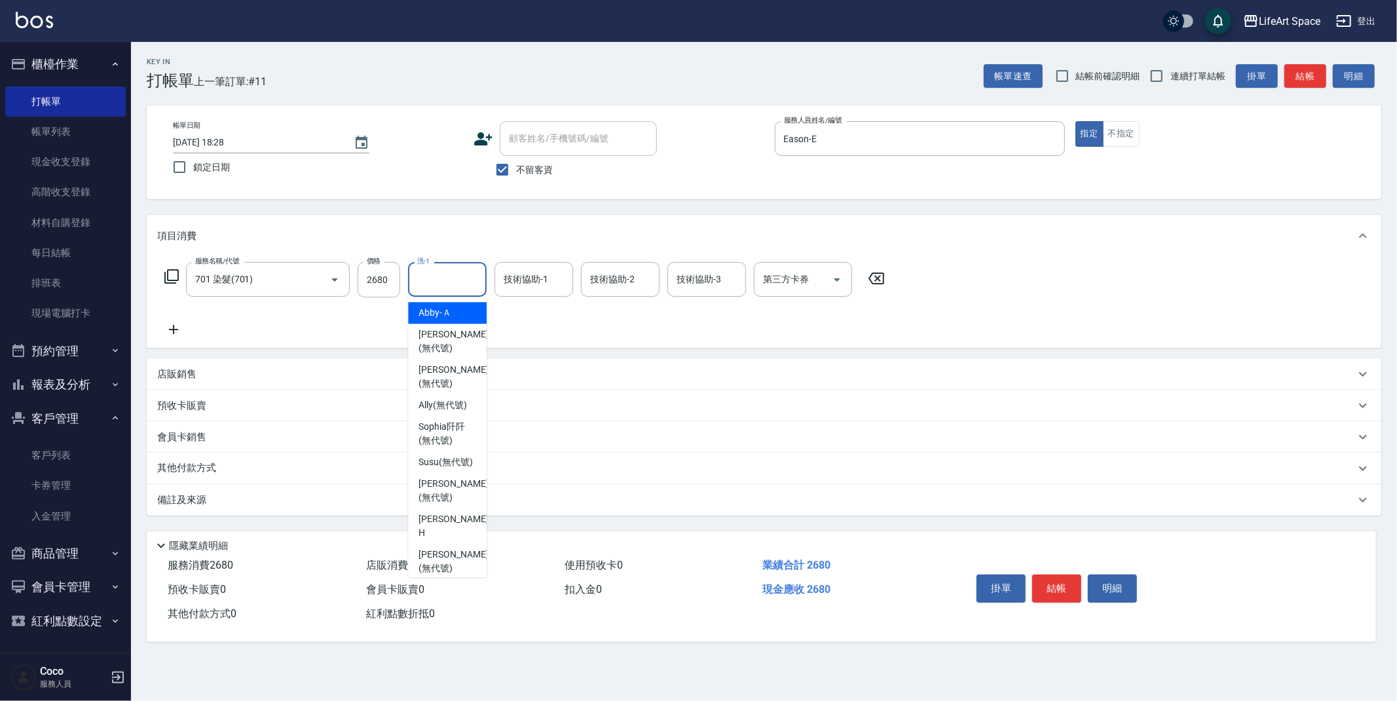
click at [428, 284] on div "洗-1 洗-1" at bounding box center [447, 279] width 79 height 35
drag, startPoint x: 458, startPoint y: 467, endPoint x: 498, endPoint y: 359, distance: 116.0
click at [458, 484] on span "Nita (無代號)" at bounding box center [443, 491] width 51 height 14
type input "Nita (無代號)"
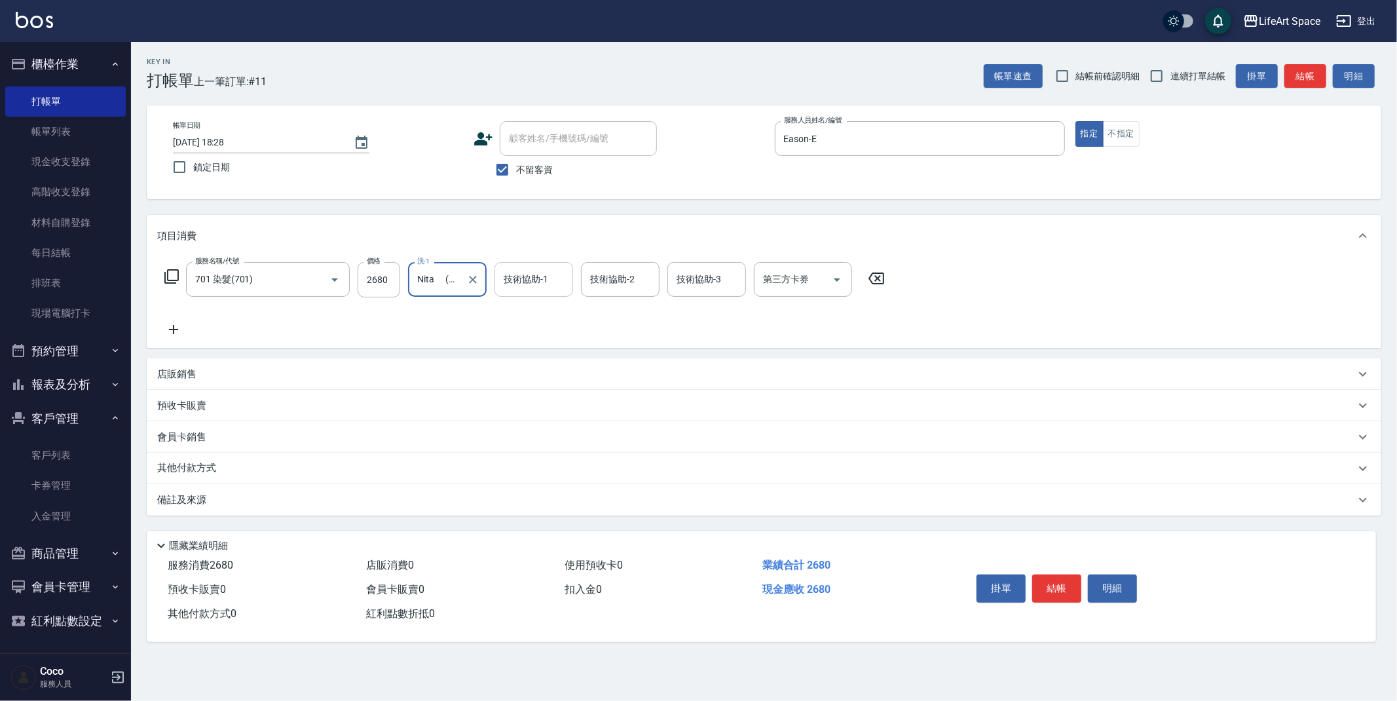
click at [519, 285] on div "技術協助-1 技術協助-1" at bounding box center [533, 279] width 79 height 35
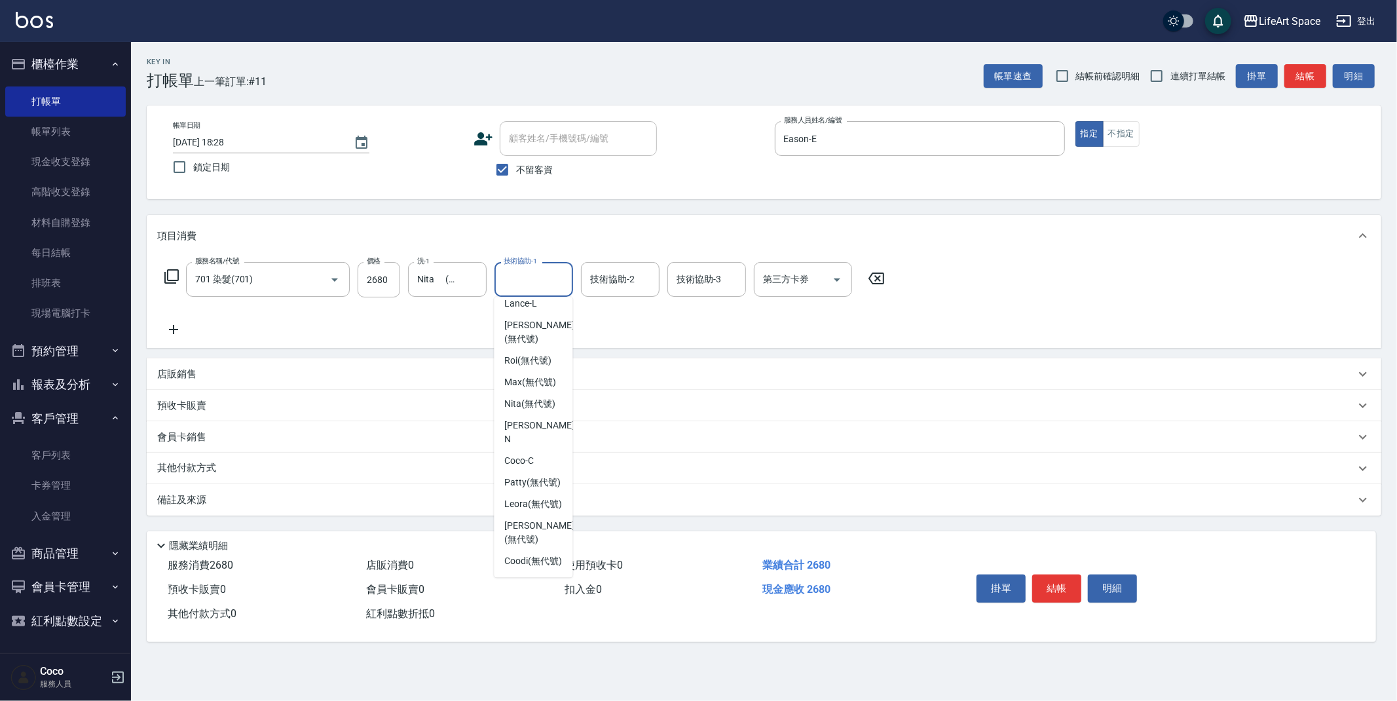
scroll to position [405, 0]
drag, startPoint x: 547, startPoint y: 379, endPoint x: 592, endPoint y: 335, distance: 63.0
click at [547, 397] on span "Nita (無代號)" at bounding box center [529, 404] width 51 height 14
type input "Nita (無代號)"
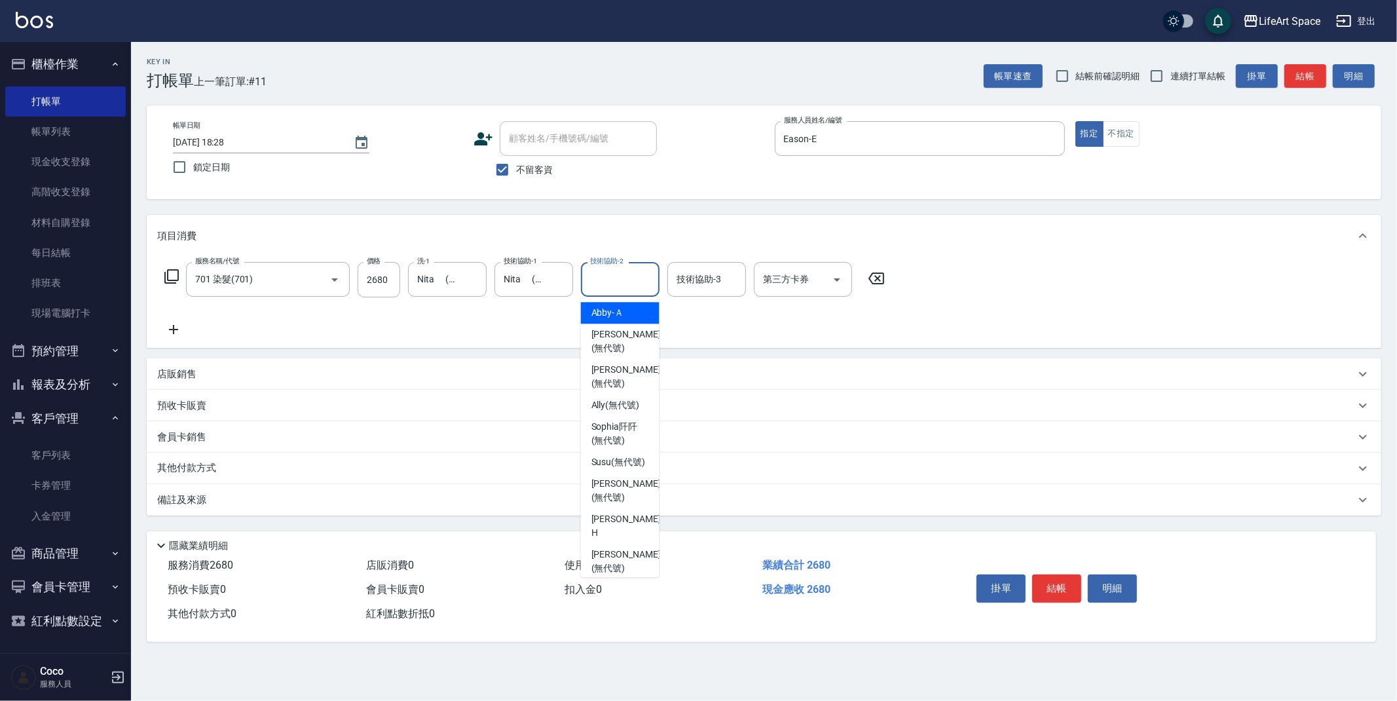
drag, startPoint x: 613, startPoint y: 287, endPoint x: 621, endPoint y: 340, distance: 54.2
click at [613, 293] on div "技術協助-2" at bounding box center [620, 279] width 79 height 35
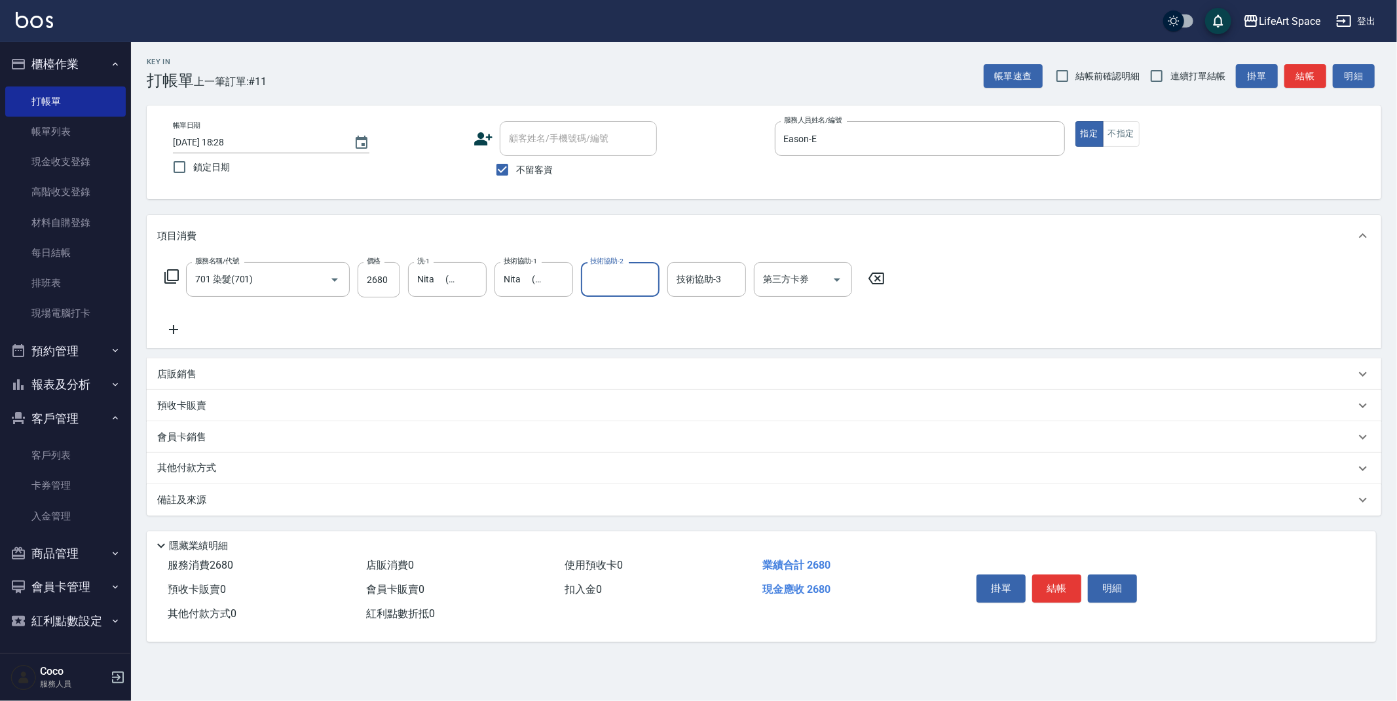
click at [630, 283] on input "技術協助-2" at bounding box center [620, 279] width 67 height 23
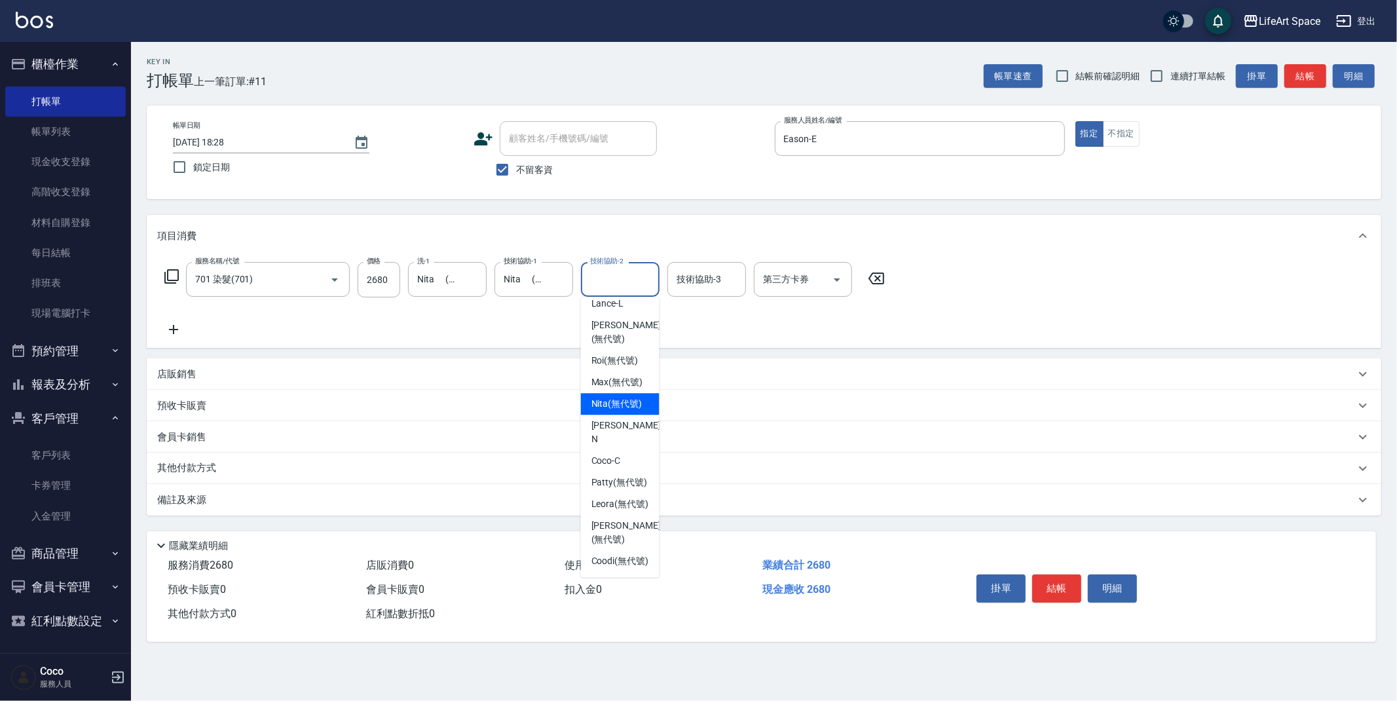
click at [621, 397] on span "Nita (無代號)" at bounding box center [616, 404] width 51 height 14
type input "Nita (無代號)"
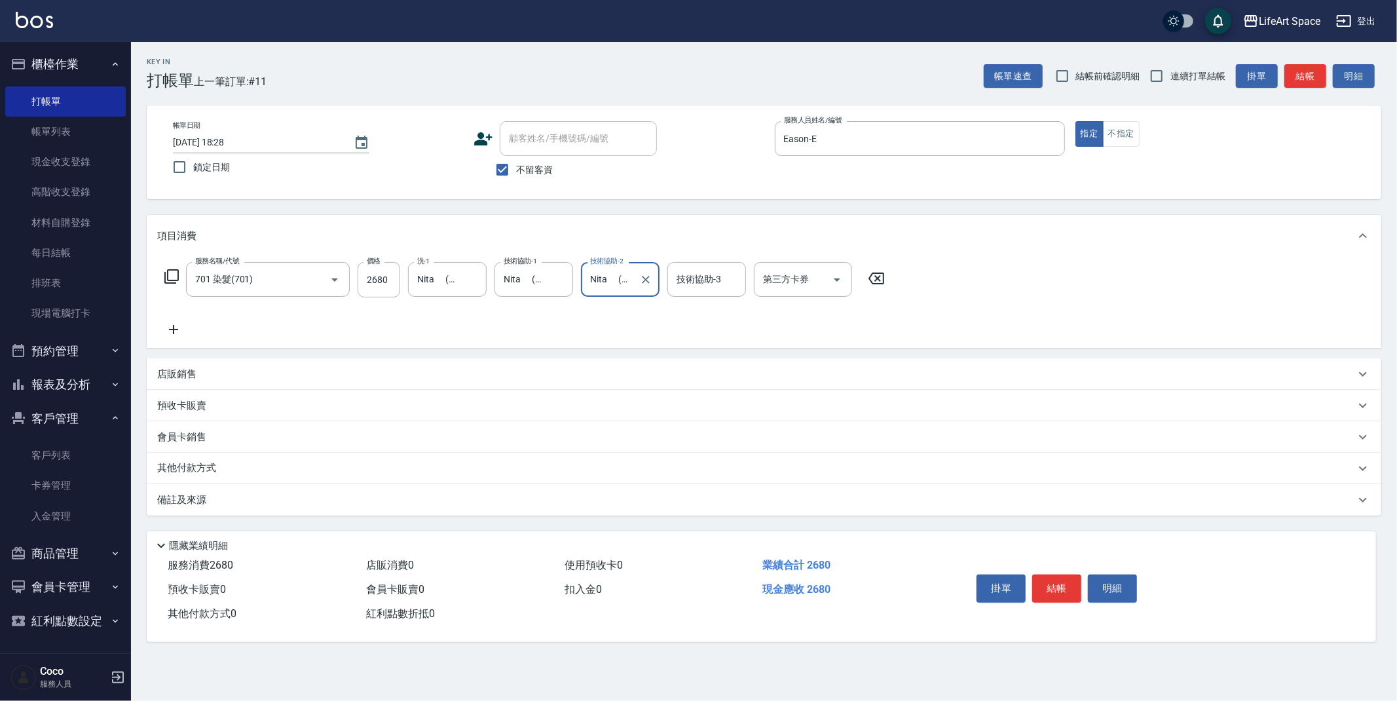
click at [326, 504] on div "備註及來源" at bounding box center [756, 500] width 1198 height 14
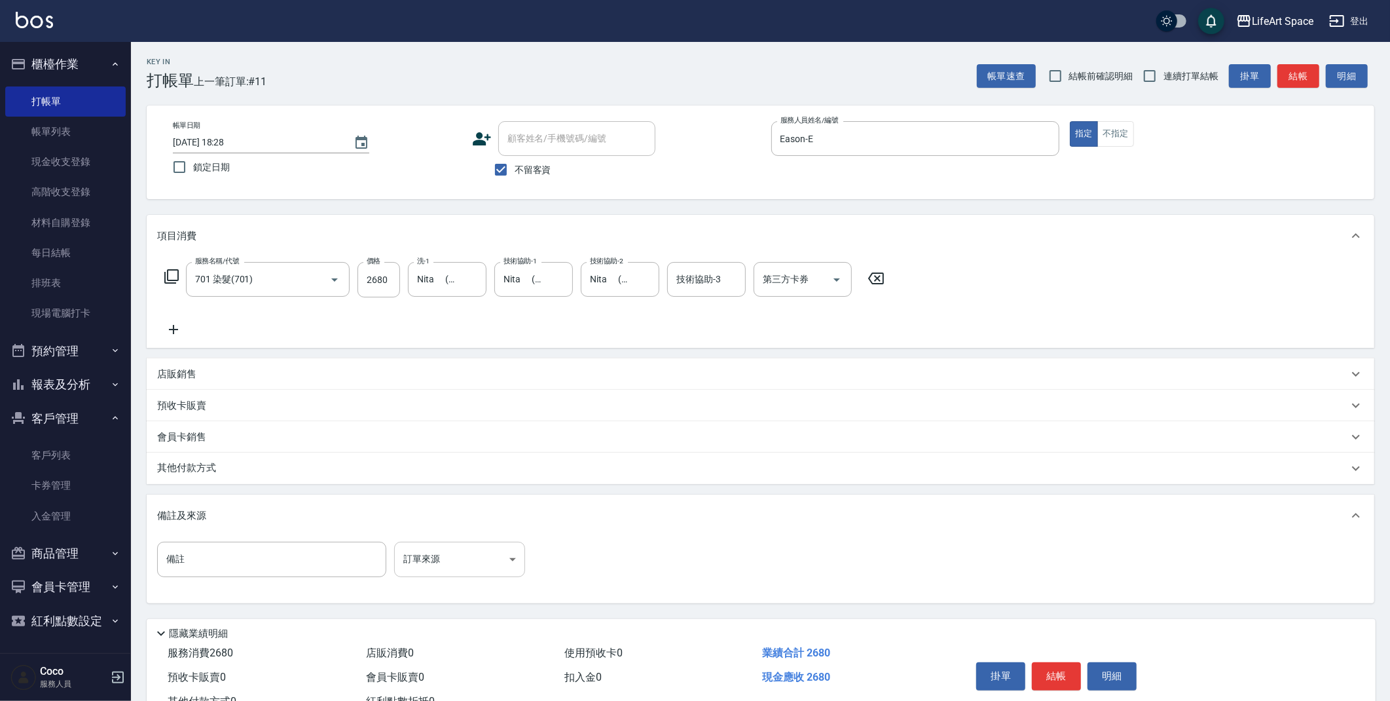
click at [424, 560] on body "LifeArt Space 登出 櫃檯作業 打帳單 帳單列表 現金收支登錄 高階收支登錄 材料自購登錄 每日結帳 排班表 現場電腦打卡 預約管理 預約管理 單…" at bounding box center [695, 372] width 1390 height 745
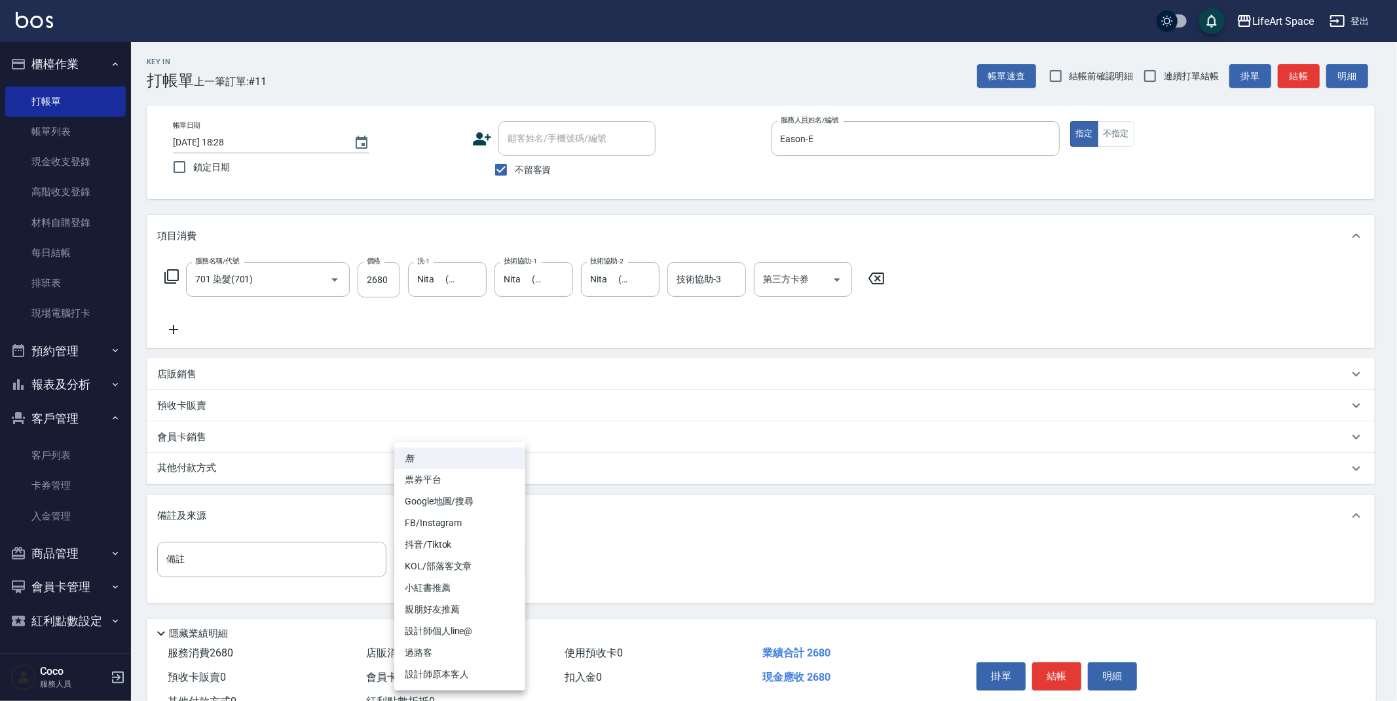
click at [460, 667] on li "設計師原本客人" at bounding box center [459, 674] width 131 height 22
type input "設計師原本客人"
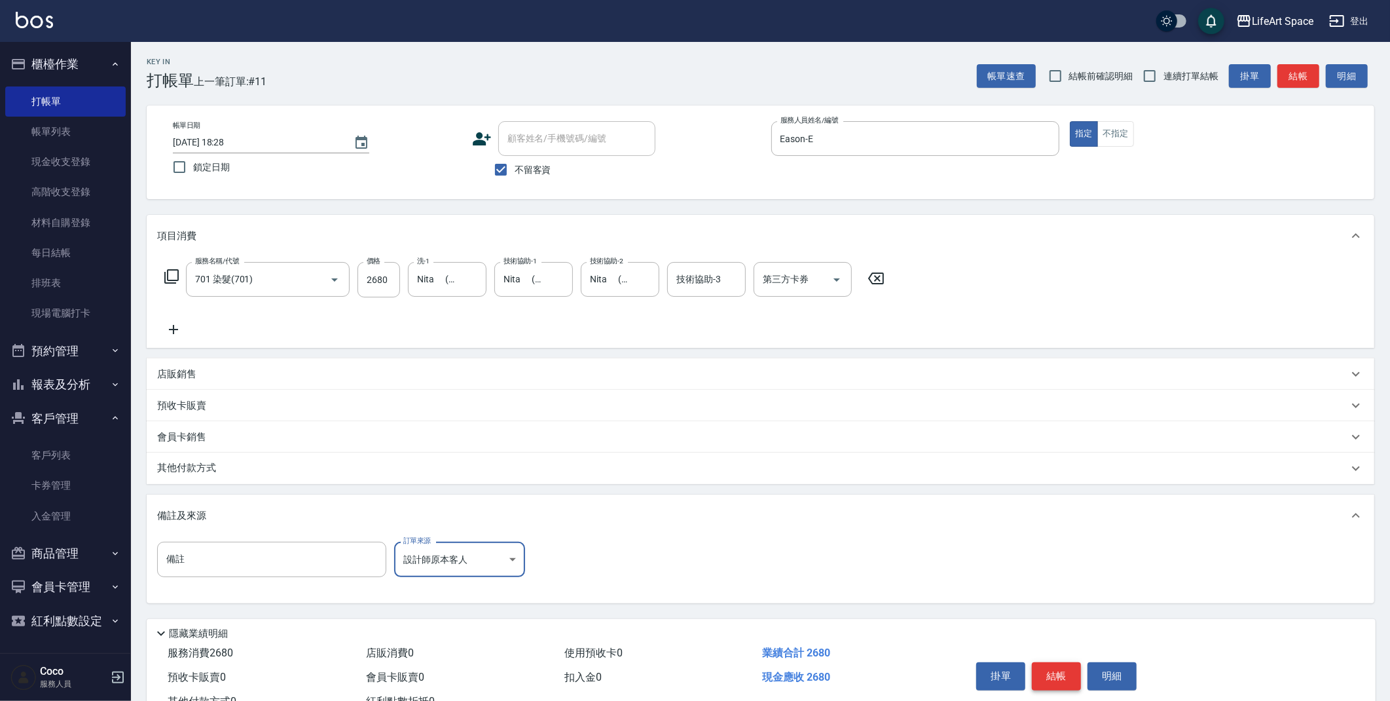
click at [1072, 678] on button "結帳" at bounding box center [1056, 675] width 49 height 27
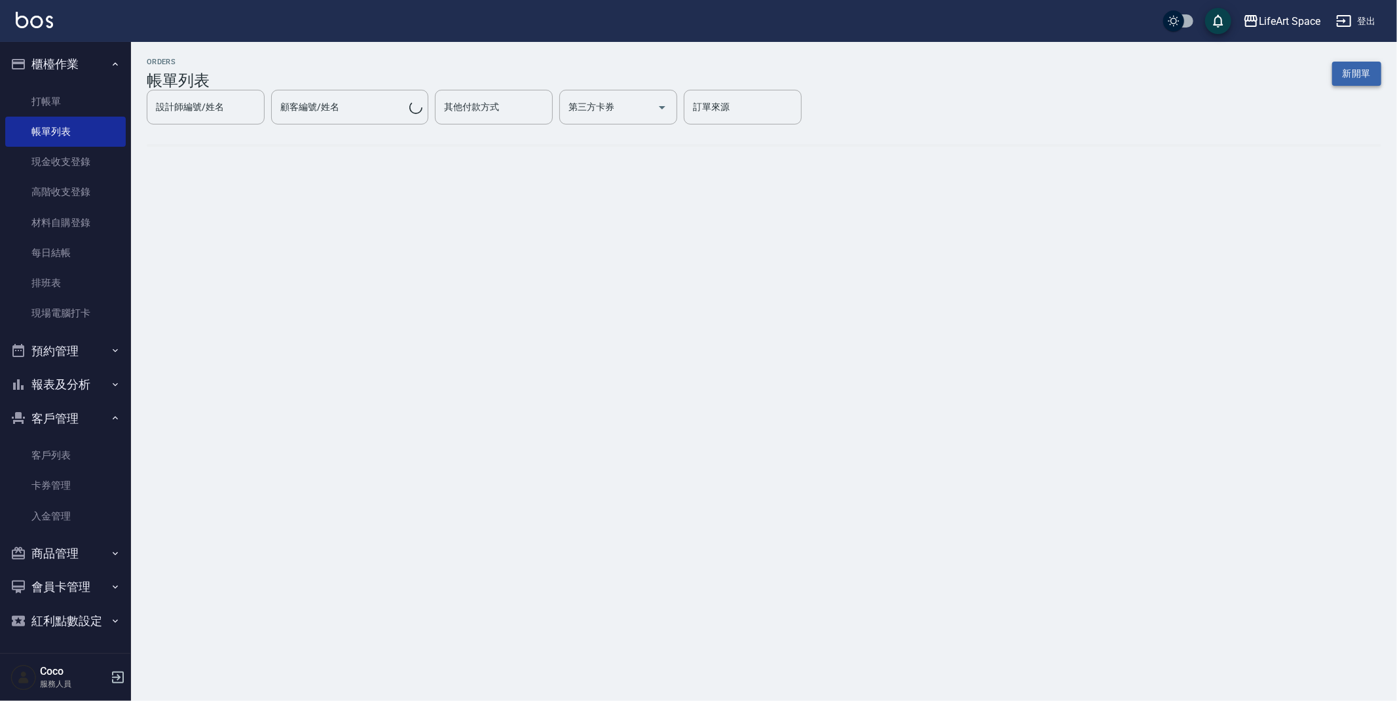
click at [1363, 84] on button "新開單" at bounding box center [1356, 74] width 49 height 24
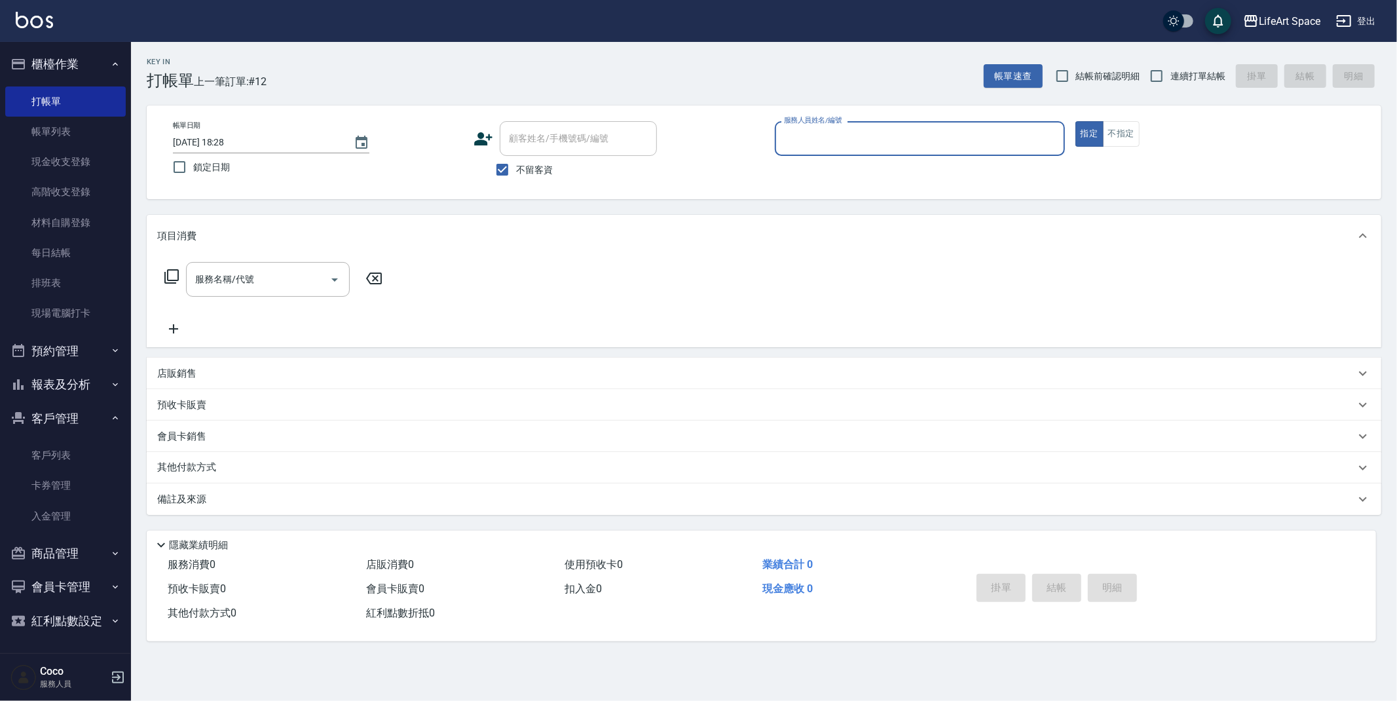
click at [955, 133] on input "服務人員姓名/編號" at bounding box center [919, 138] width 278 height 23
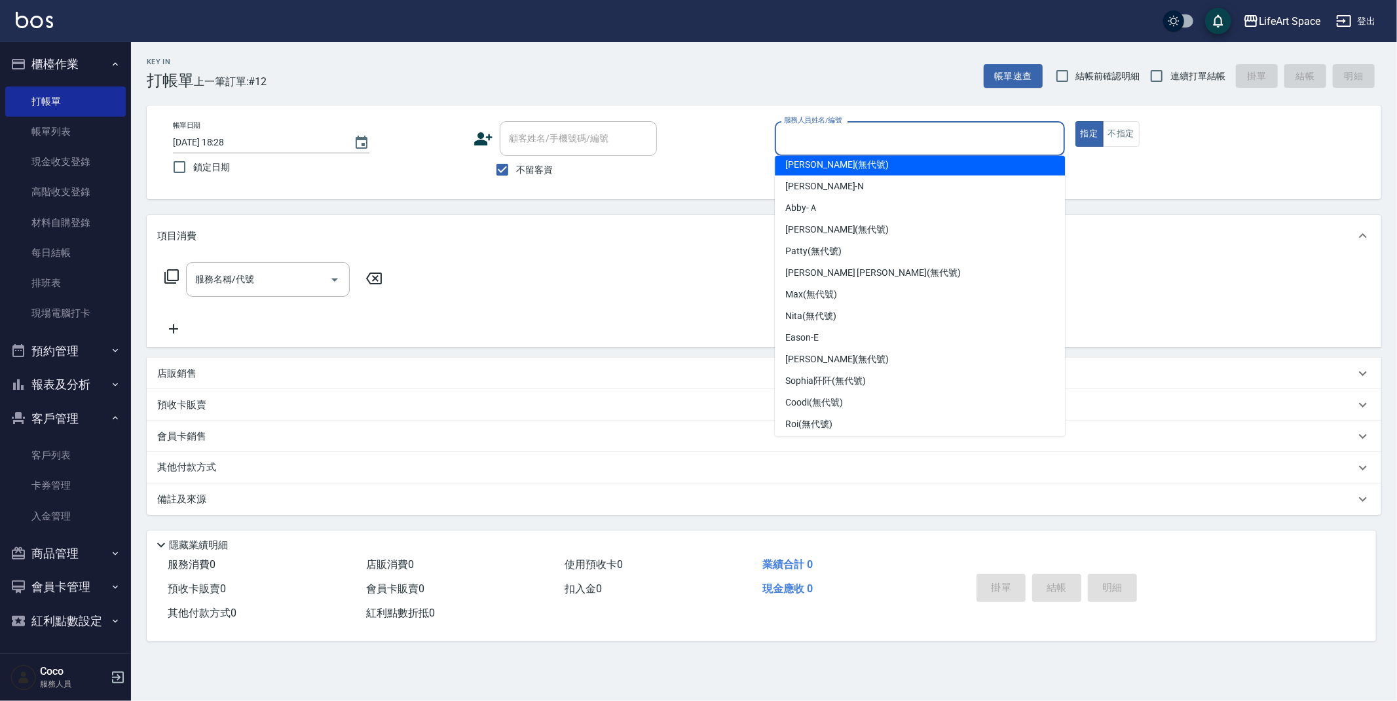
scroll to position [227, 0]
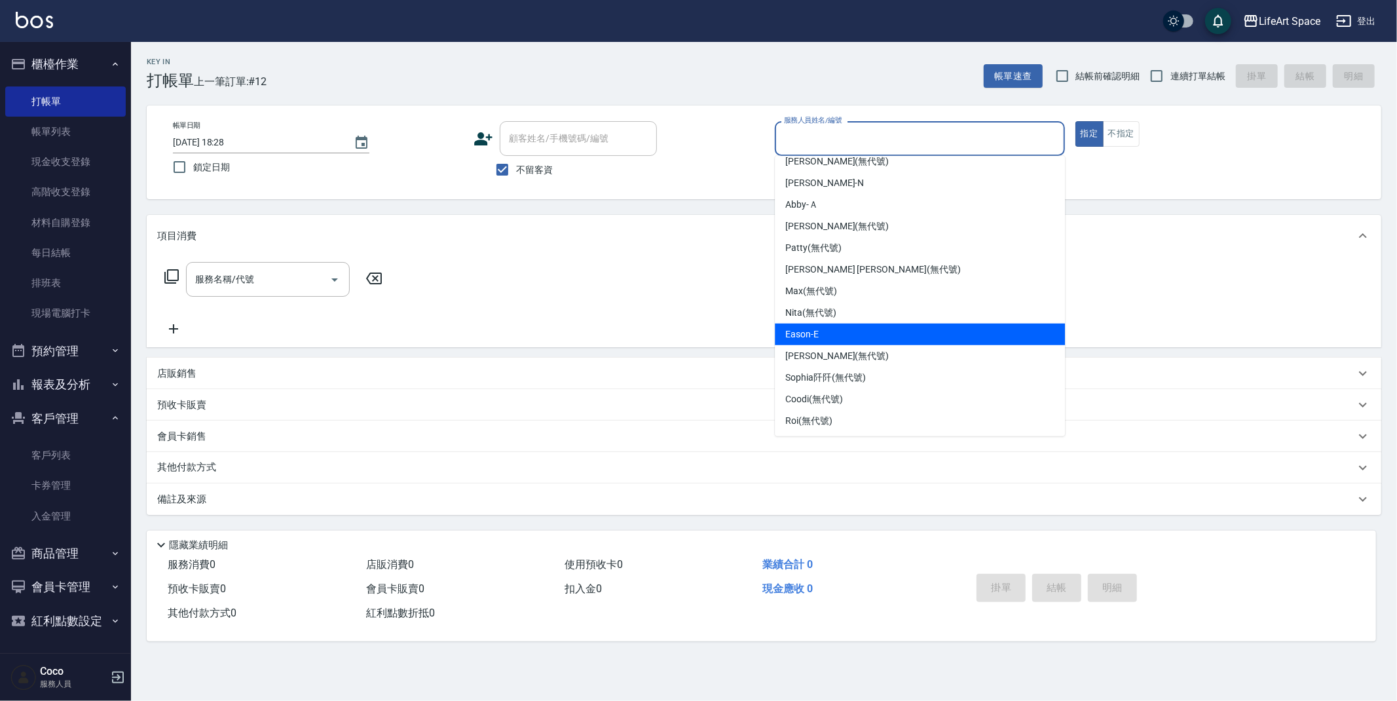
click at [852, 335] on div "Eason -E" at bounding box center [920, 334] width 290 height 22
type input "Eason-E"
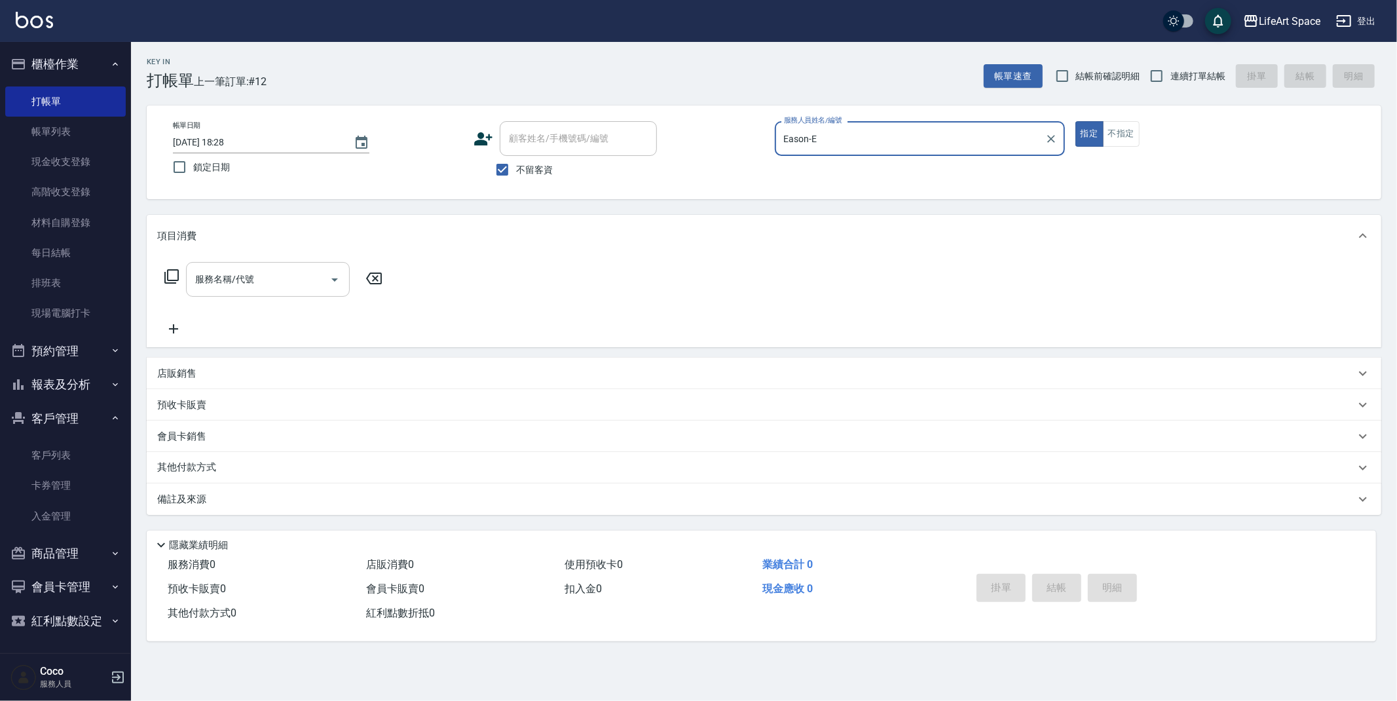
click at [270, 287] on input "服務名稱/代號" at bounding box center [258, 279] width 132 height 23
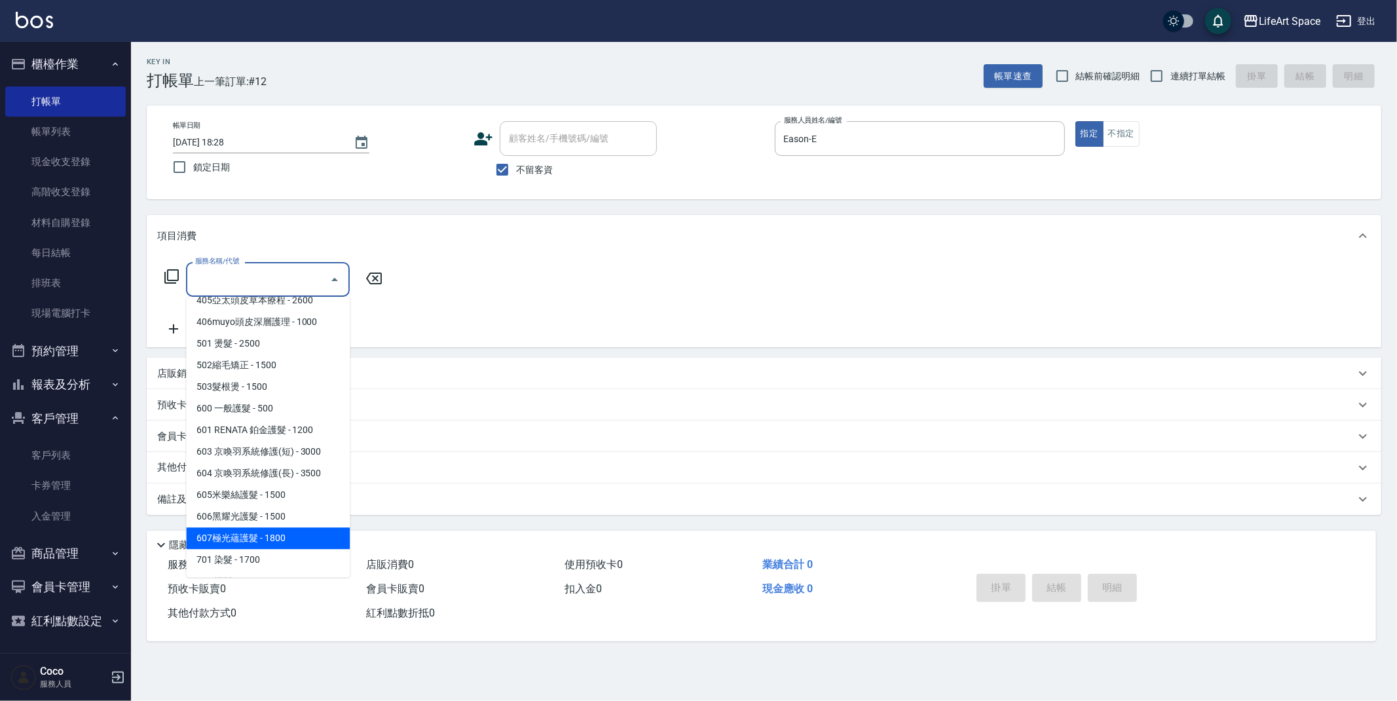
scroll to position [205, 0]
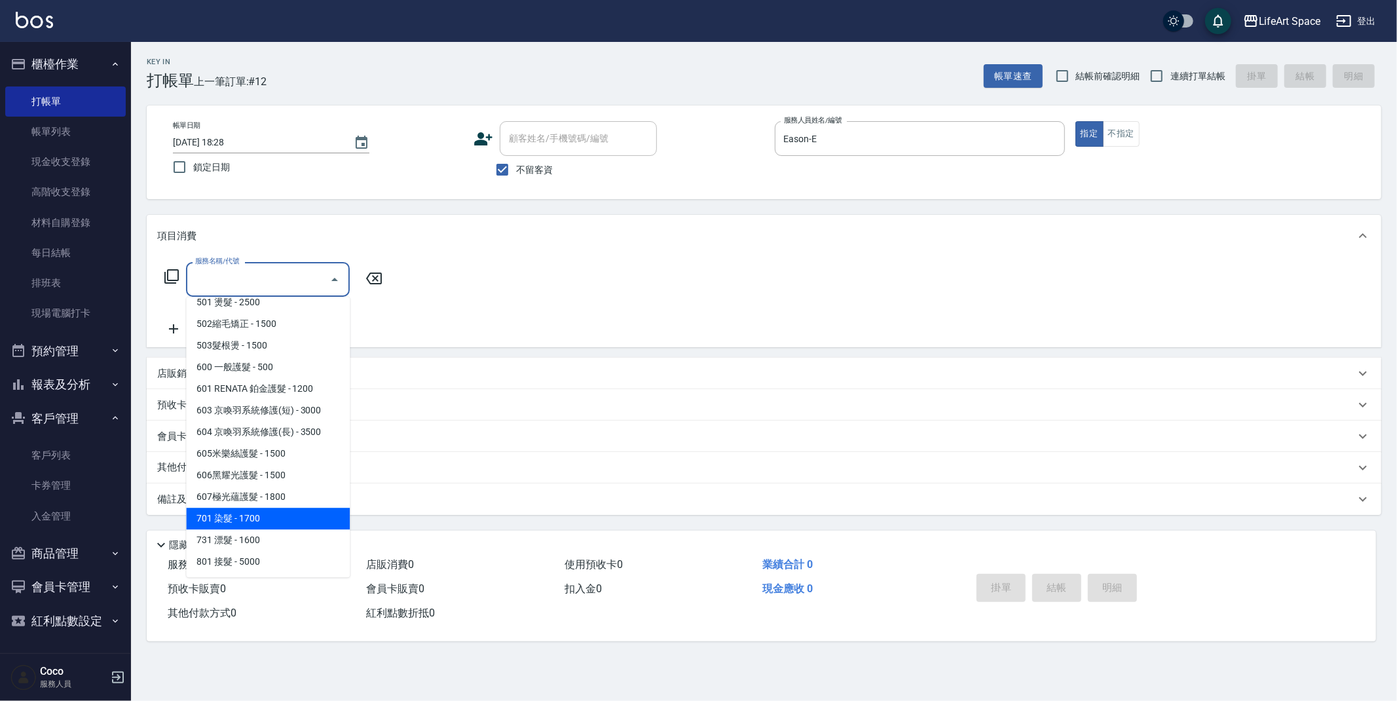
click at [262, 519] on span "701 染髮 - 1700" at bounding box center [268, 518] width 164 height 22
type input "701 染髮(701)"
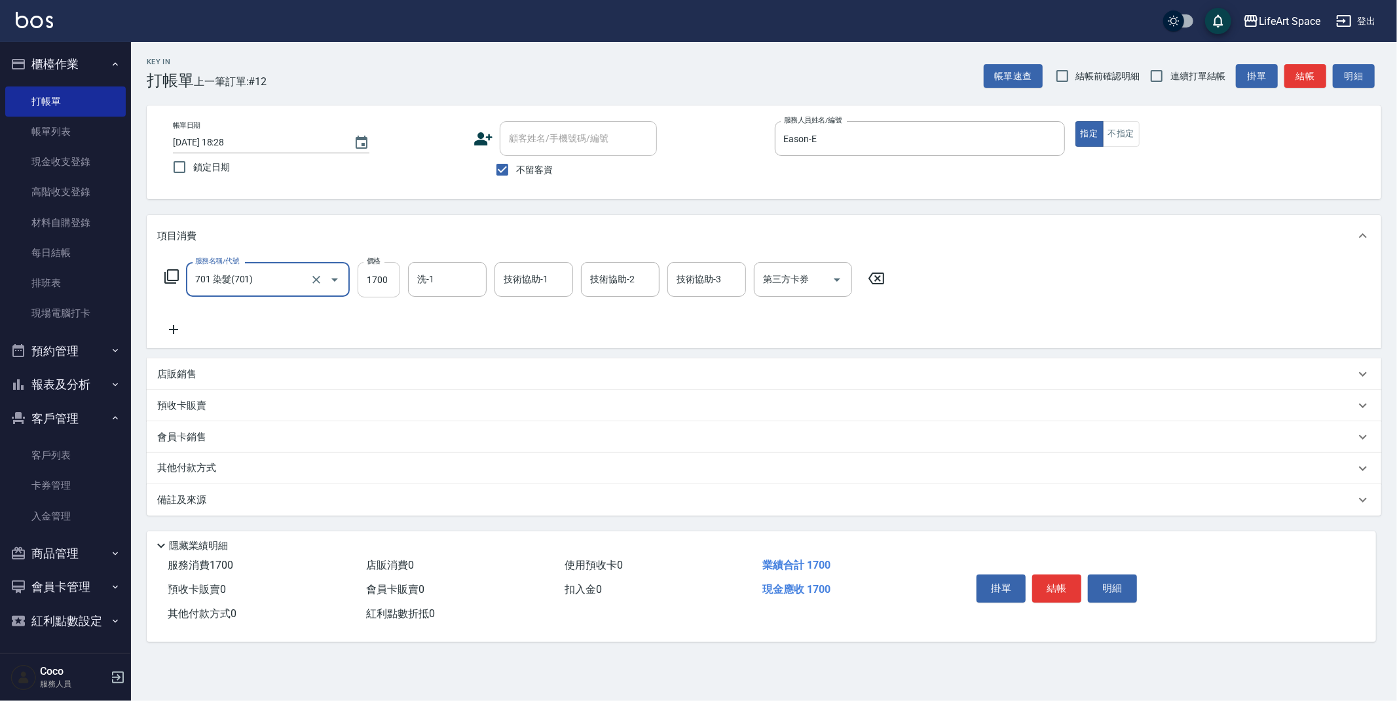
click at [382, 277] on input "1700" at bounding box center [378, 279] width 43 height 35
click at [452, 266] on div "洗-1" at bounding box center [447, 279] width 79 height 35
type input "3800"
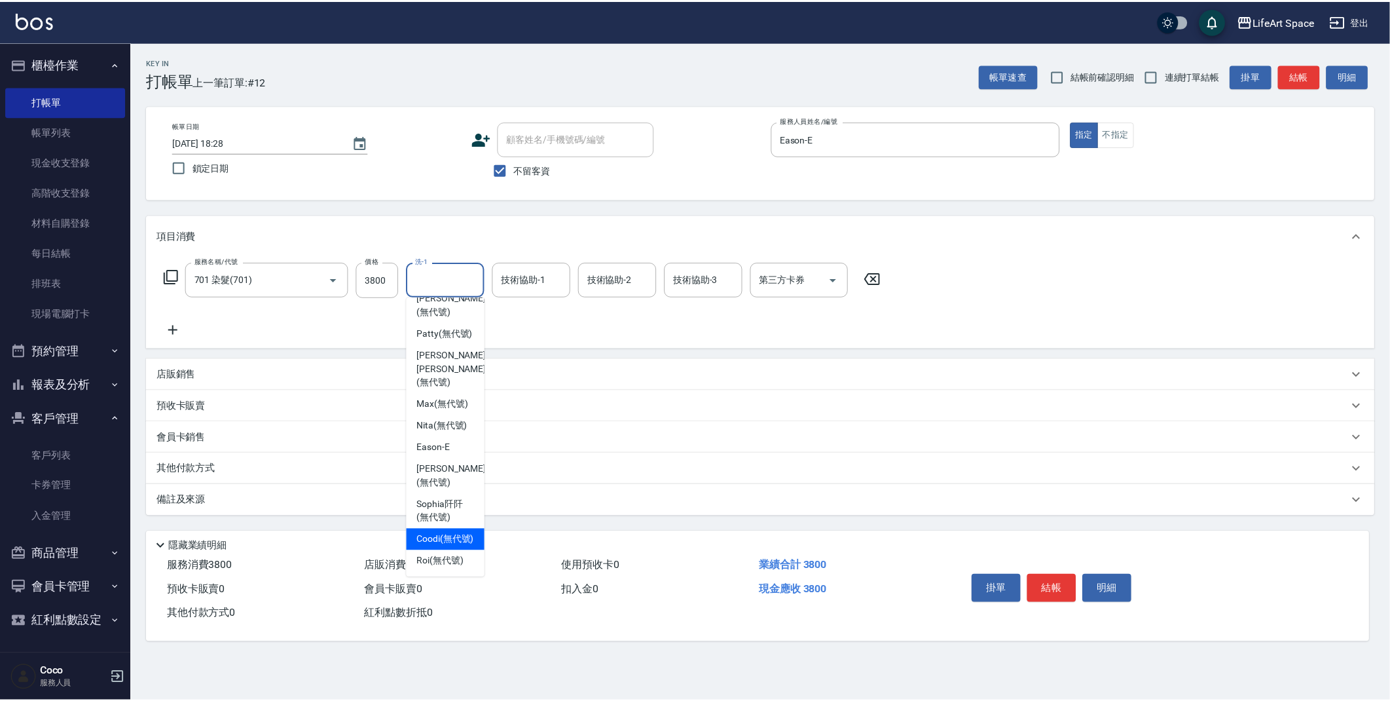
scroll to position [0, 0]
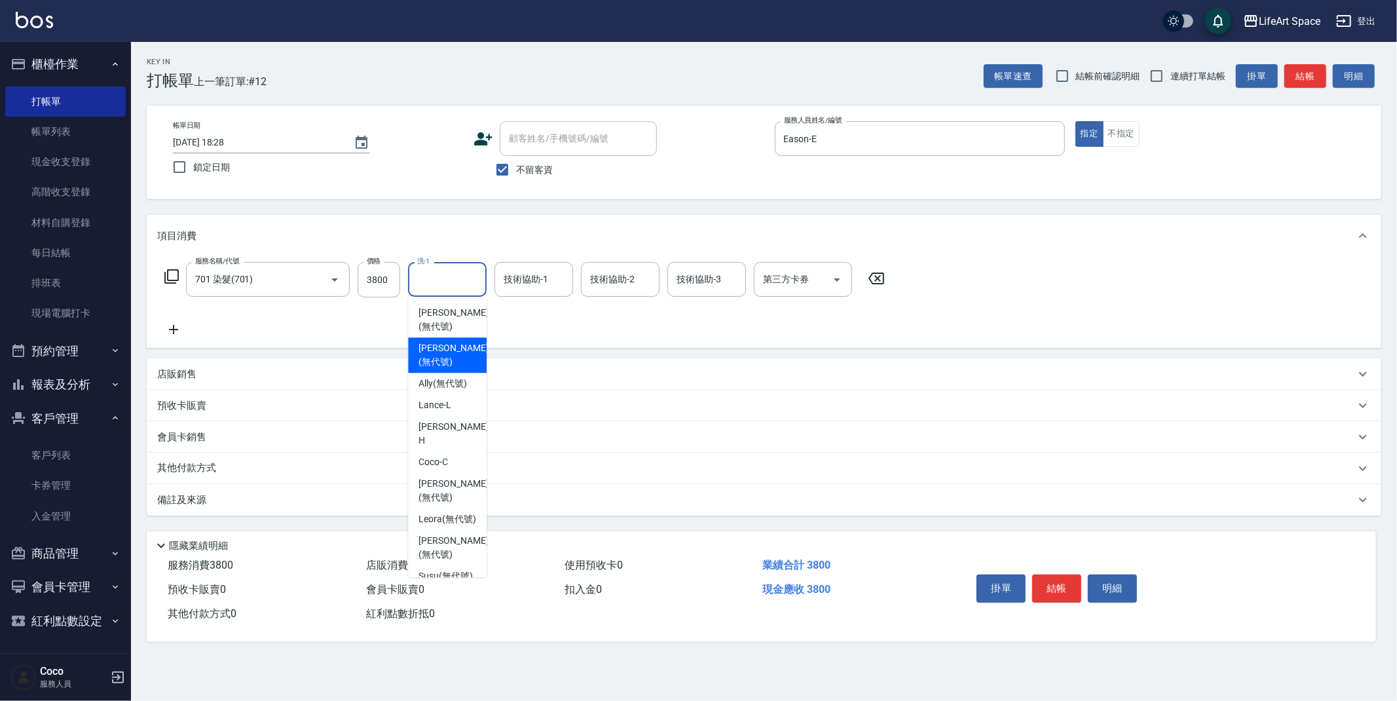
click at [456, 355] on div "[PERSON_NAME] (無代號)" at bounding box center [447, 354] width 79 height 35
type input "[PERSON_NAME](無代號)"
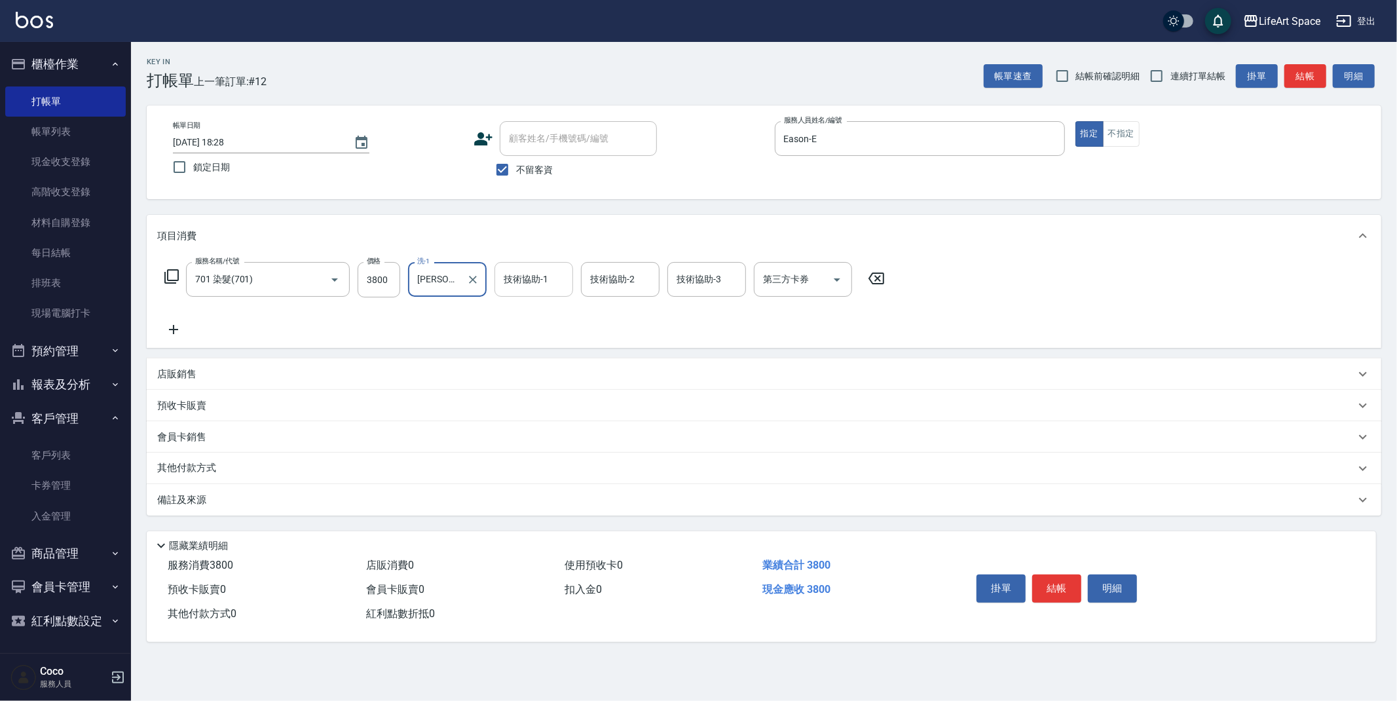
click at [559, 276] on input "技術協助-1" at bounding box center [533, 279] width 67 height 23
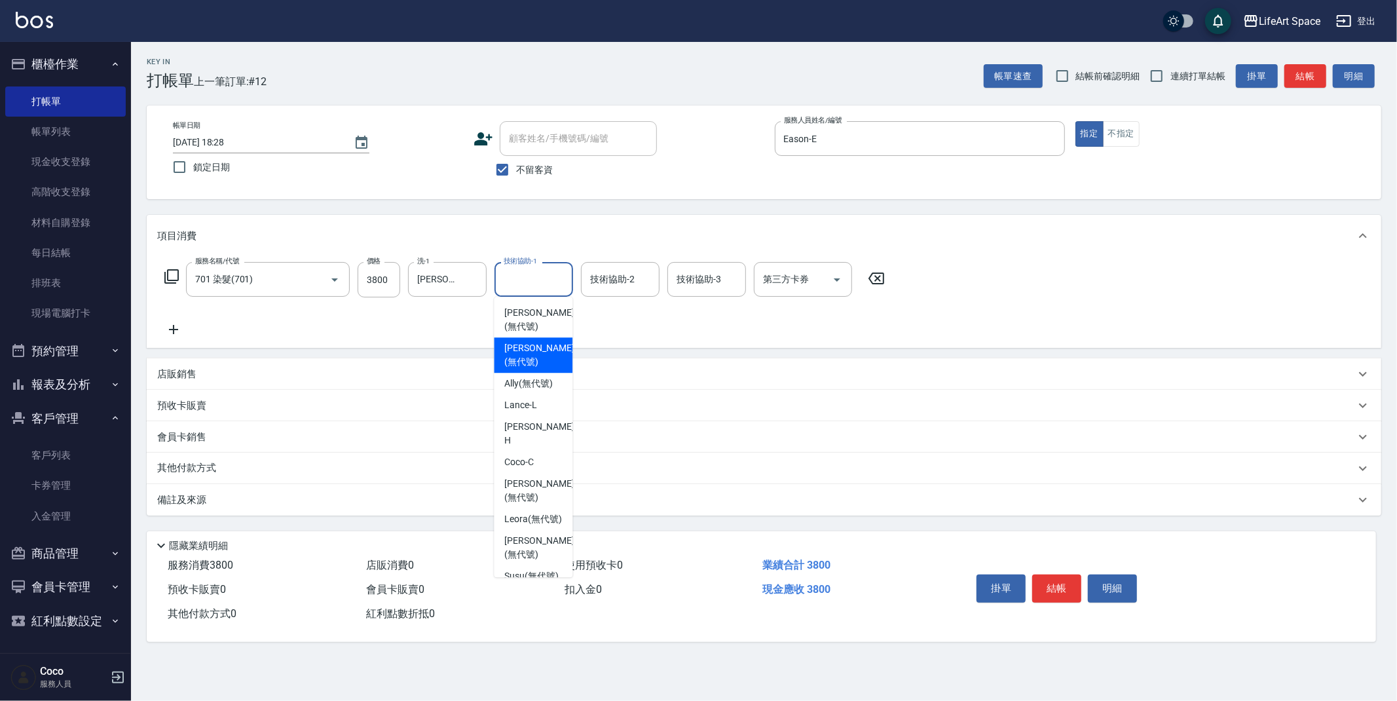
click at [546, 347] on span "[PERSON_NAME] (無代號)" at bounding box center [538, 354] width 69 height 27
type input "[PERSON_NAME](無代號)"
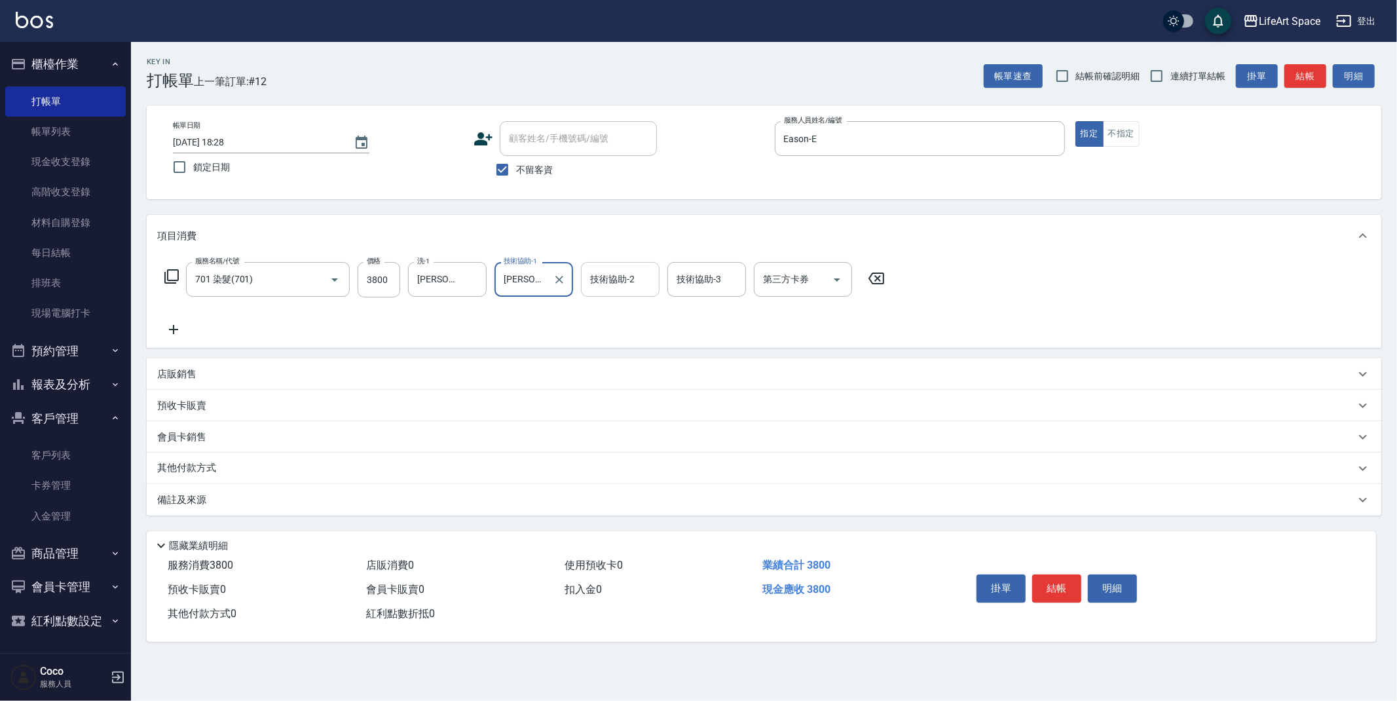
click at [618, 295] on div "技術協助-2" at bounding box center [620, 279] width 79 height 35
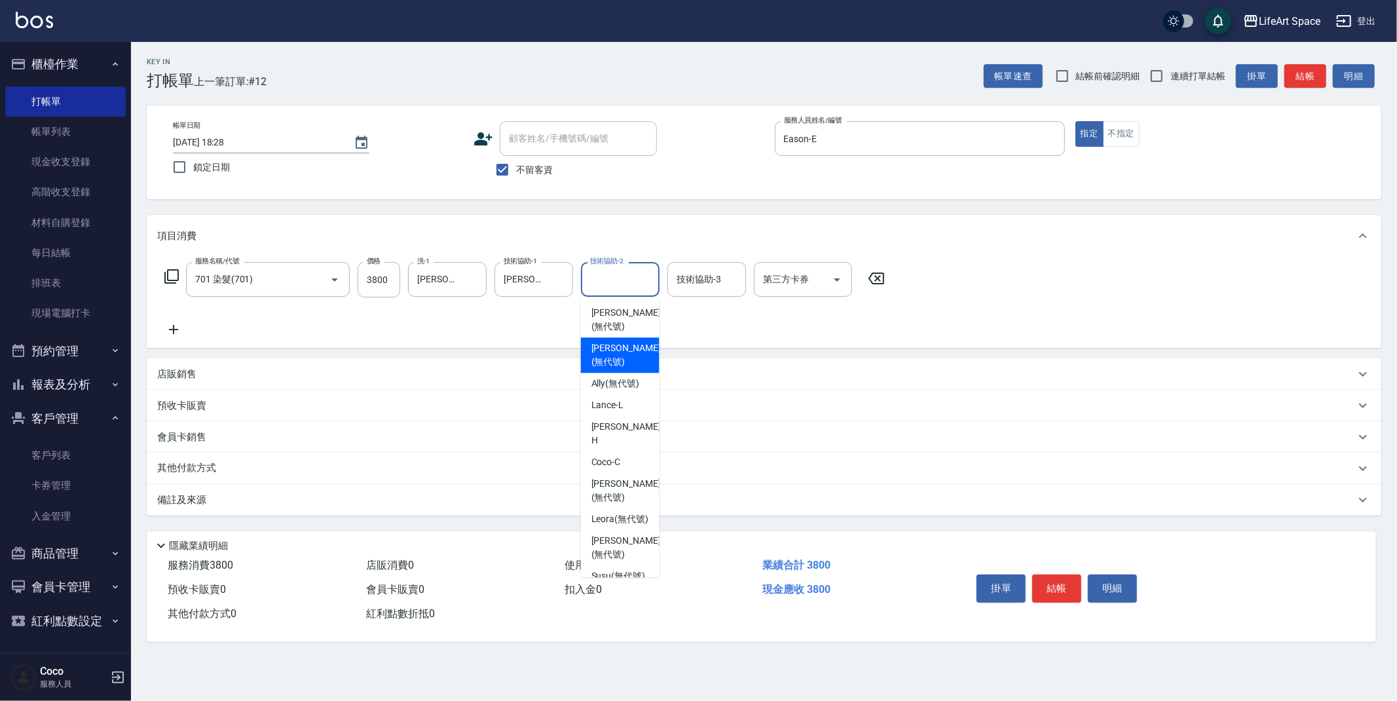
drag, startPoint x: 623, startPoint y: 342, endPoint x: 367, endPoint y: 457, distance: 281.1
click at [623, 342] on span "[PERSON_NAME] (無代號)" at bounding box center [625, 354] width 69 height 27
type input "[PERSON_NAME](無代號)"
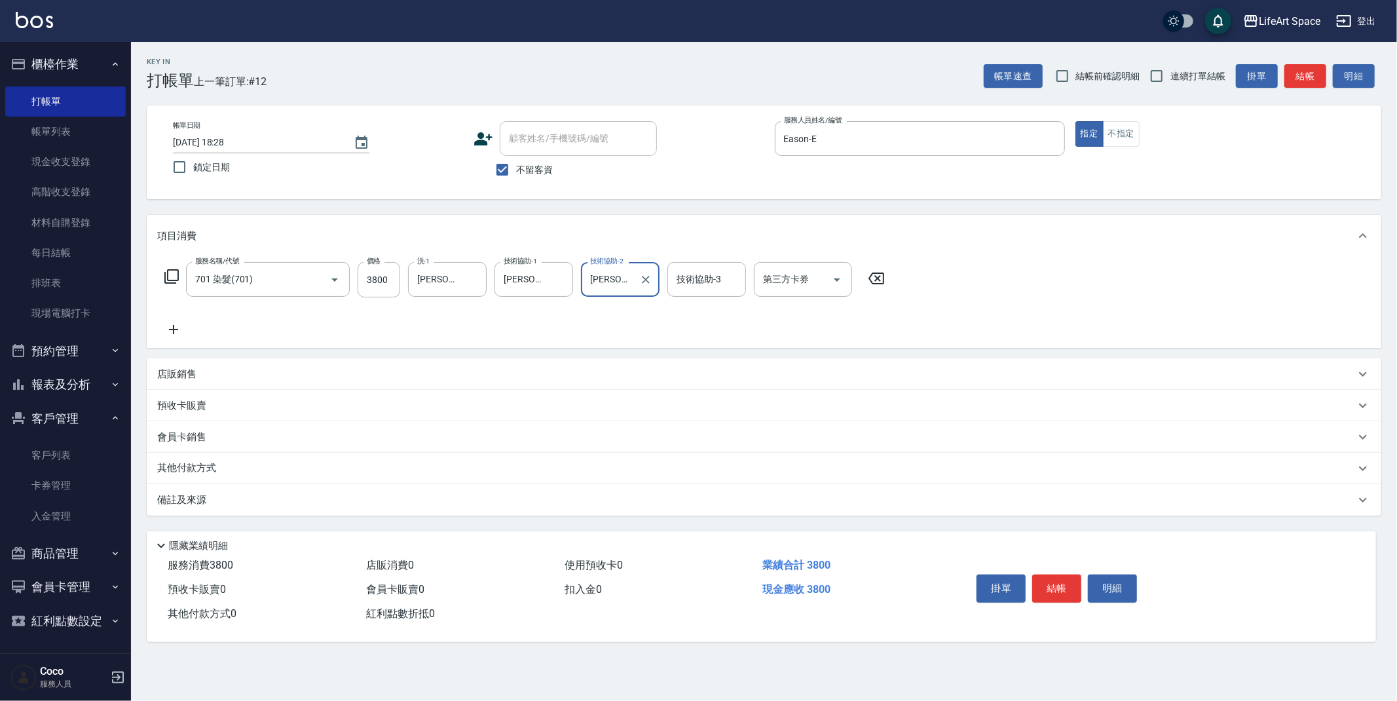
click at [219, 502] on div "備註及來源" at bounding box center [756, 500] width 1198 height 14
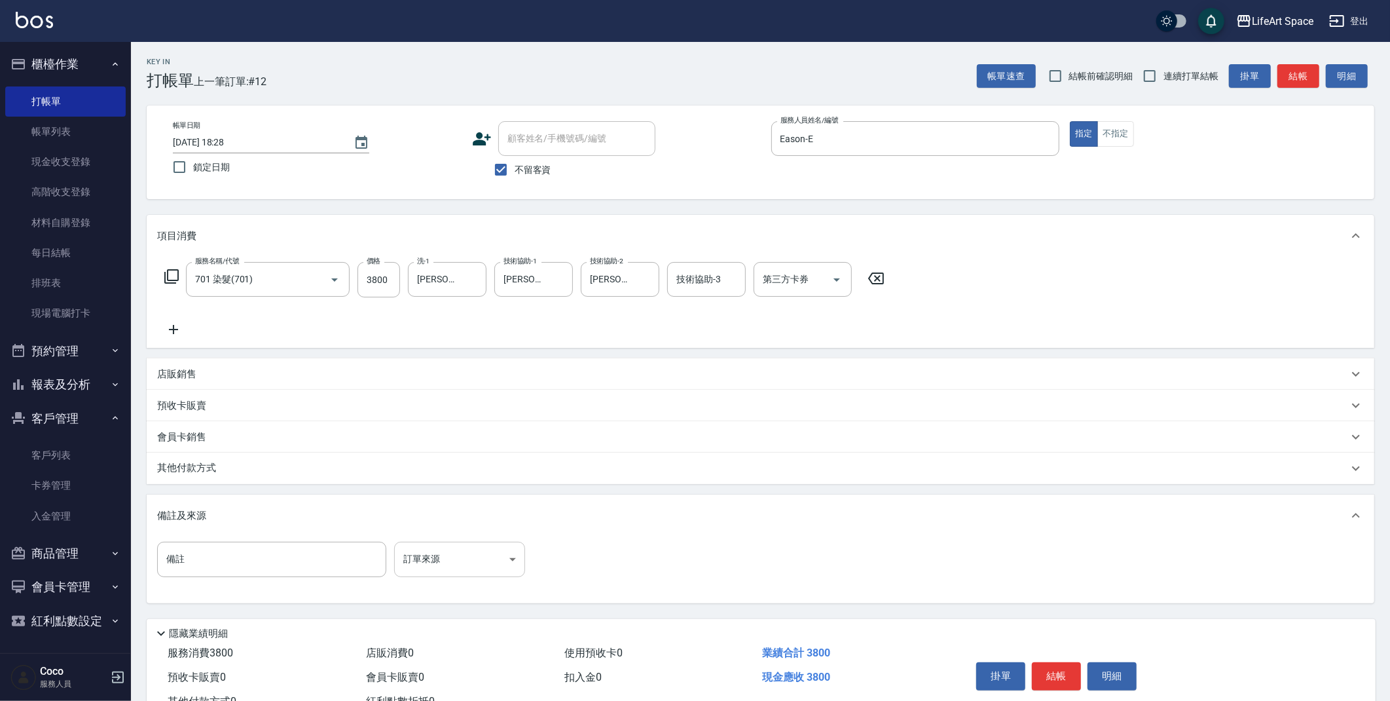
click at [424, 548] on body "LifeArt Space 登出 櫃檯作業 打帳單 帳單列表 現金收支登錄 高階收支登錄 材料自購登錄 每日結帳 排班表 現場電腦打卡 預約管理 預約管理 單…" at bounding box center [695, 372] width 1390 height 745
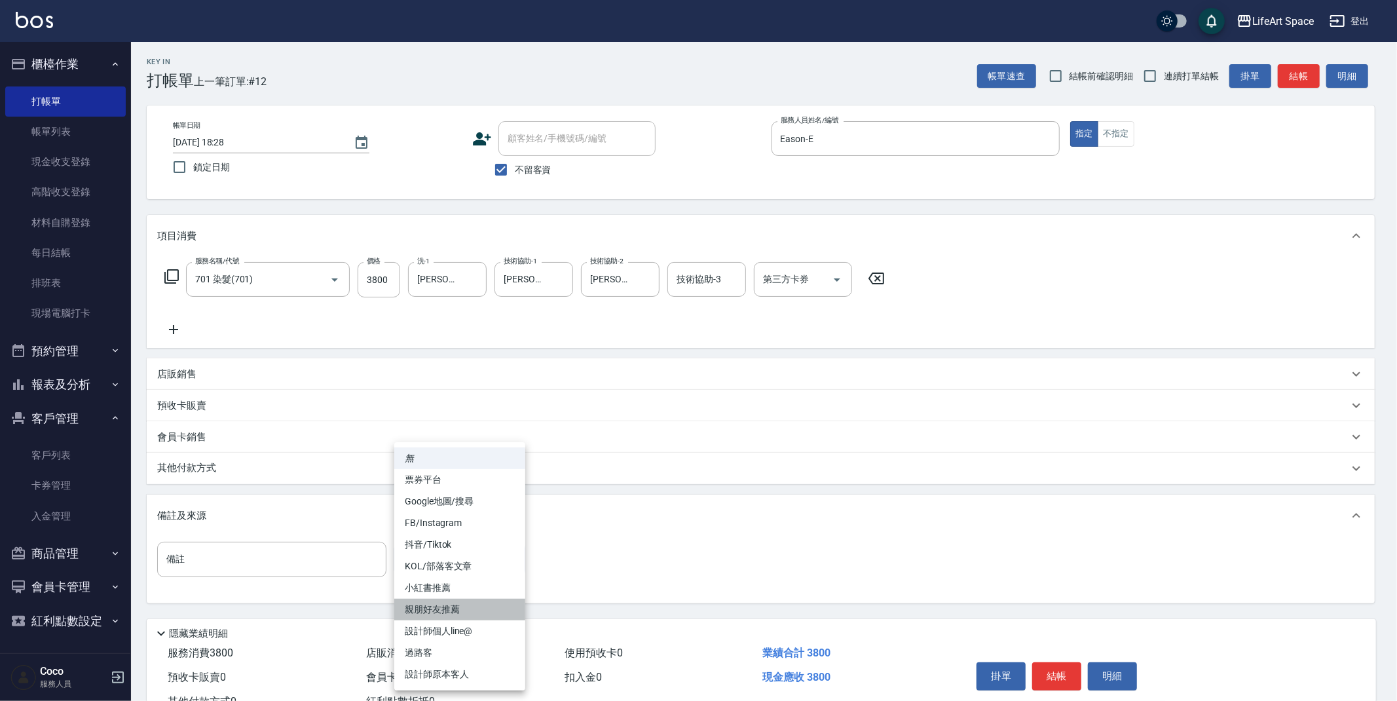
click at [464, 604] on li "親朋好友推薦" at bounding box center [459, 609] width 131 height 22
type input "親朋好友推薦"
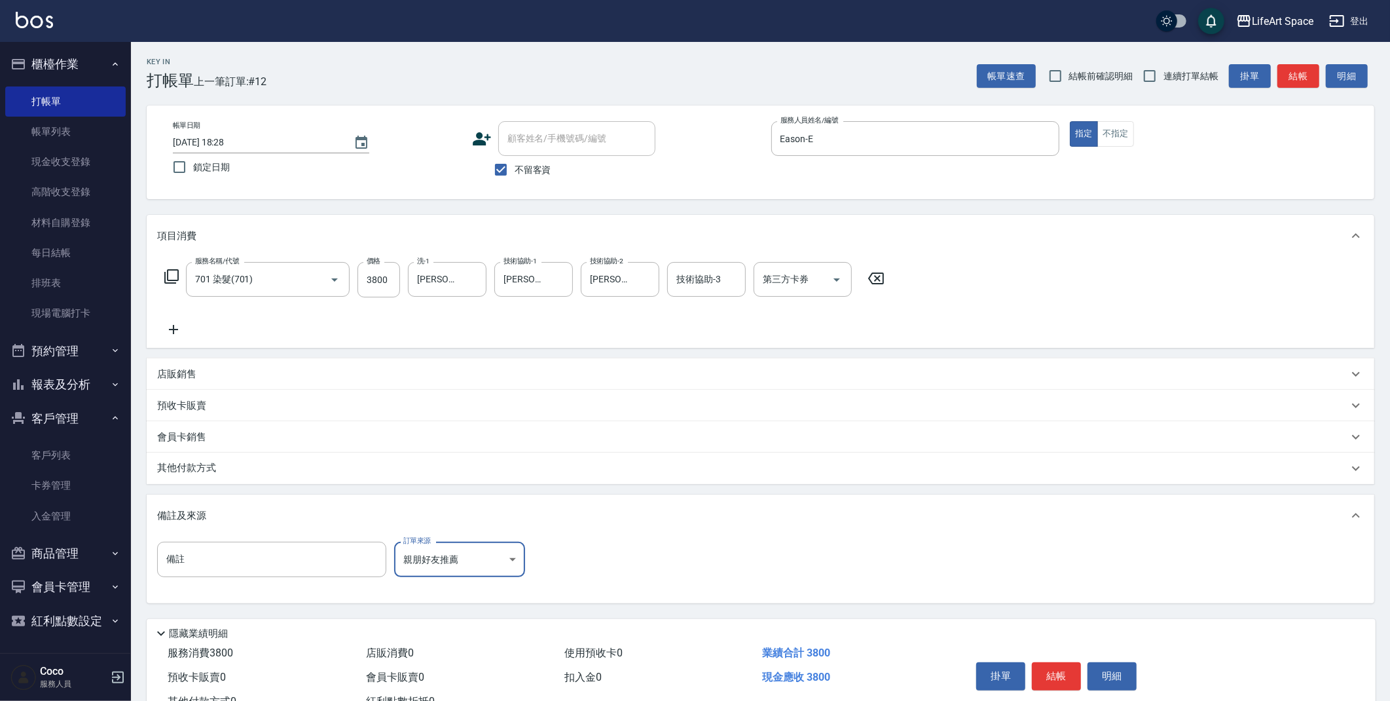
click at [215, 469] on p "其他付款方式" at bounding box center [189, 468] width 65 height 14
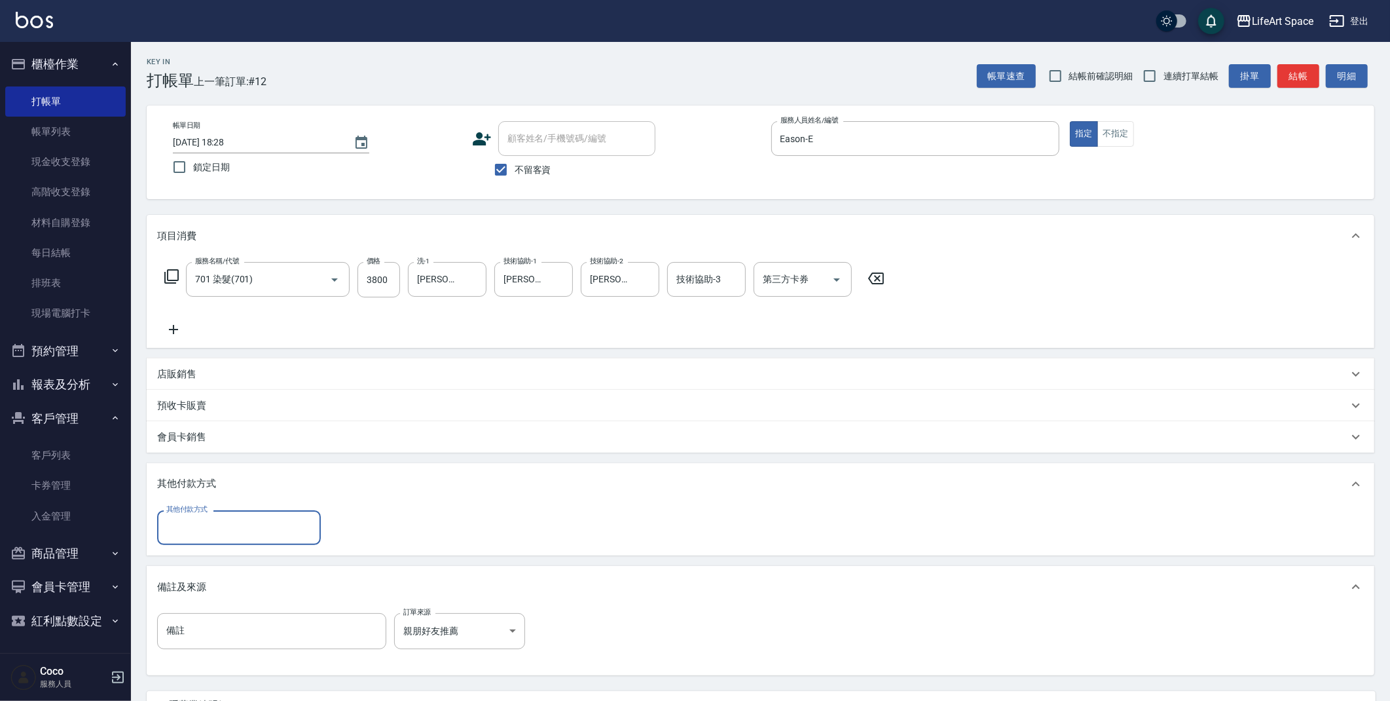
click at [235, 532] on input "其他付款方式" at bounding box center [239, 527] width 152 height 23
click at [220, 576] on span "Linepay" at bounding box center [239, 583] width 164 height 22
type input "Linepay"
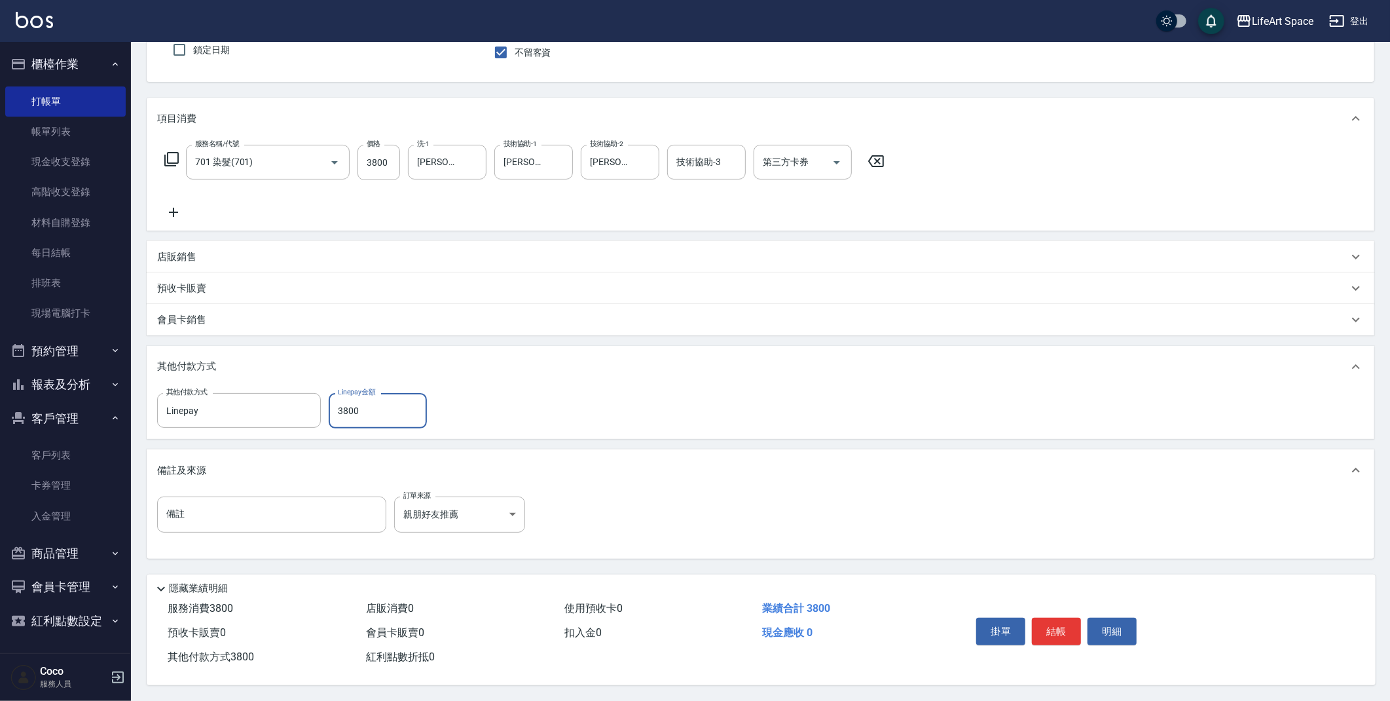
scroll to position [121, 0]
type input "3800"
click at [1055, 631] on button "結帳" at bounding box center [1056, 630] width 49 height 27
